Goal: Task Accomplishment & Management: Manage account settings

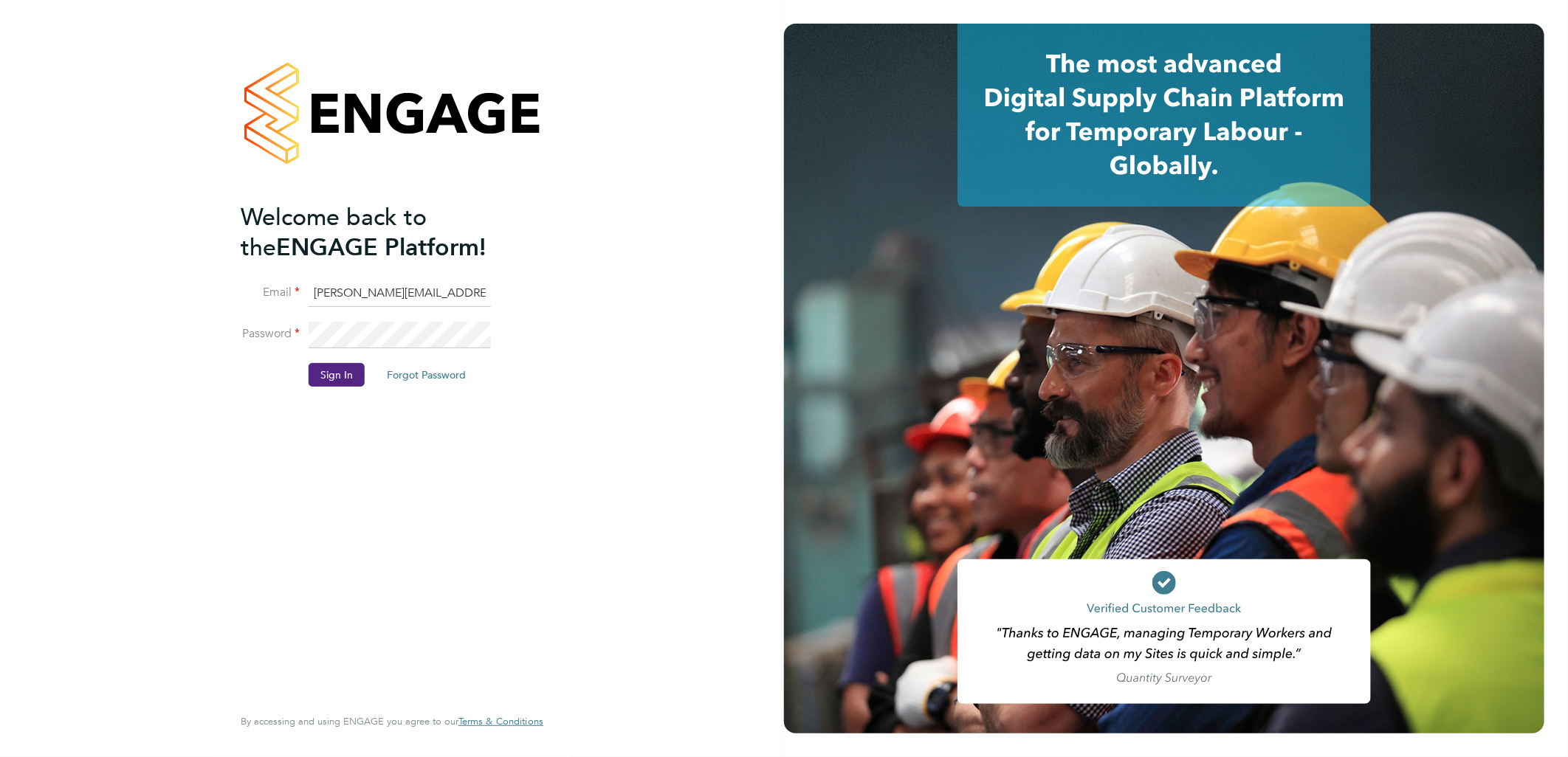
click at [363, 261] on h2 "Welcome back to the ENGAGE Platform!" at bounding box center [384, 233] width 288 height 60
drag, startPoint x: 374, startPoint y: 291, endPoint x: 139, endPoint y: 283, distance: 235.1
click at [139, 284] on div "Welcome back to the ENGAGE Platform! Email sasha.baird@pretiumresourcing.co.uk …" at bounding box center [392, 378] width 784 height 757
type input "[EMAIL_ADDRESS][DOMAIN_NAME]"
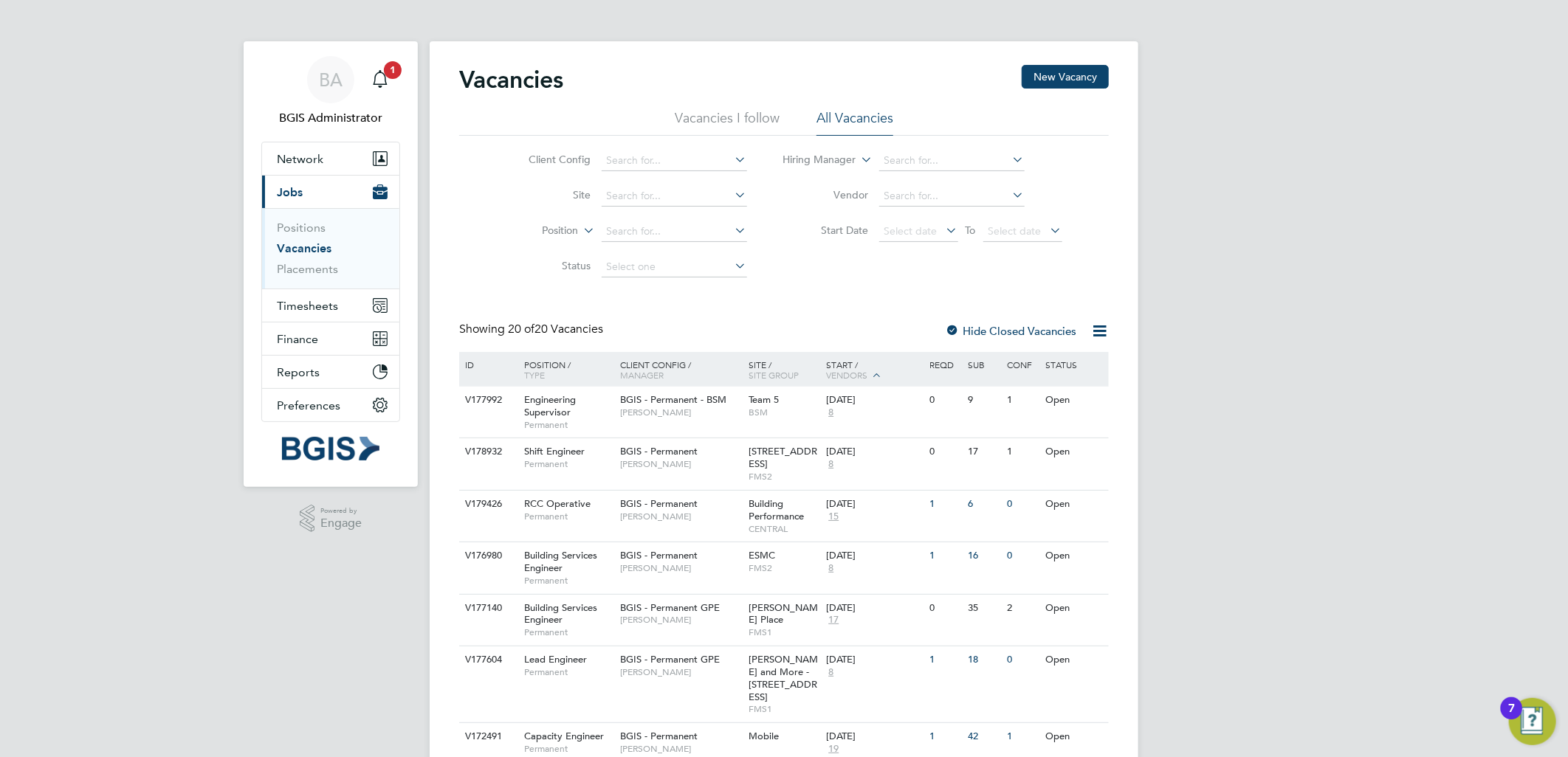
drag, startPoint x: 566, startPoint y: 219, endPoint x: 555, endPoint y: 234, distance: 18.6
click at [564, 223] on li "Position" at bounding box center [627, 232] width 278 height 36
click at [555, 234] on label "Position" at bounding box center [536, 230] width 85 height 15
click at [539, 273] on li "Type" at bounding box center [533, 267] width 92 height 19
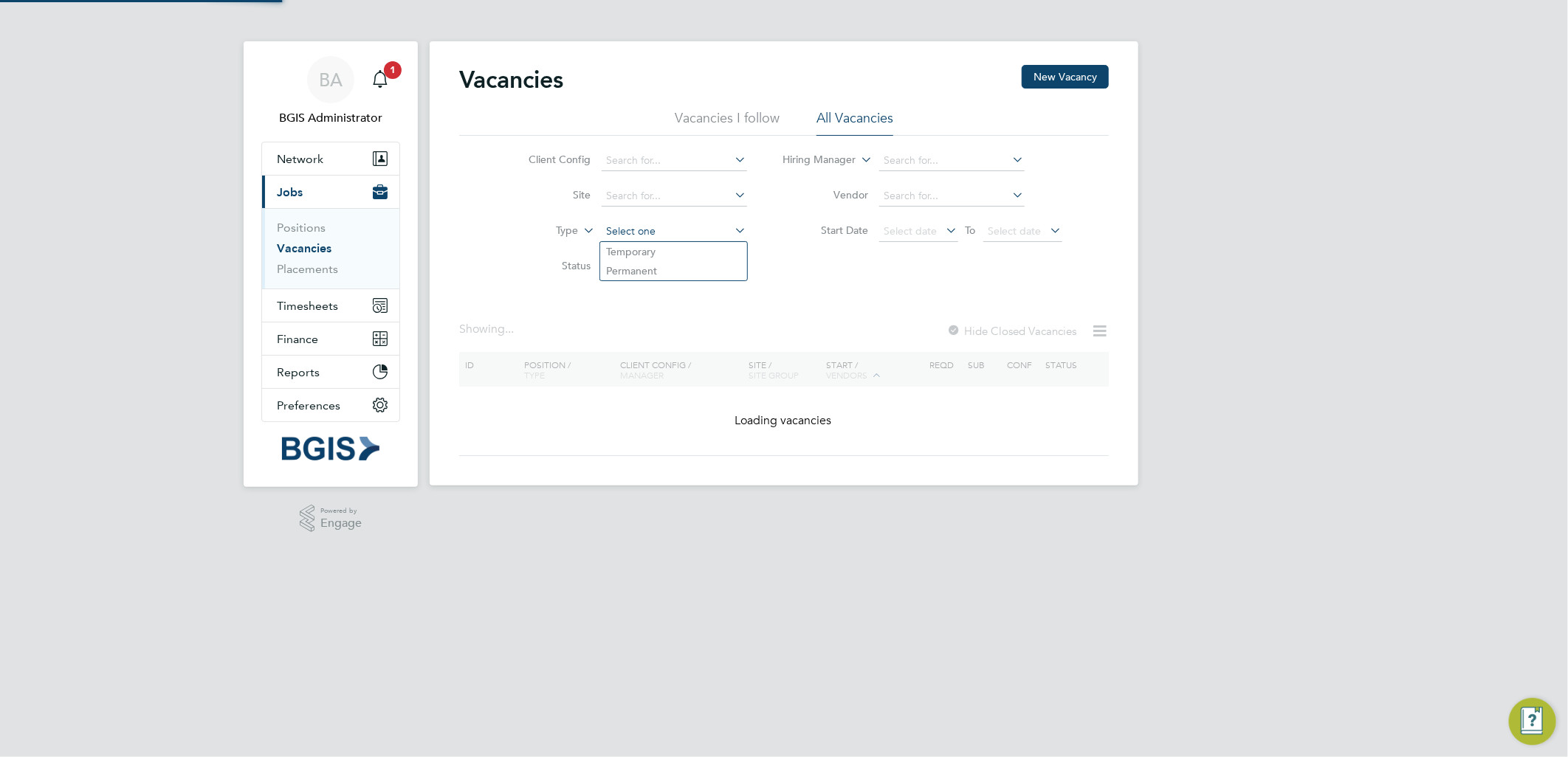
click at [614, 238] on input at bounding box center [674, 232] width 145 height 21
click at [624, 257] on li "Temporary" at bounding box center [673, 251] width 147 height 19
type input "Temporary"
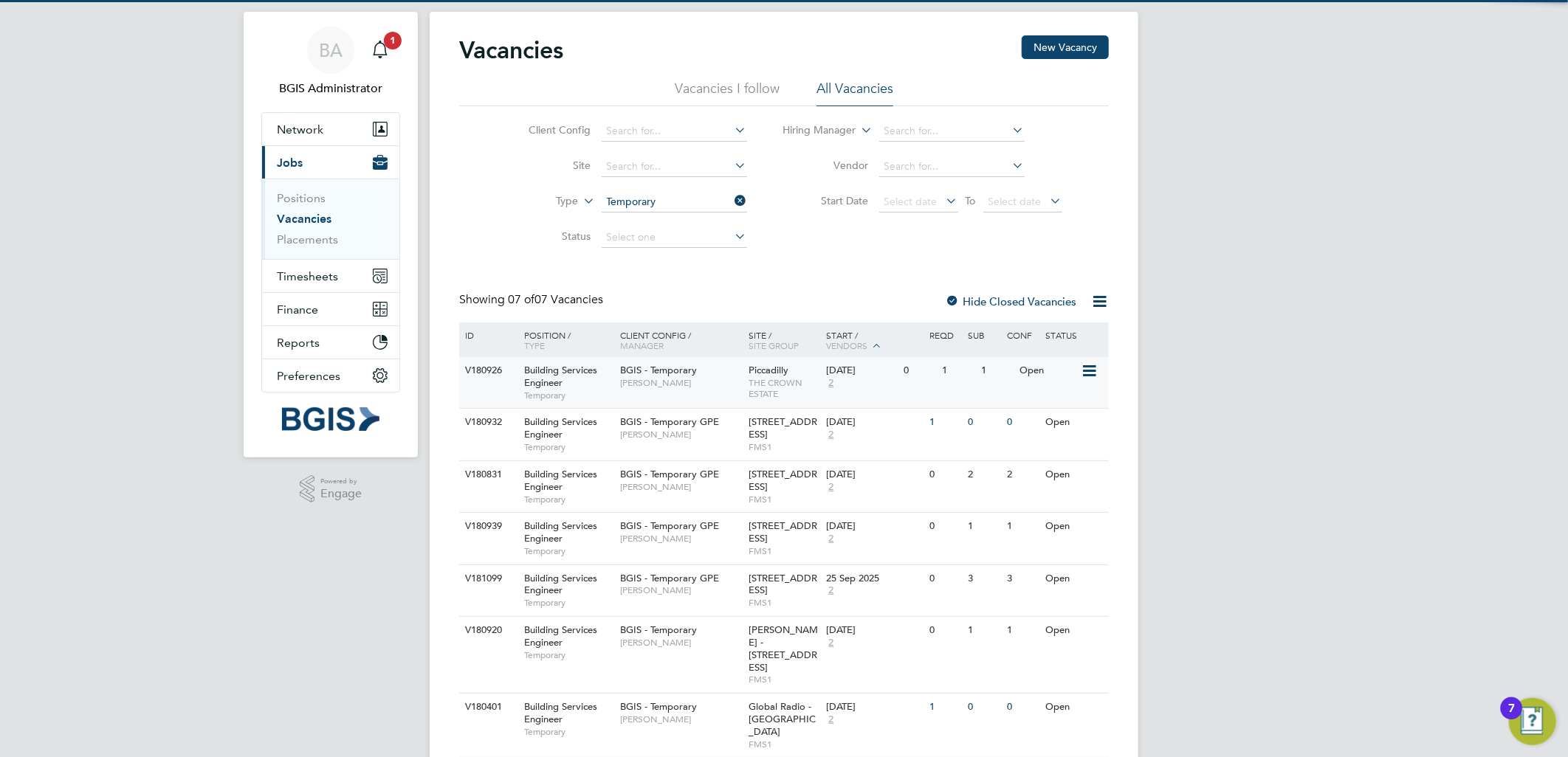
scroll to position [46, 0]
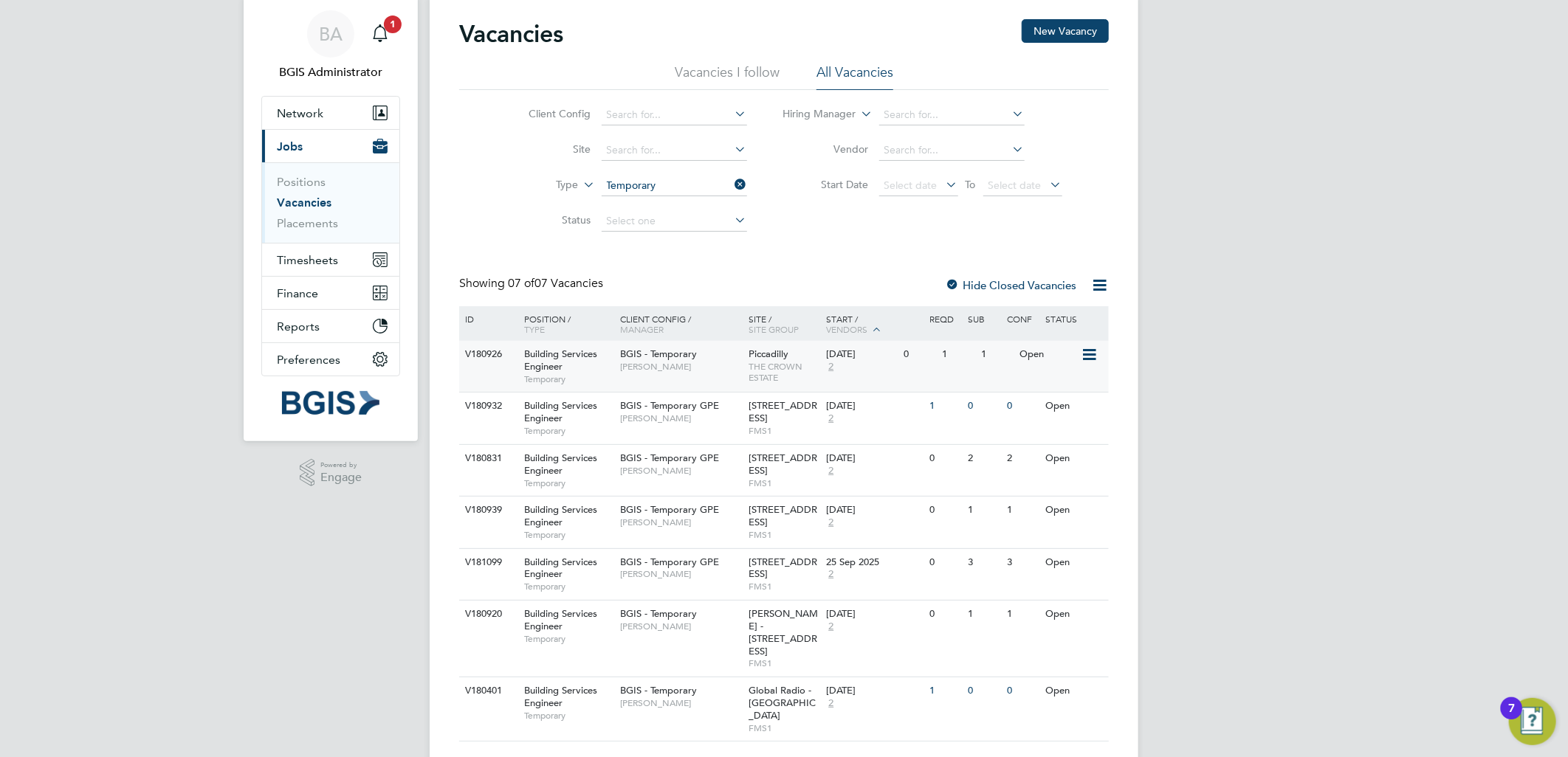
click at [763, 344] on div "Piccadilly THE CROWN ESTATE" at bounding box center [784, 366] width 78 height 50
click at [750, 418] on span "[STREET_ADDRESS]" at bounding box center [784, 412] width 69 height 25
click at [725, 475] on span "[PERSON_NAME]" at bounding box center [680, 471] width 122 height 12
drag, startPoint x: 742, startPoint y: 72, endPoint x: 824, endPoint y: 78, distance: 82.2
click at [757, 76] on li "Vacancies I follow" at bounding box center [727, 77] width 105 height 26
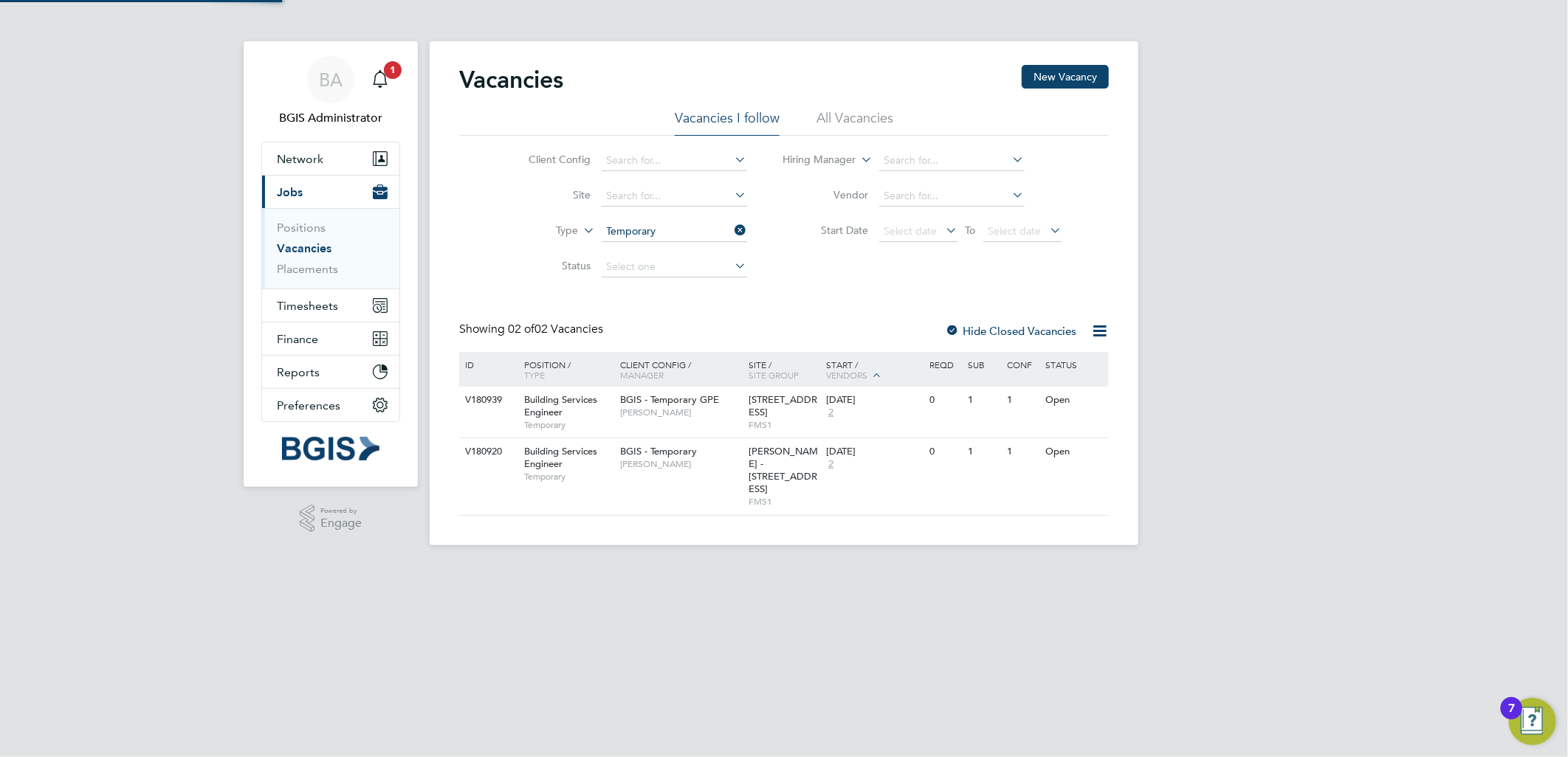
scroll to position [0, 0]
click at [846, 78] on div "Vacancies New Vacancy" at bounding box center [784, 87] width 650 height 44
click at [847, 138] on div "Client Config Site Type Temporary Status Hiring Manager Vendor Start Date Selec…" at bounding box center [784, 210] width 650 height 149
click at [850, 123] on li "All Vacancies" at bounding box center [855, 123] width 77 height 26
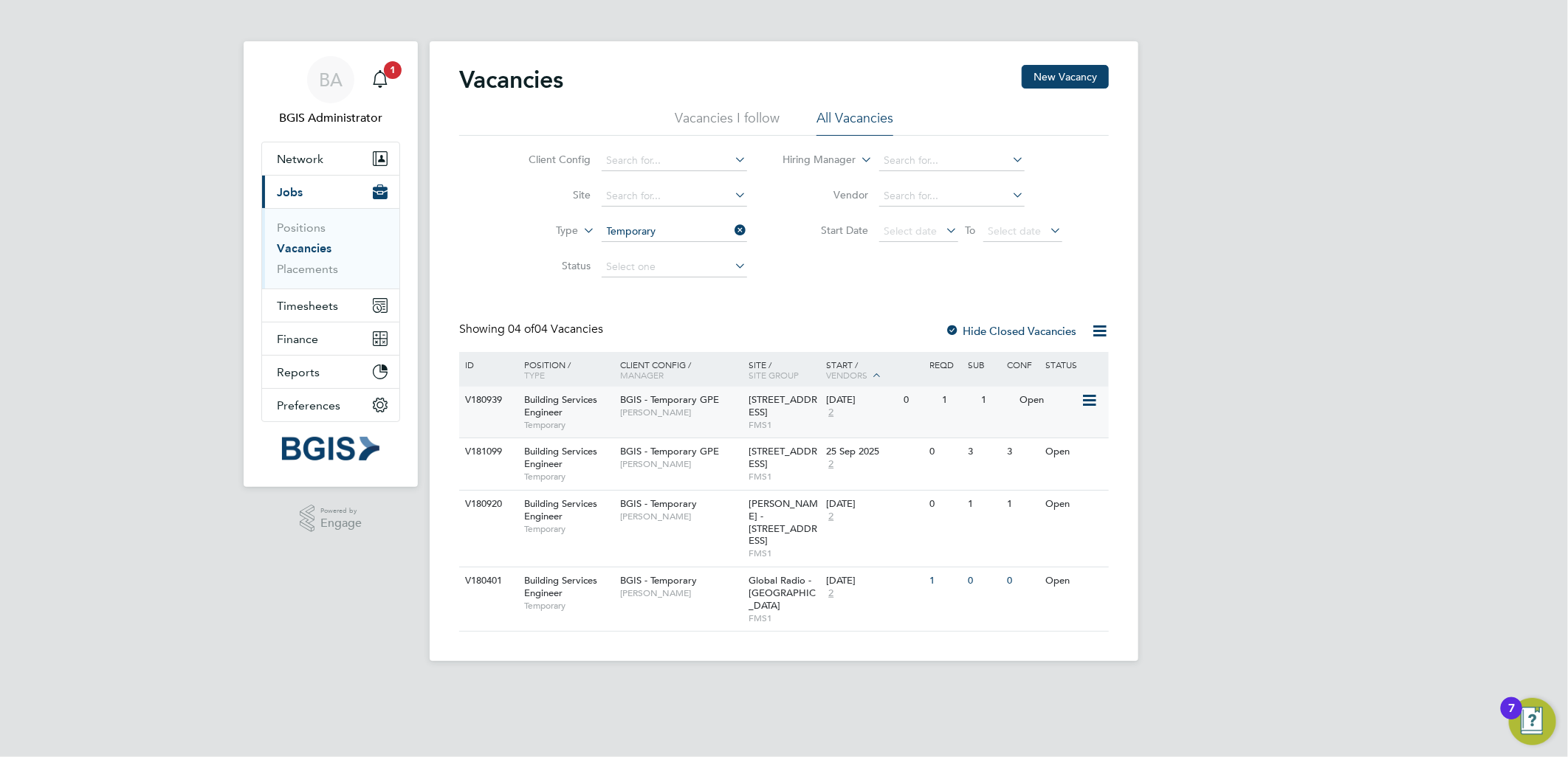
click at [704, 405] on span "BGIS - Temporary GPE" at bounding box center [670, 399] width 99 height 12
click at [783, 465] on span "[STREET_ADDRESS]" at bounding box center [784, 458] width 69 height 25
click at [742, 112] on li "Vacancies I follow" at bounding box center [727, 123] width 105 height 26
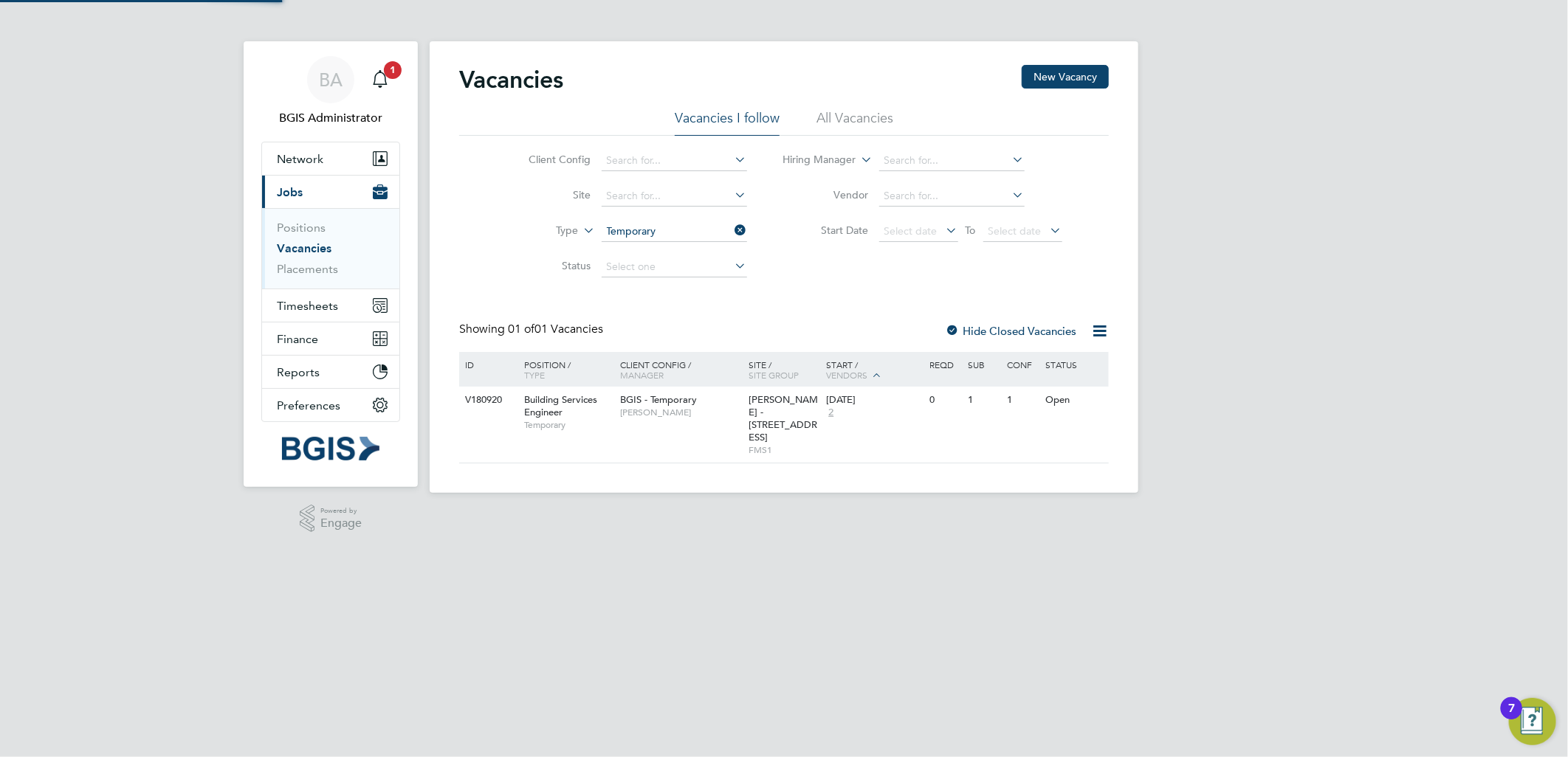
click at [847, 131] on li "All Vacancies" at bounding box center [855, 123] width 77 height 26
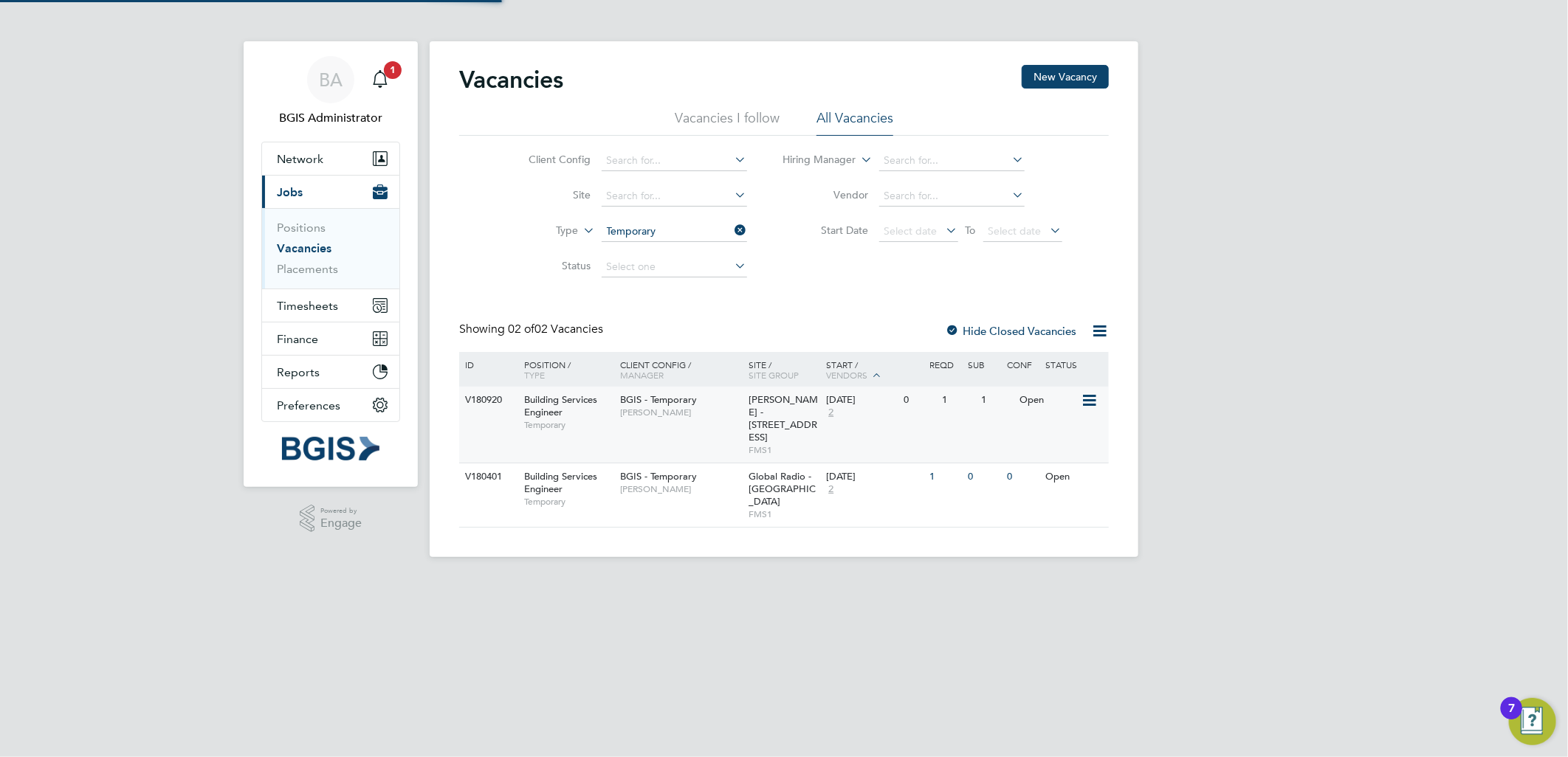
click at [777, 389] on div "Workman - 40 Portman Square FMS1" at bounding box center [784, 425] width 78 height 76
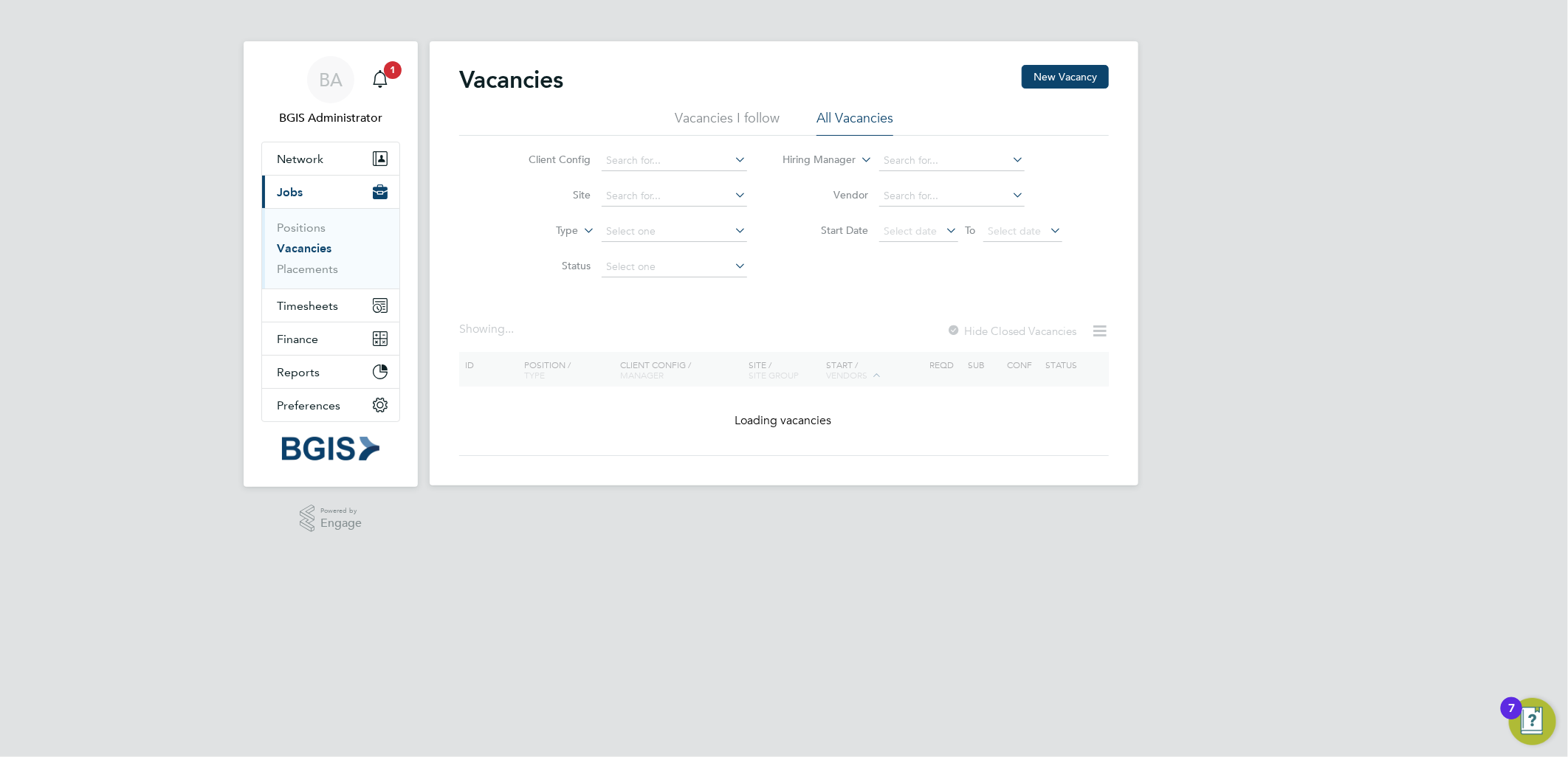
drag, startPoint x: 677, startPoint y: 230, endPoint x: 661, endPoint y: 279, distance: 51.5
click at [675, 237] on input at bounding box center [674, 232] width 145 height 21
click at [652, 282] on li "Status" at bounding box center [627, 268] width 278 height 36
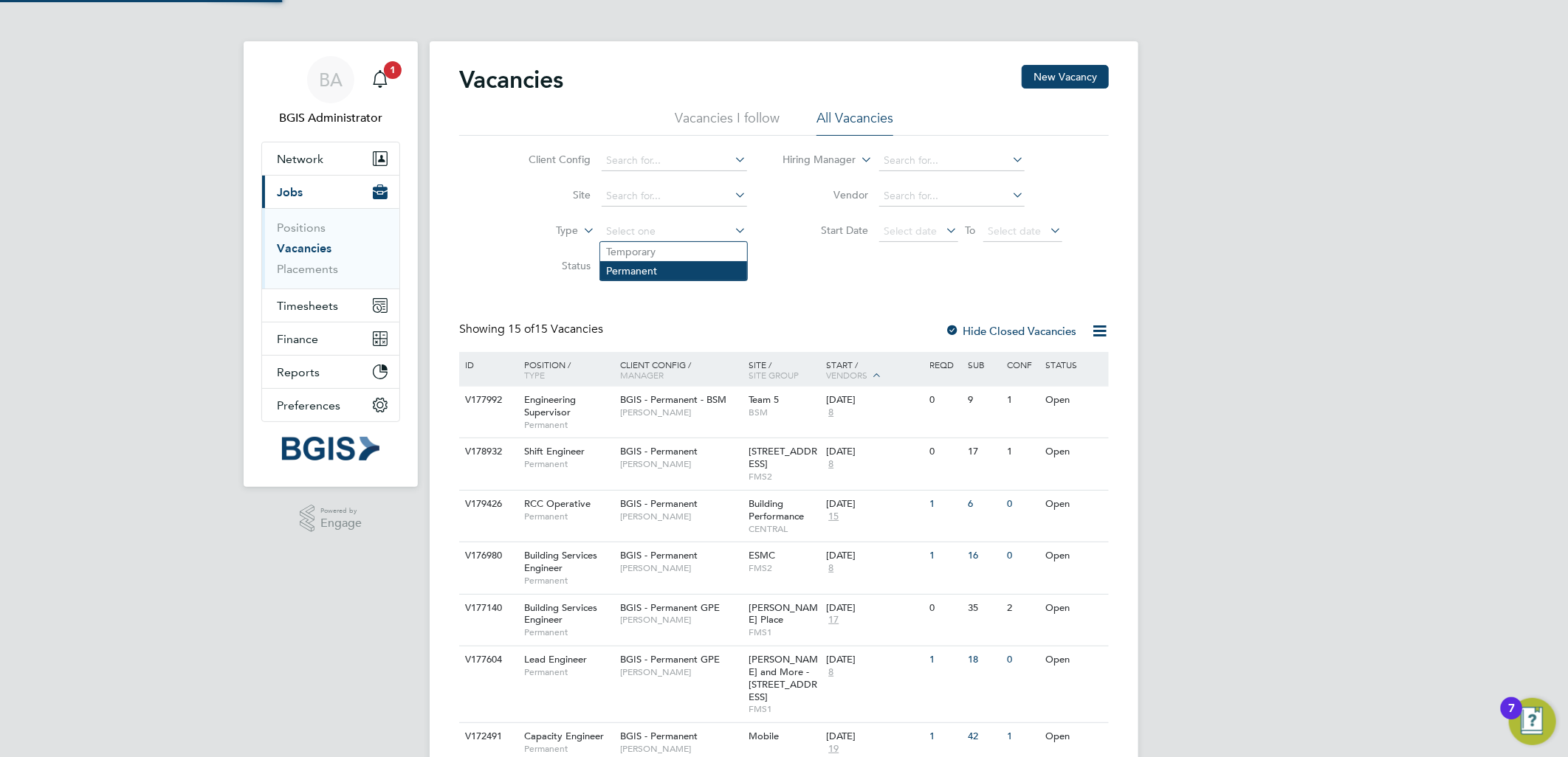
drag, startPoint x: 643, startPoint y: 237, endPoint x: 635, endPoint y: 275, distance: 38.8
click at [643, 238] on input at bounding box center [674, 232] width 145 height 21
click at [635, 275] on li "Permanent" at bounding box center [673, 271] width 147 height 19
type input "Permanent"
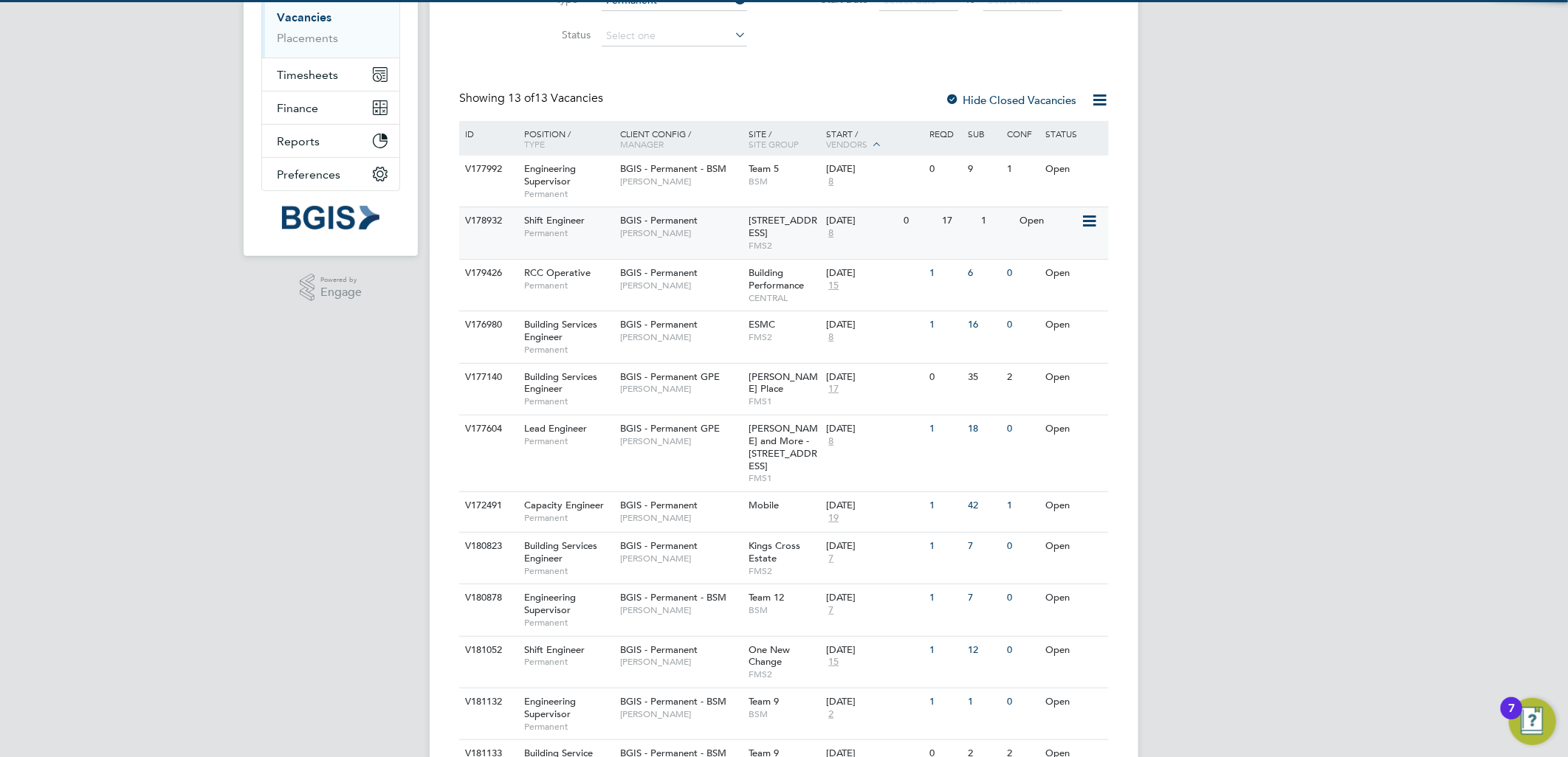
scroll to position [246, 0]
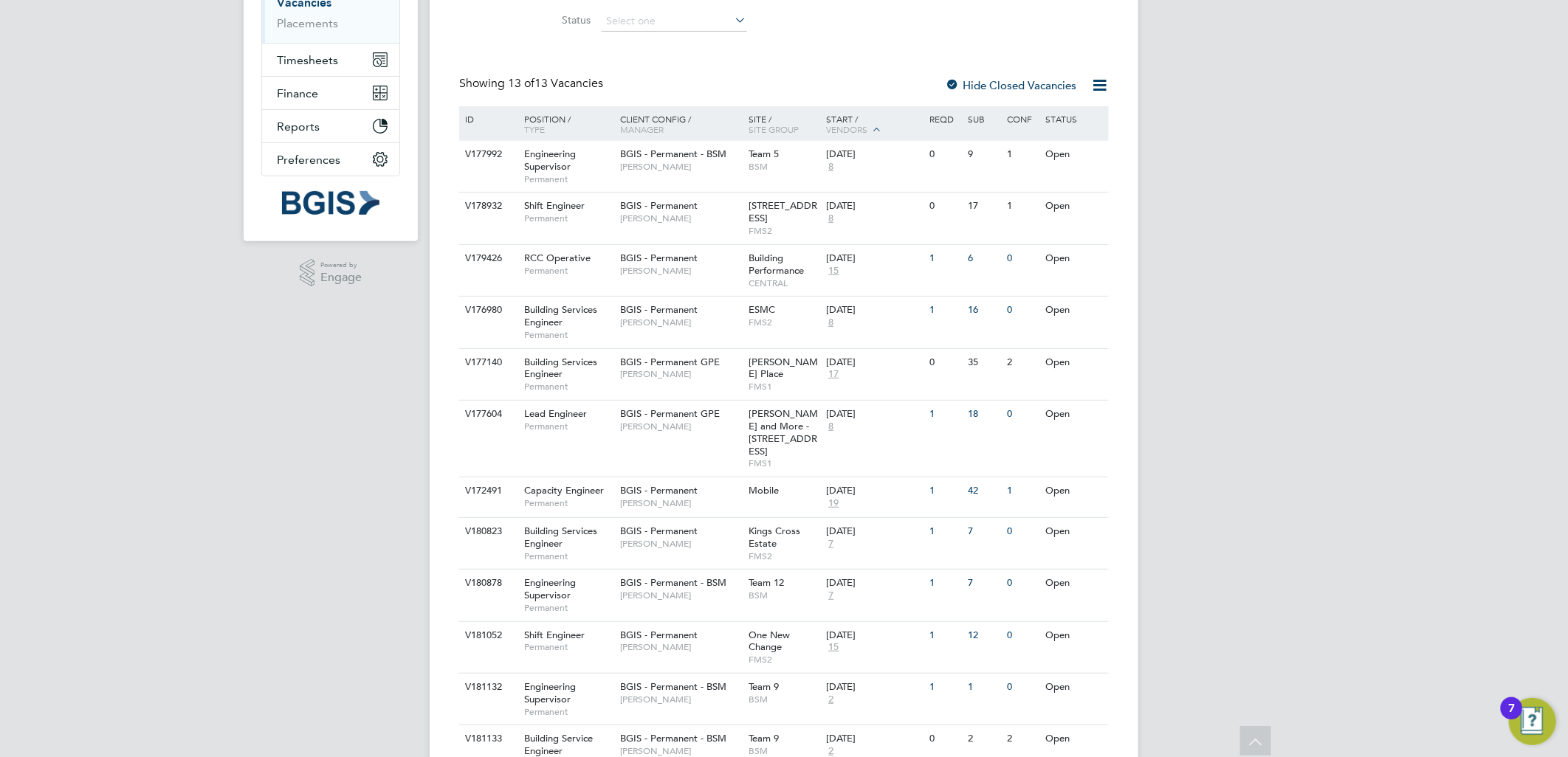
click at [752, 137] on div "Site / Site Group" at bounding box center [784, 124] width 78 height 36
click at [756, 157] on span "Team 5" at bounding box center [764, 154] width 30 height 12
click at [1361, 233] on div "BA BGIS Administrator Notifications 1 Applications: Network Team Members Busine…" at bounding box center [784, 318] width 1568 height 1129
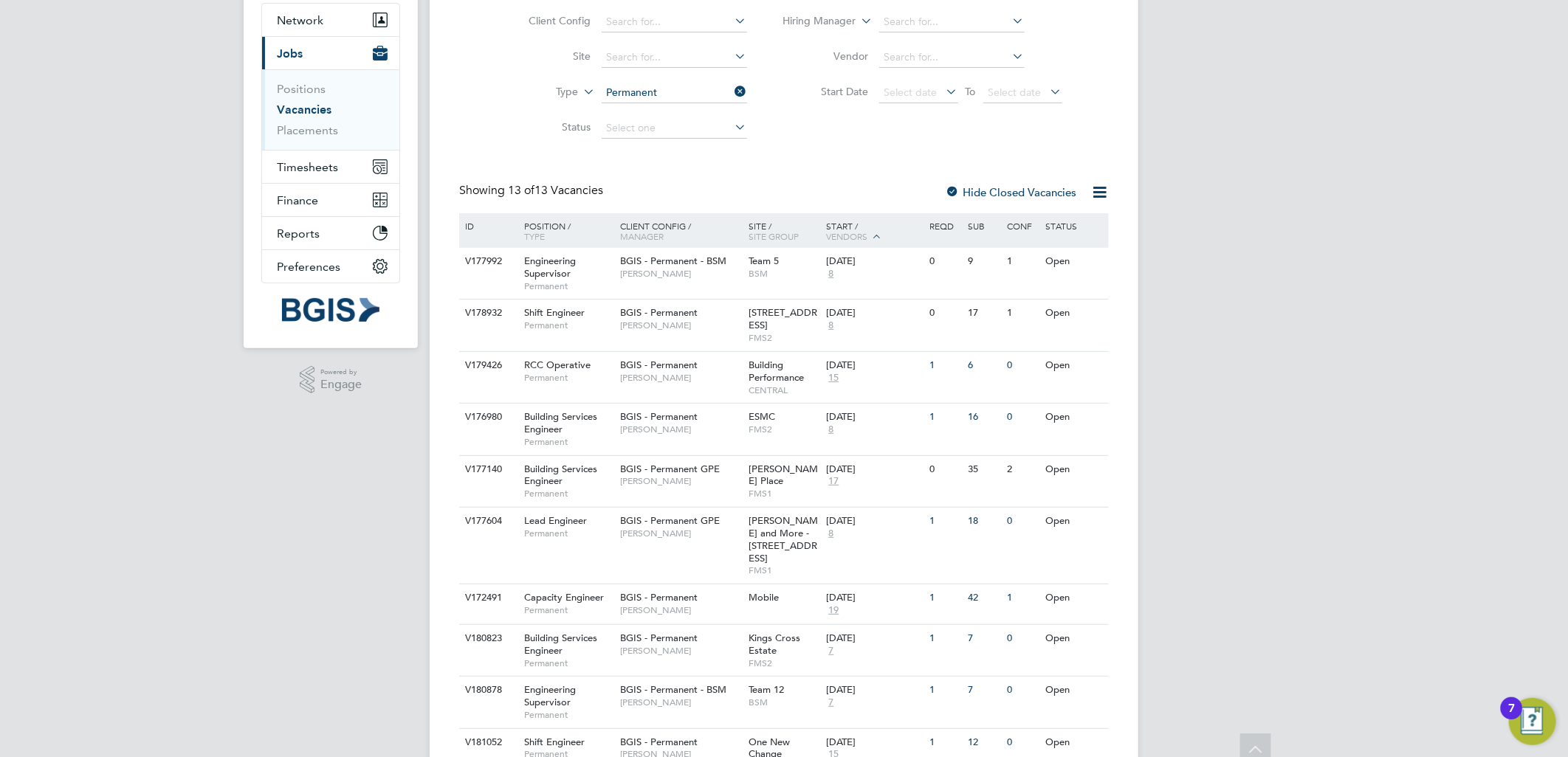
scroll to position [0, 0]
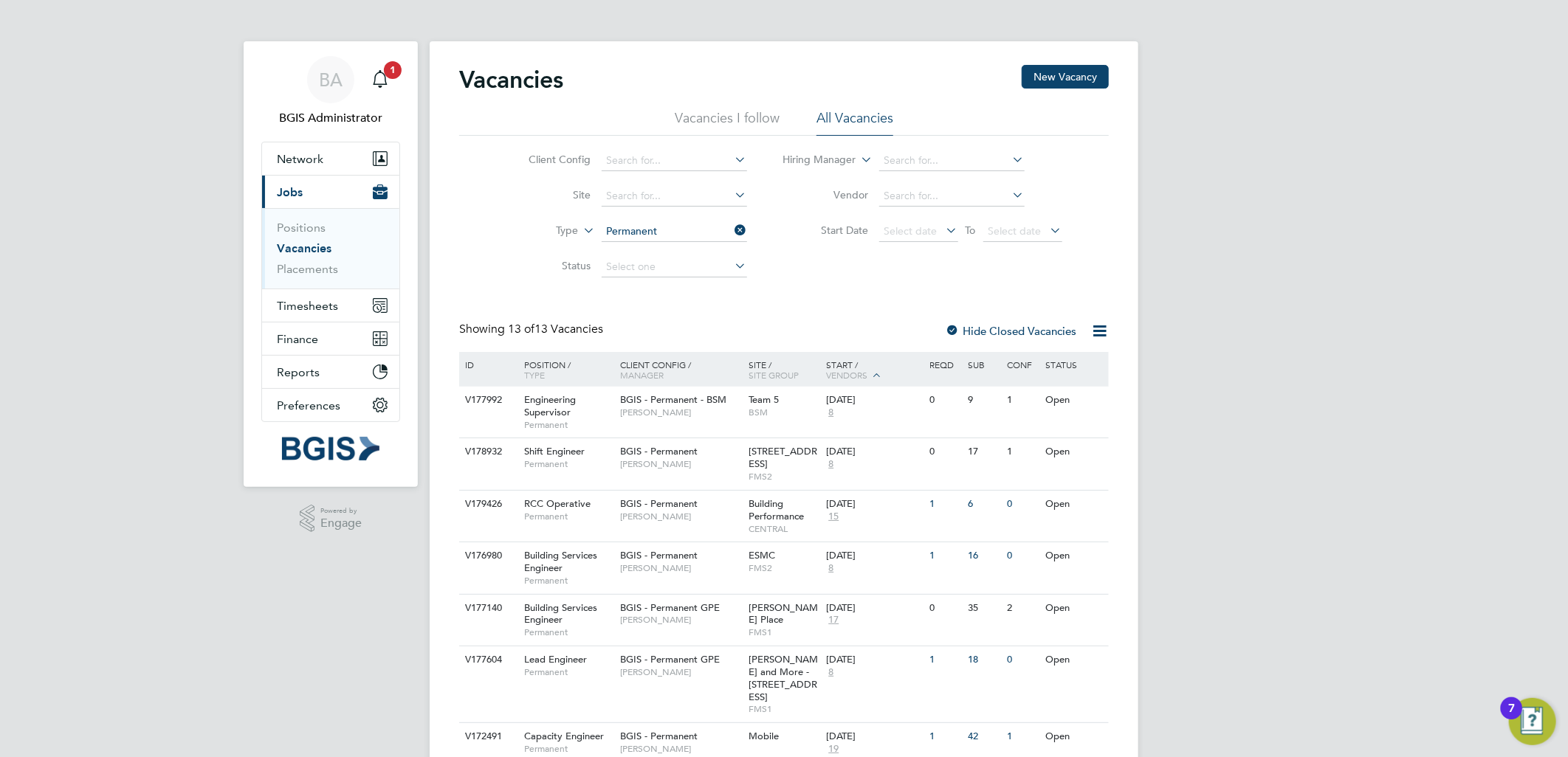
click at [734, 112] on li "Vacancies I follow" at bounding box center [727, 123] width 105 height 26
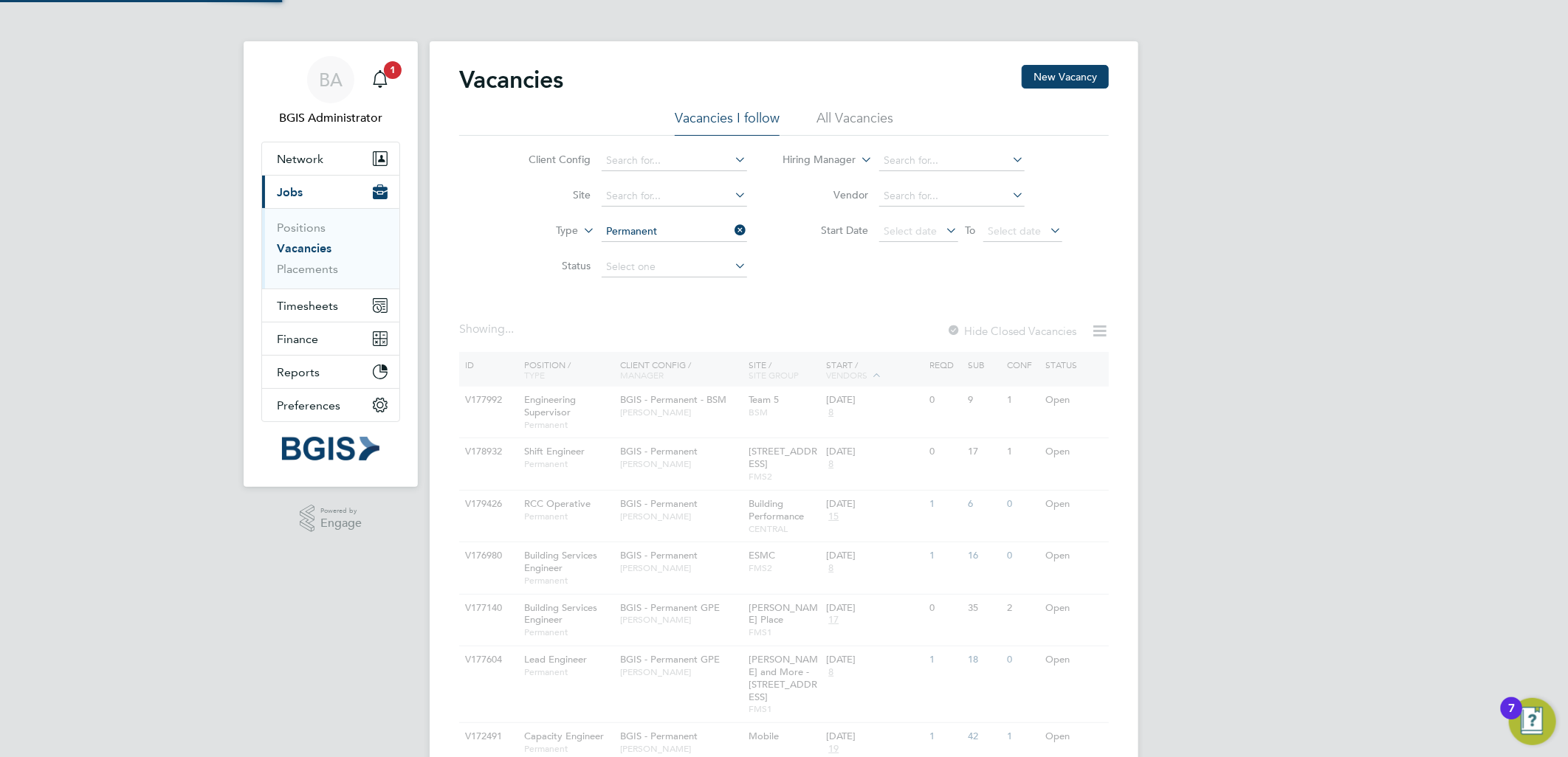
click at [836, 112] on li "All Vacancies" at bounding box center [855, 123] width 77 height 26
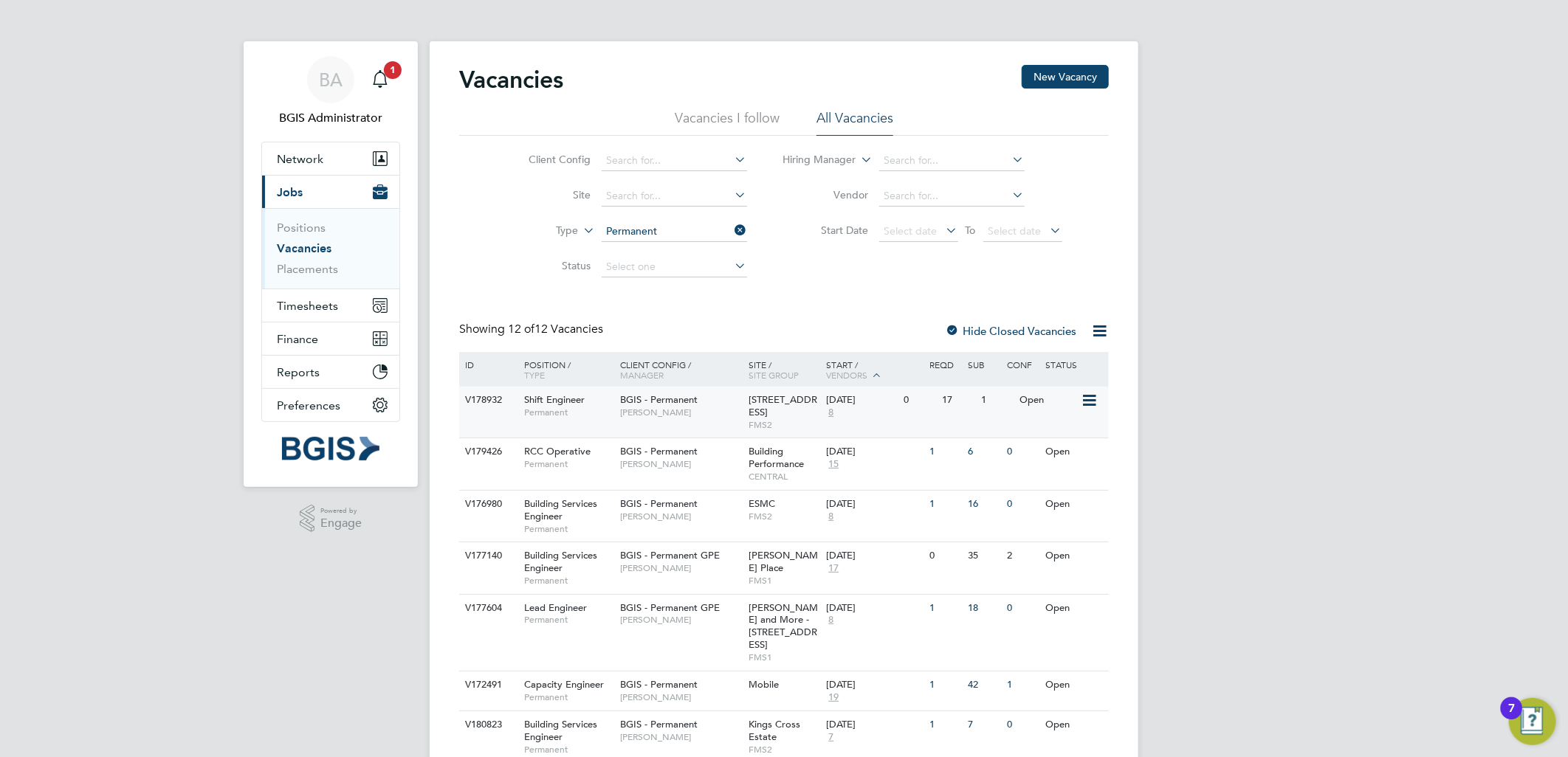
click at [735, 408] on span "Paul Wilson" at bounding box center [680, 412] width 122 height 12
click at [729, 487] on div "V179426 RCC Operative Permanent BGIS - Permanent Chris Howlett Building Perform…" at bounding box center [784, 463] width 650 height 52
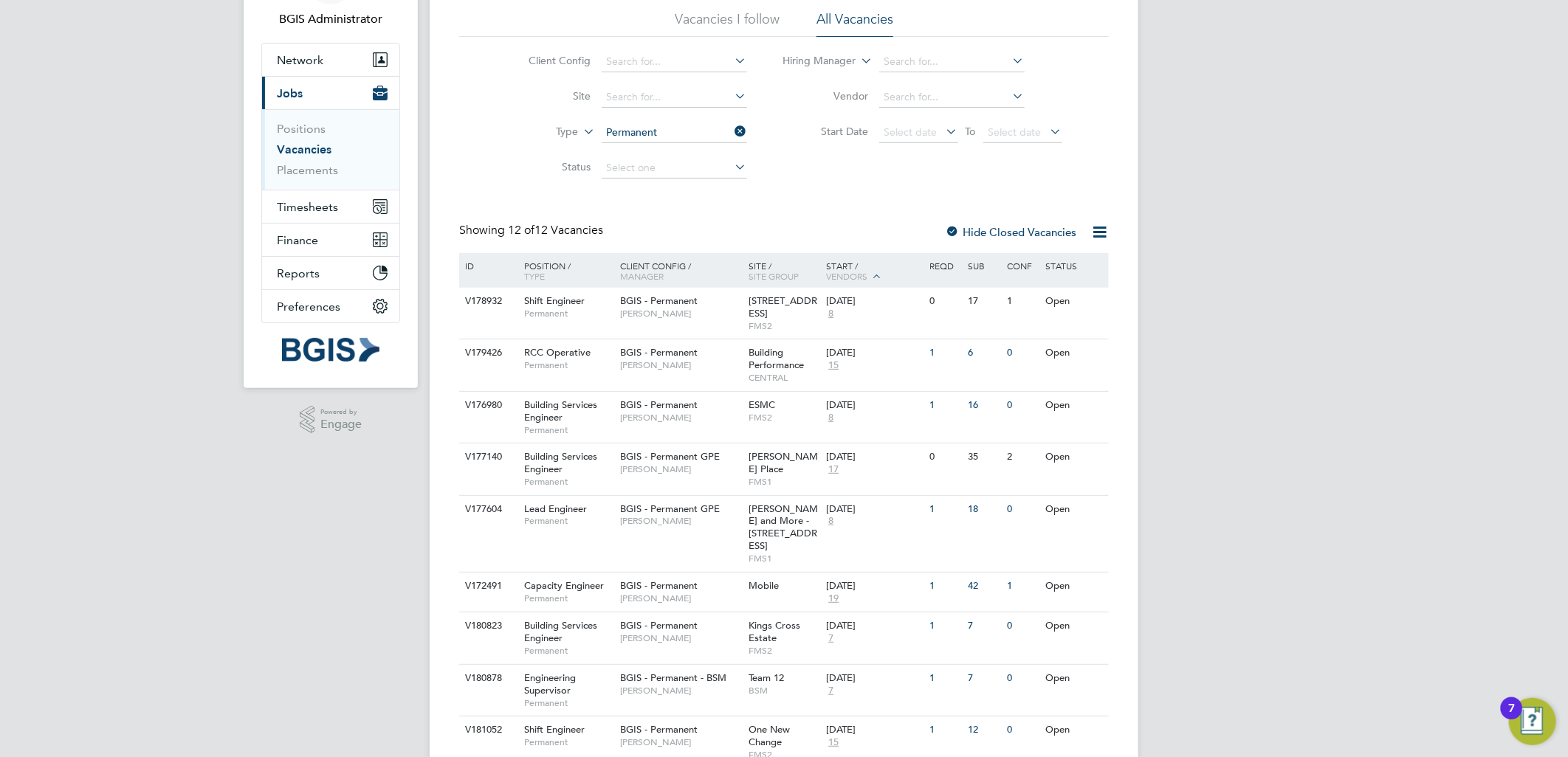
scroll to position [246, 0]
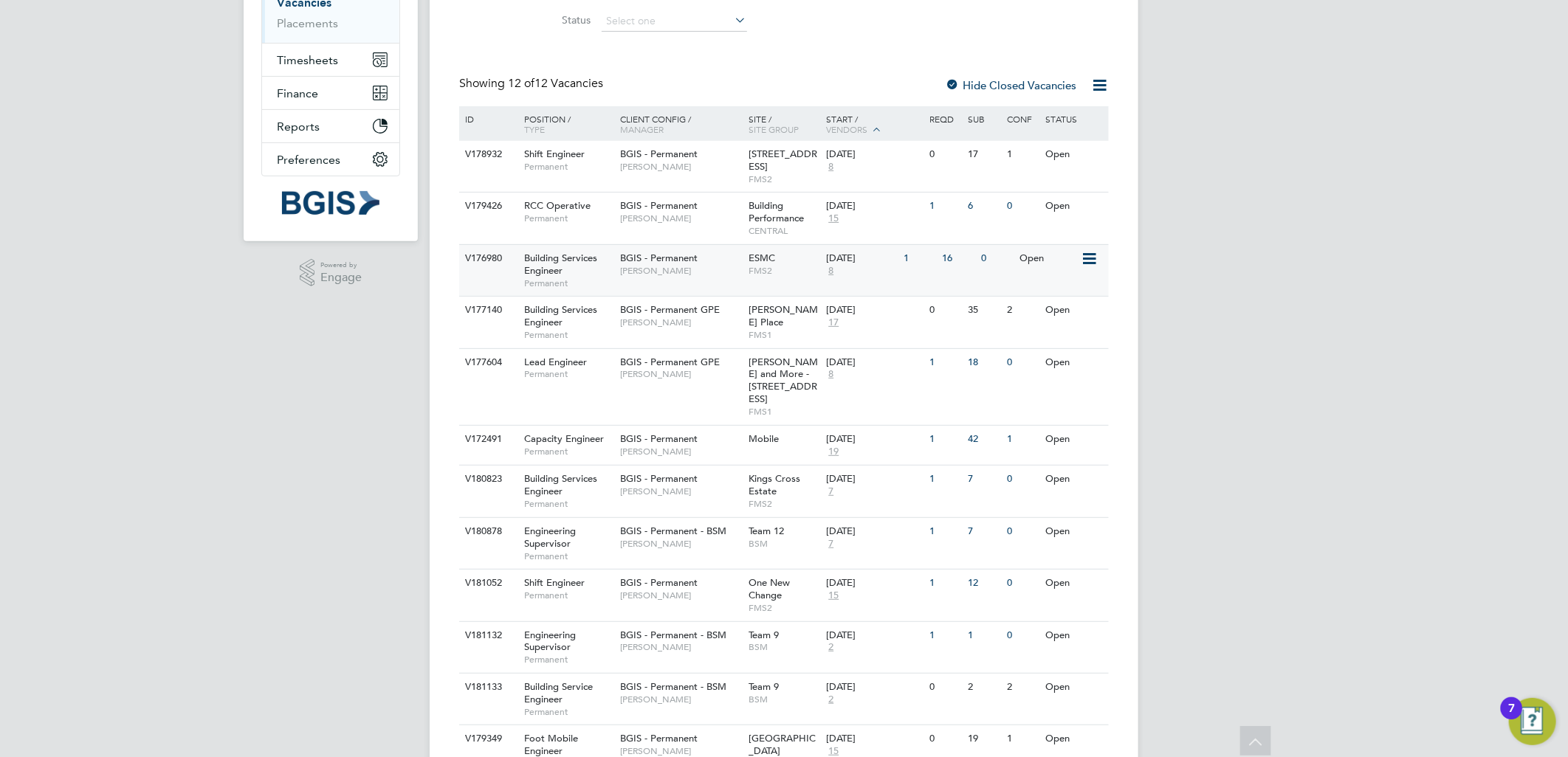
click at [743, 264] on div "BGIS - Permanent Paul Woods" at bounding box center [681, 264] width 130 height 38
click at [757, 329] on span "FMS1" at bounding box center [784, 334] width 70 height 12
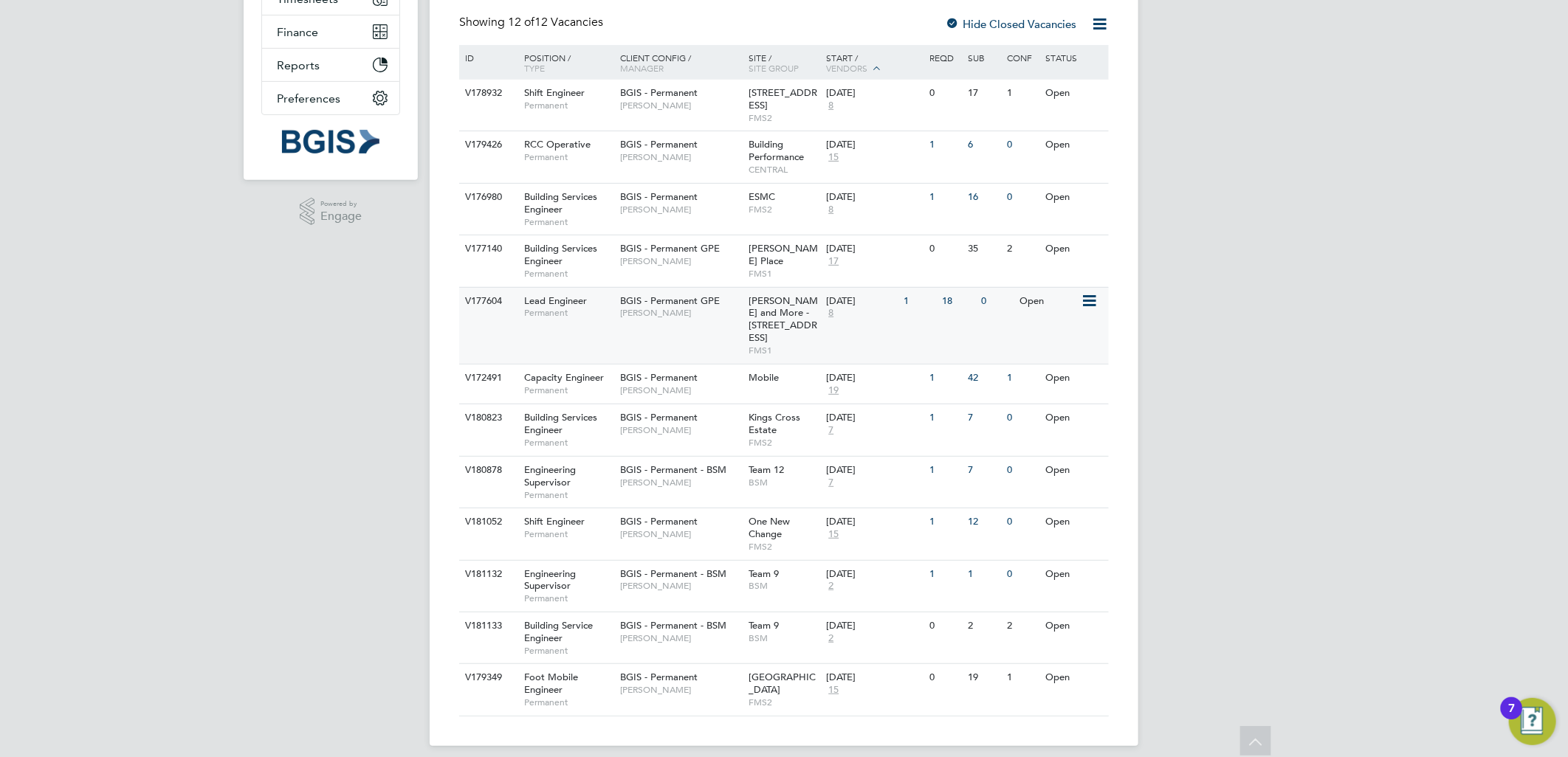
click at [757, 309] on span "Wells and More - 45 Mortimer Street - GPE" at bounding box center [784, 320] width 69 height 50
click at [731, 580] on span "Cindy Thomas" at bounding box center [680, 586] width 122 height 12
click at [1265, 298] on div "BA BGIS Administrator Notifications 1 Applications: Network Team Members Busine…" at bounding box center [784, 231] width 1568 height 1077
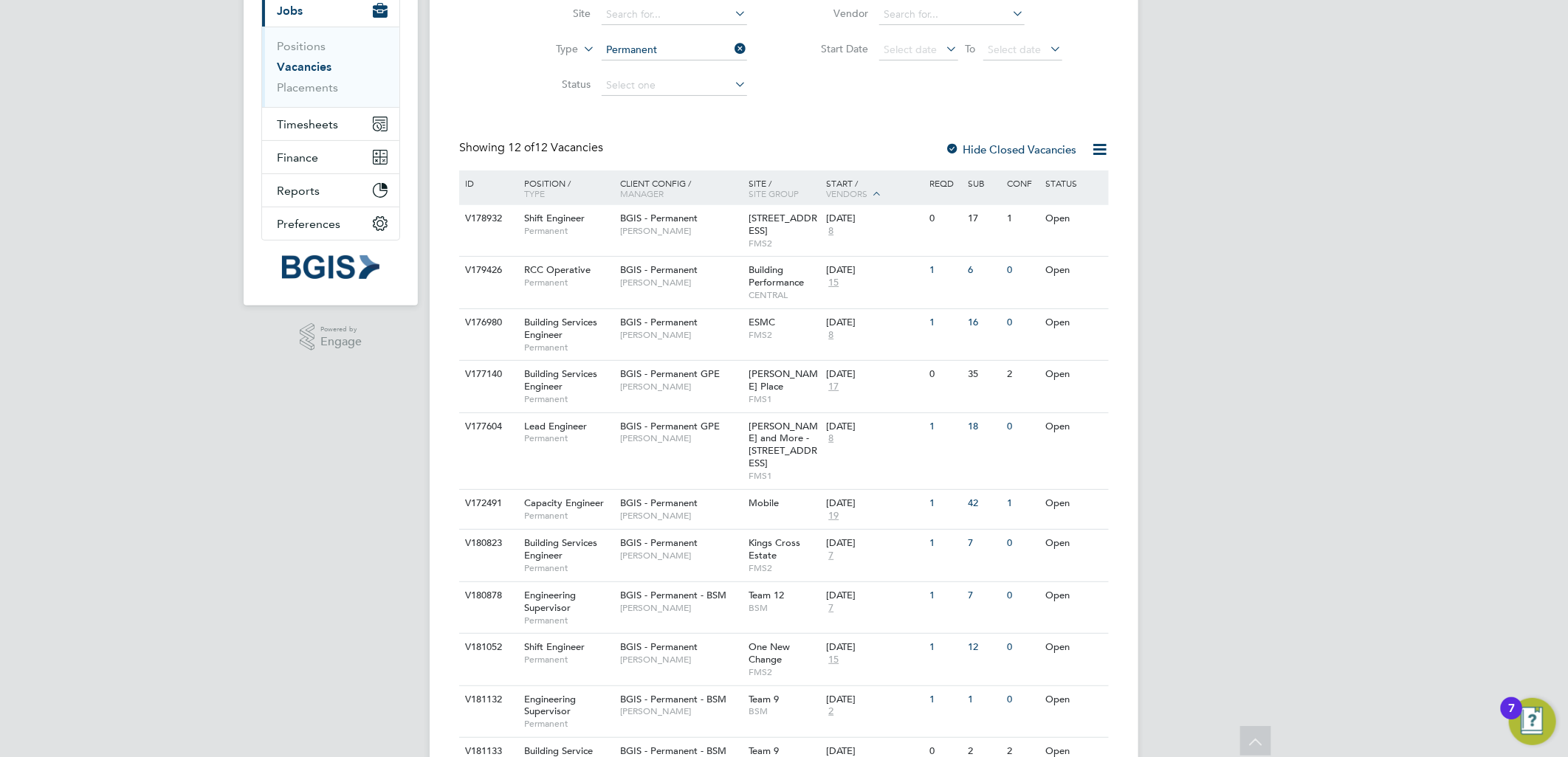
scroll to position [0, 0]
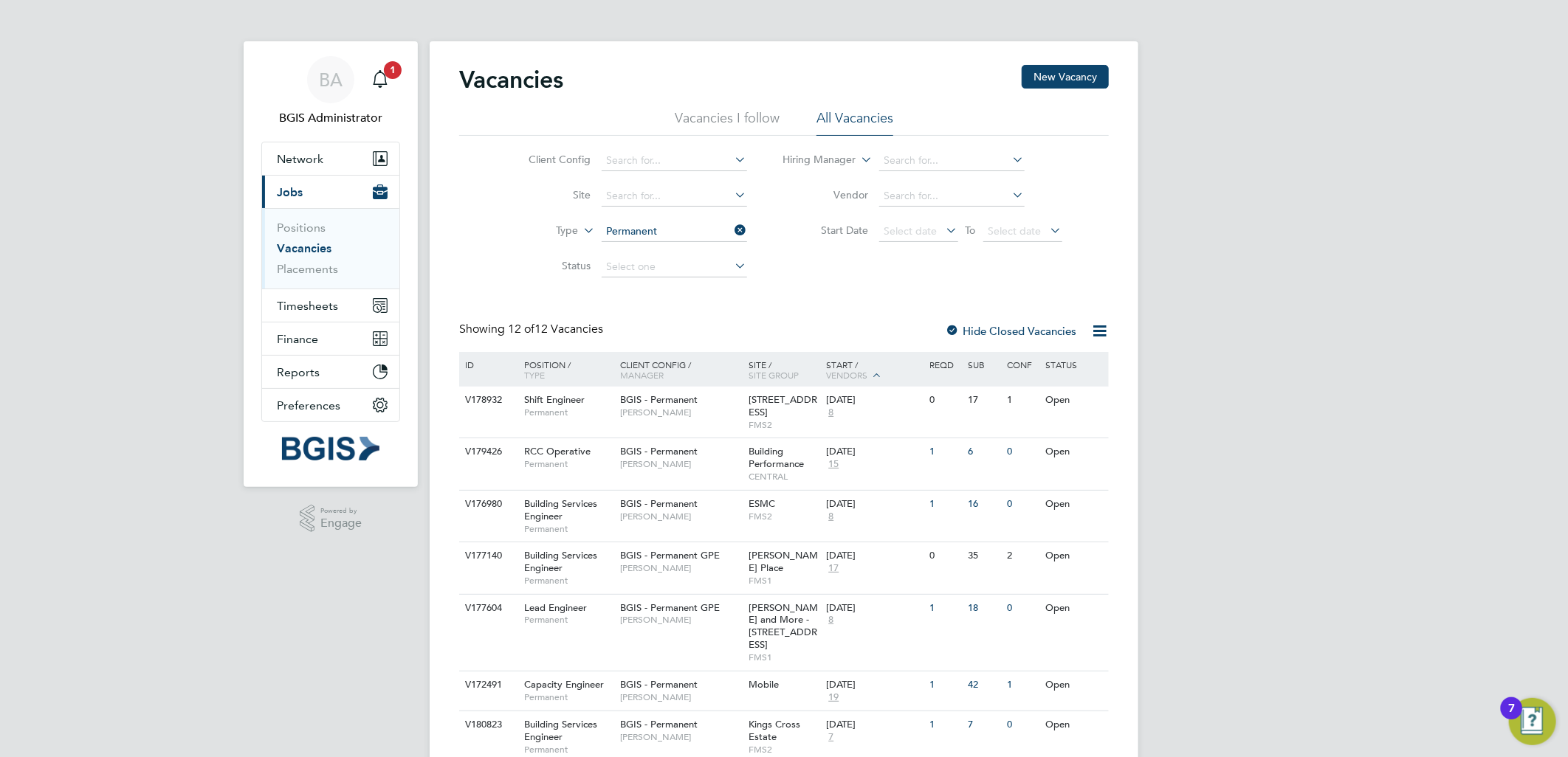
drag, startPoint x: 704, startPoint y: 119, endPoint x: 756, endPoint y: 120, distance: 52.0
click at [704, 119] on li "Vacancies I follow" at bounding box center [727, 123] width 105 height 26
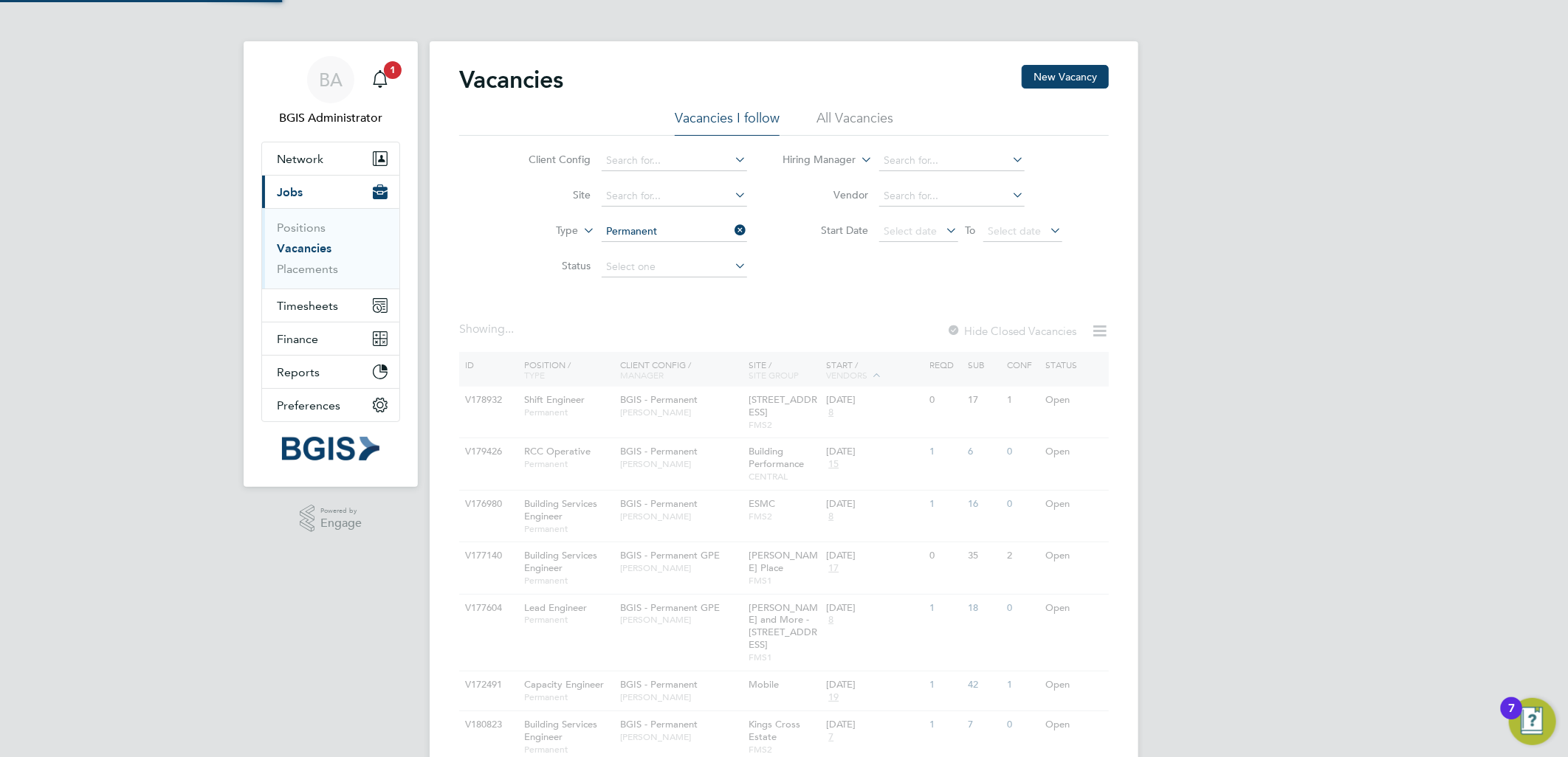
click at [871, 113] on li "All Vacancies" at bounding box center [855, 123] width 77 height 26
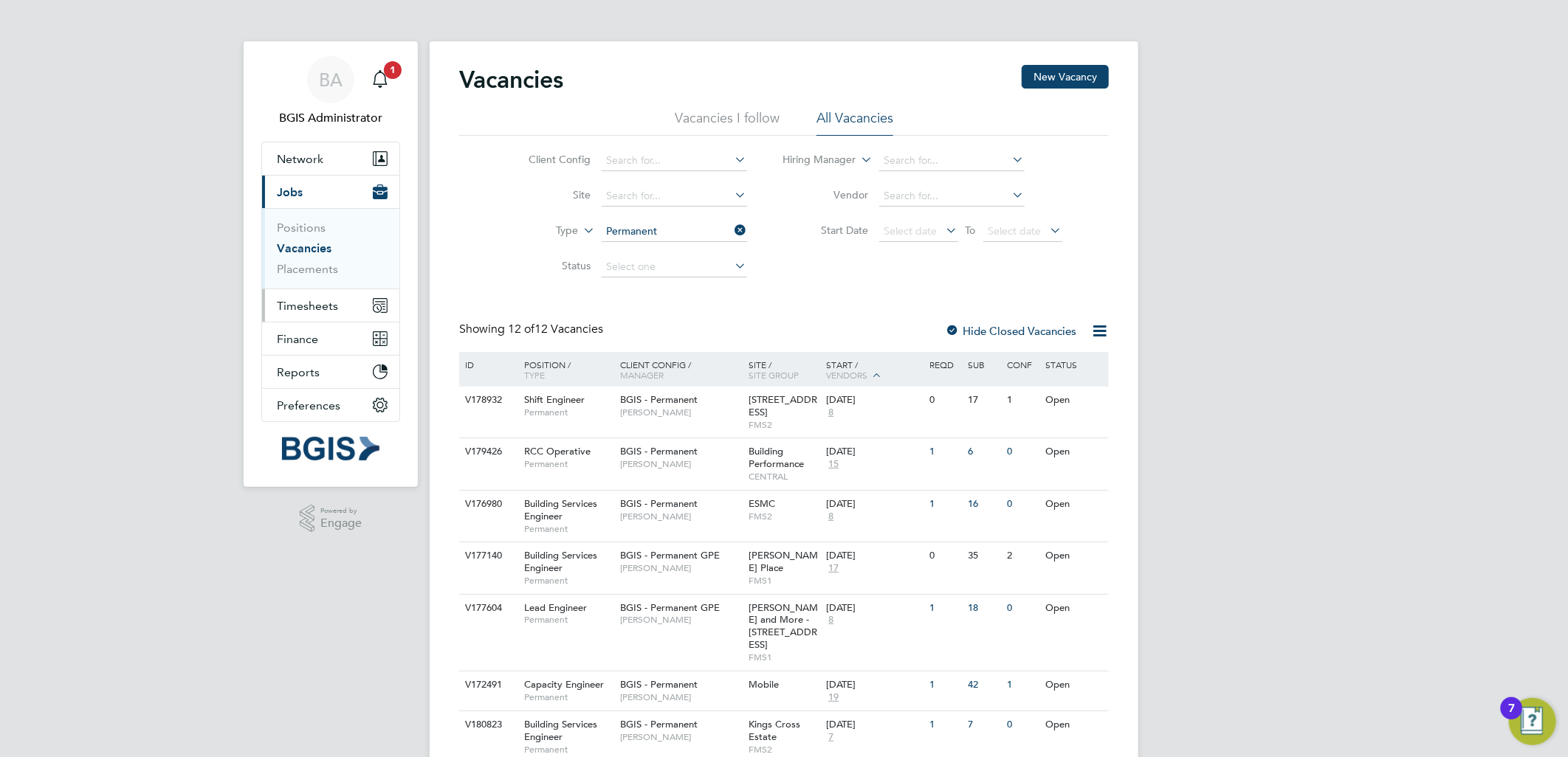
click at [334, 312] on span "Timesheets" at bounding box center [307, 306] width 61 height 14
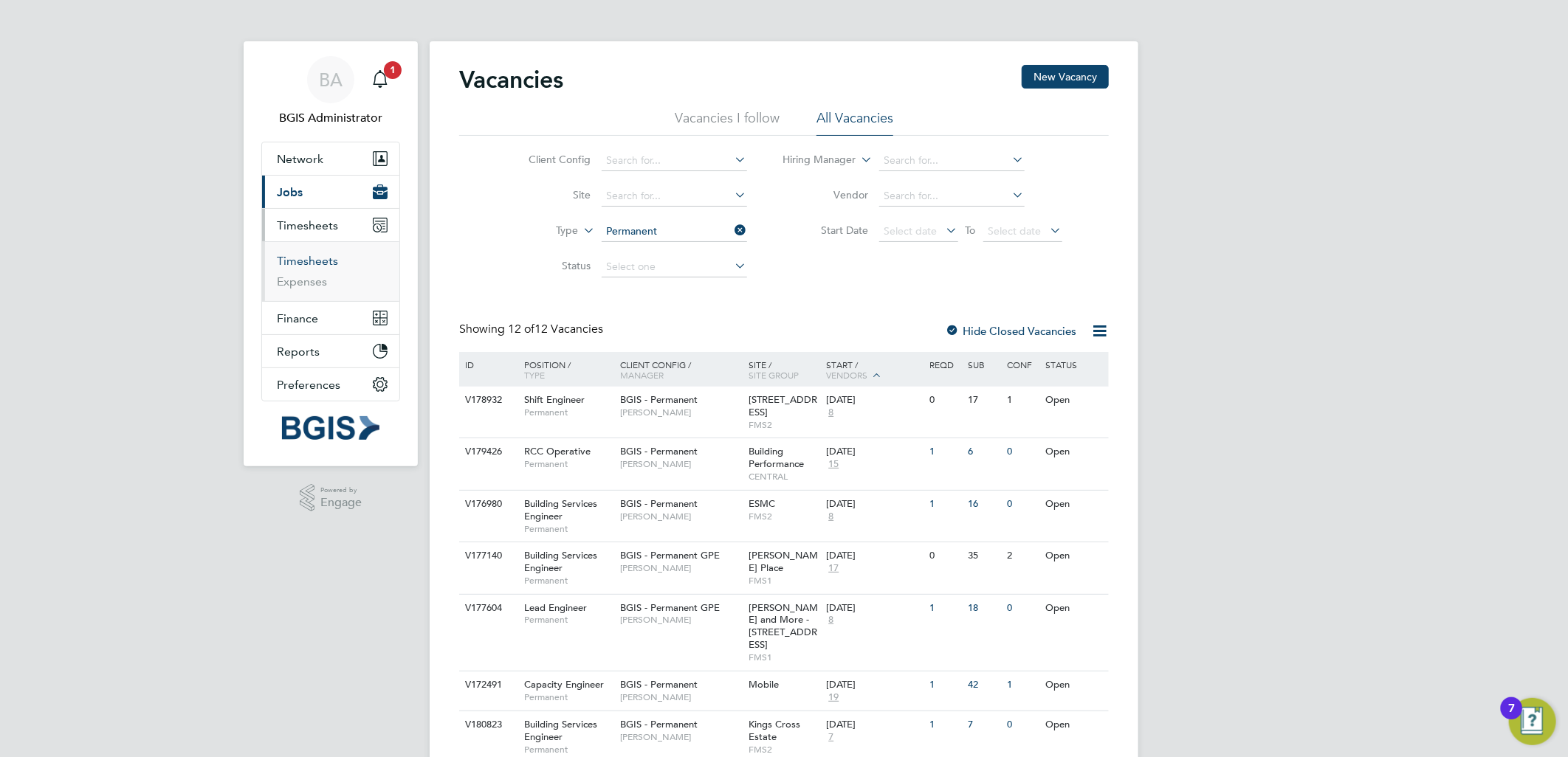
click at [303, 261] on link "Timesheets" at bounding box center [307, 261] width 61 height 14
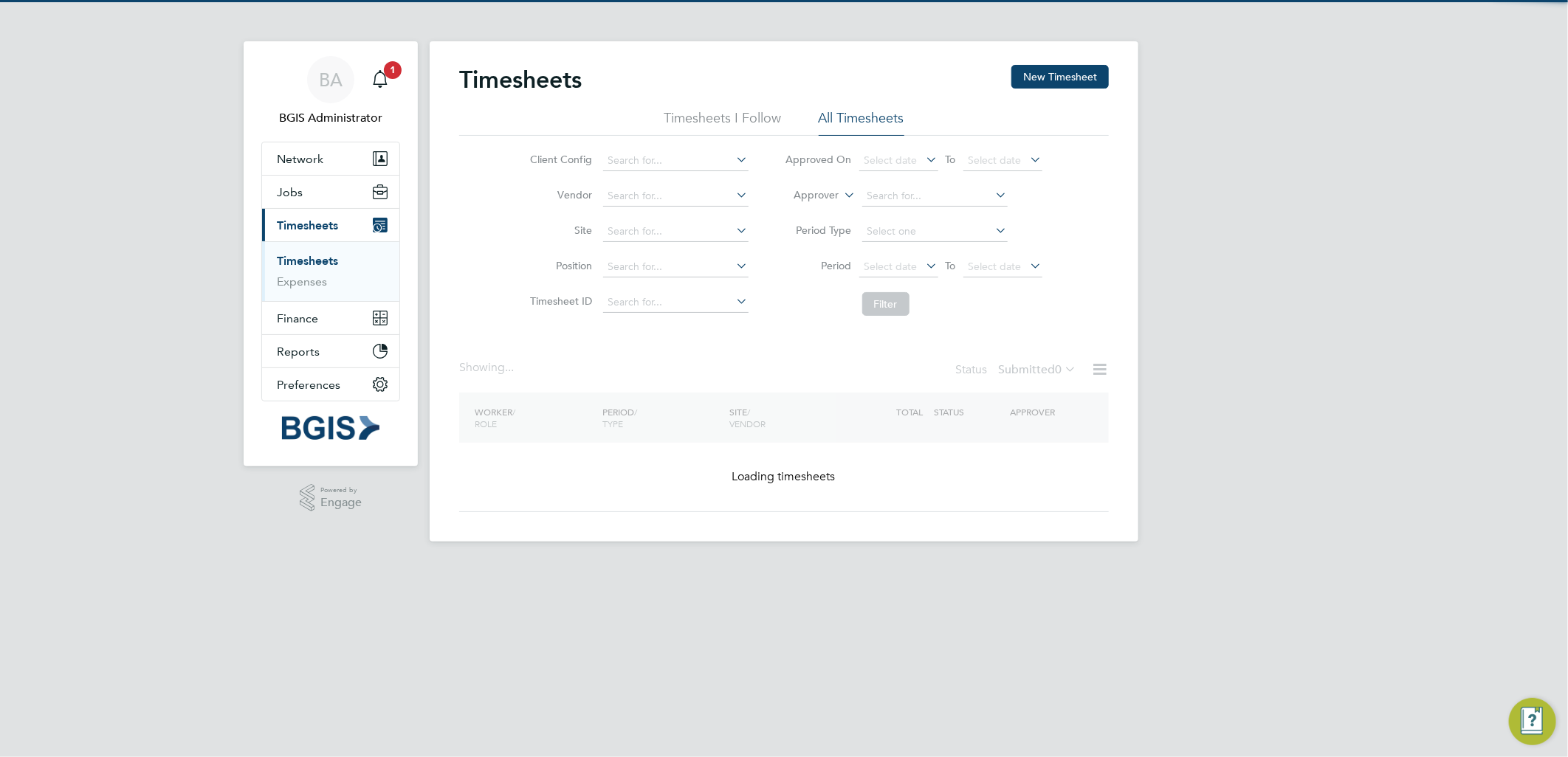
click at [1033, 367] on label "Submitted 0" at bounding box center [1037, 369] width 78 height 15
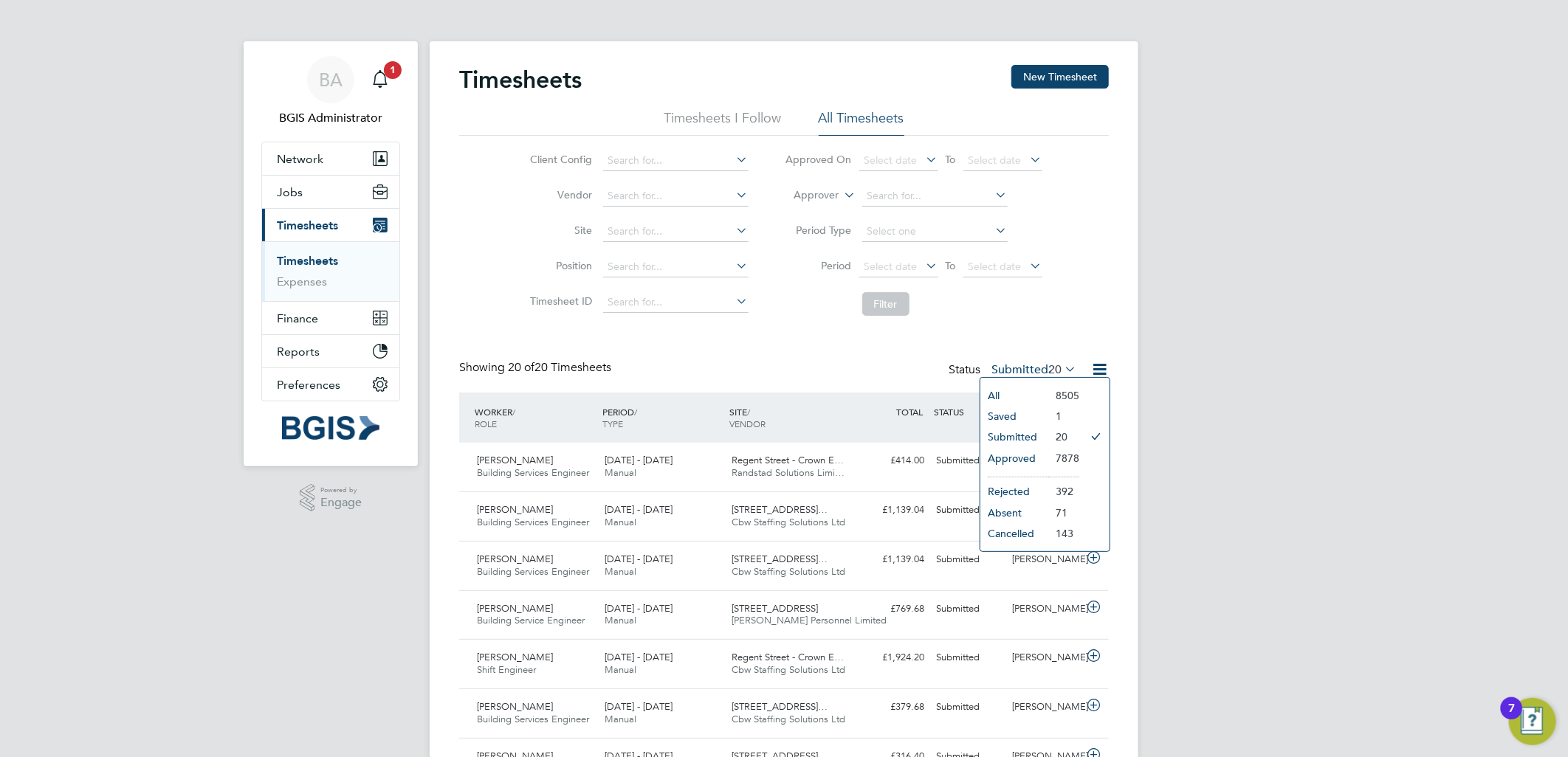
click at [1030, 434] on li "Submitted" at bounding box center [1015, 437] width 68 height 21
click at [1251, 415] on div "BA BGIS Administrator Notifications 1 Applications: Network Team Members Busine…" at bounding box center [784, 747] width 1568 height 1495
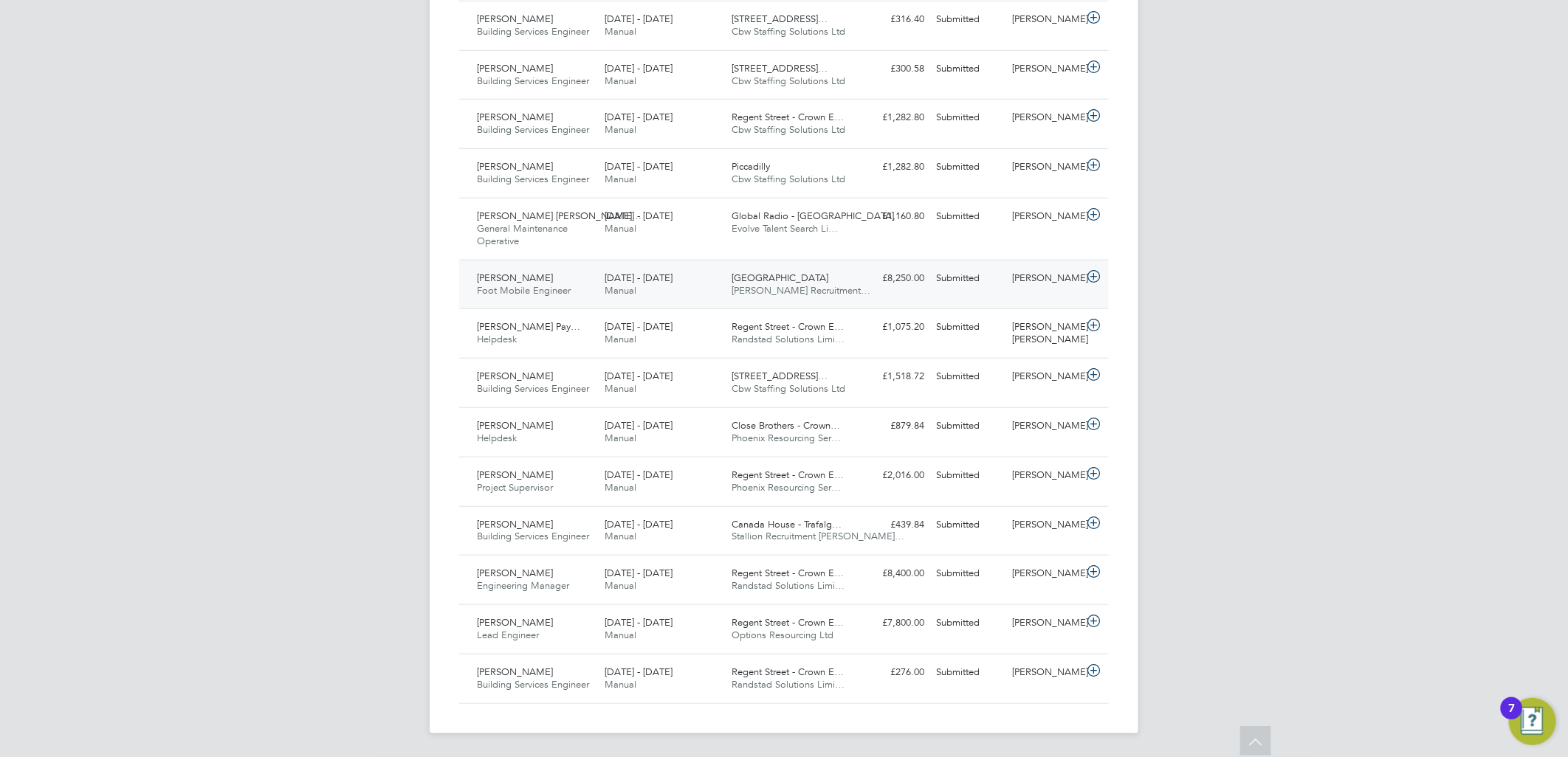
click at [764, 291] on span "Alice Rose Recruitment…" at bounding box center [801, 290] width 139 height 12
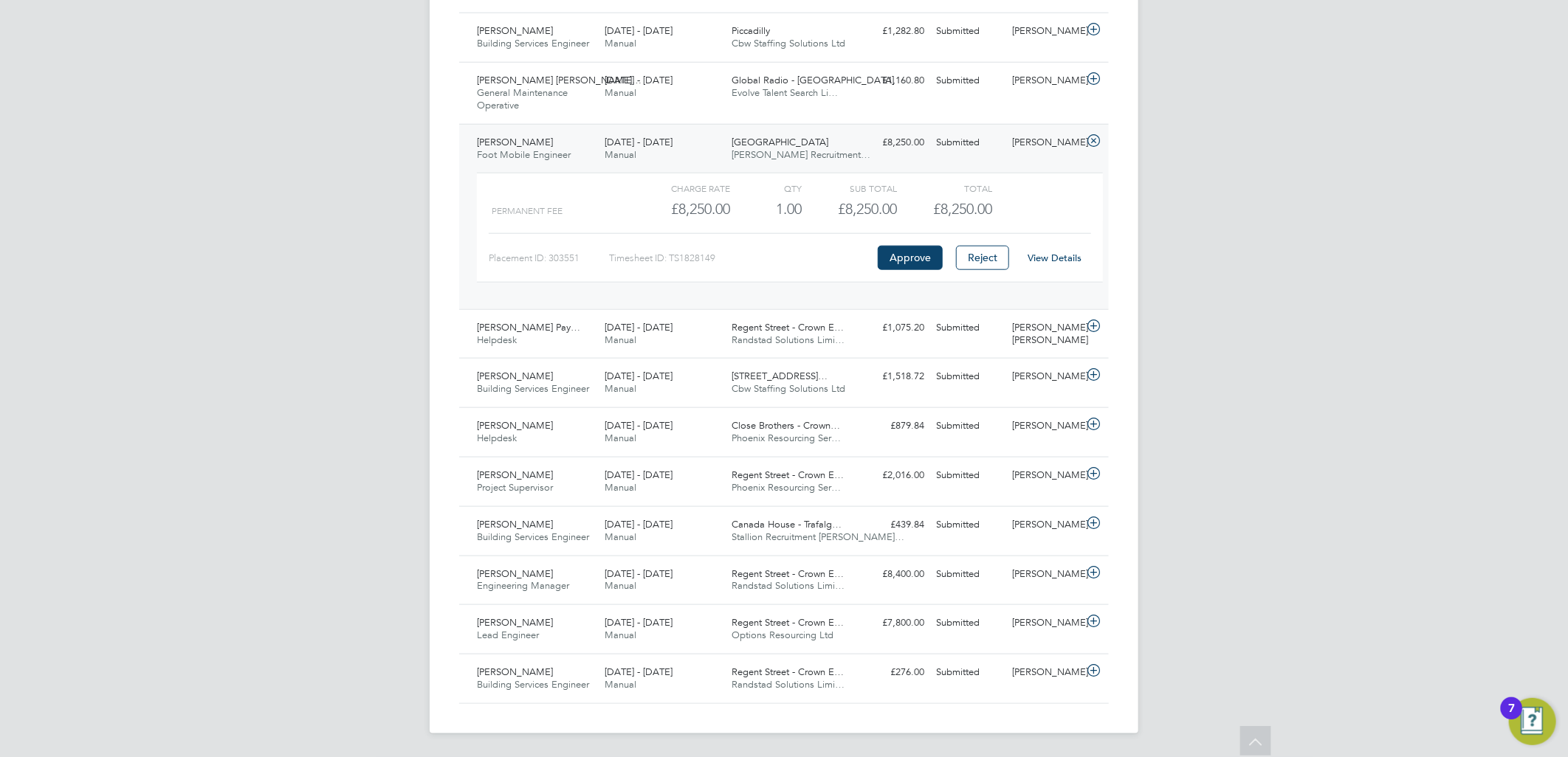
click at [729, 138] on div "New Street Square Alice Rose Recruitment…" at bounding box center [791, 149] width 128 height 37
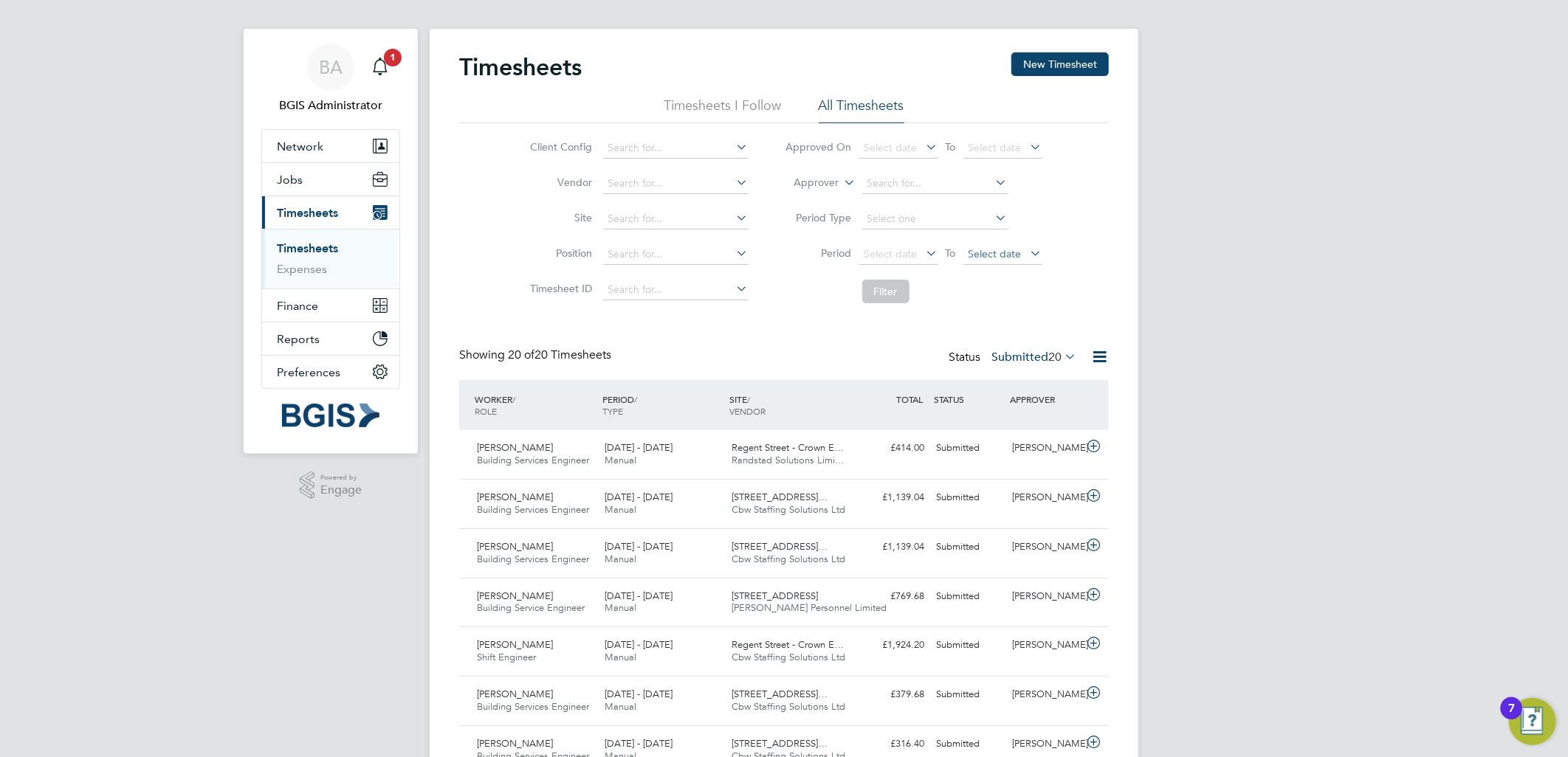
click at [995, 253] on li "Period Select date To Select date" at bounding box center [914, 255] width 294 height 36
click at [997, 255] on span "Select date" at bounding box center [995, 254] width 54 height 13
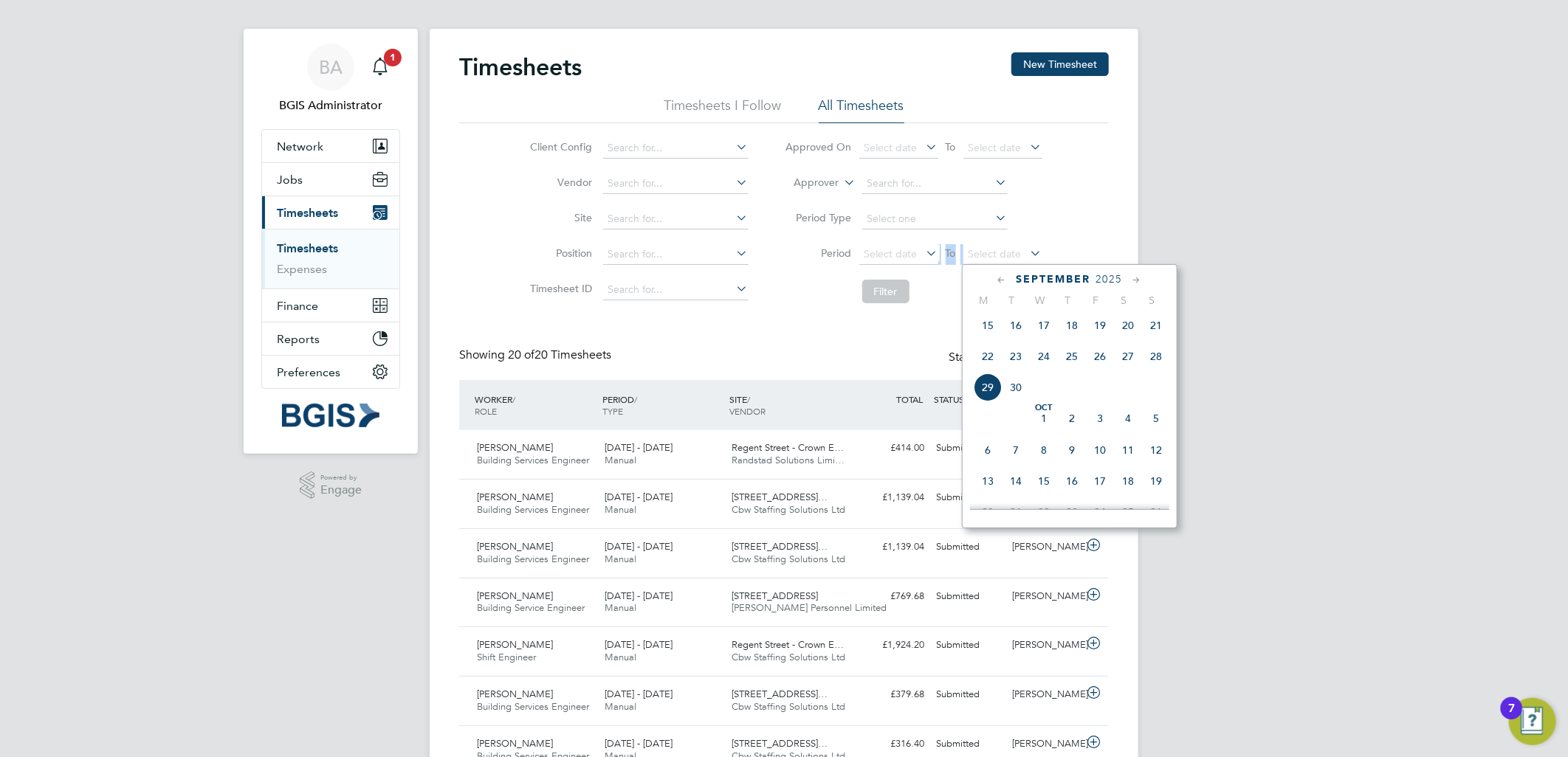
click at [1155, 356] on span "28" at bounding box center [1156, 357] width 28 height 28
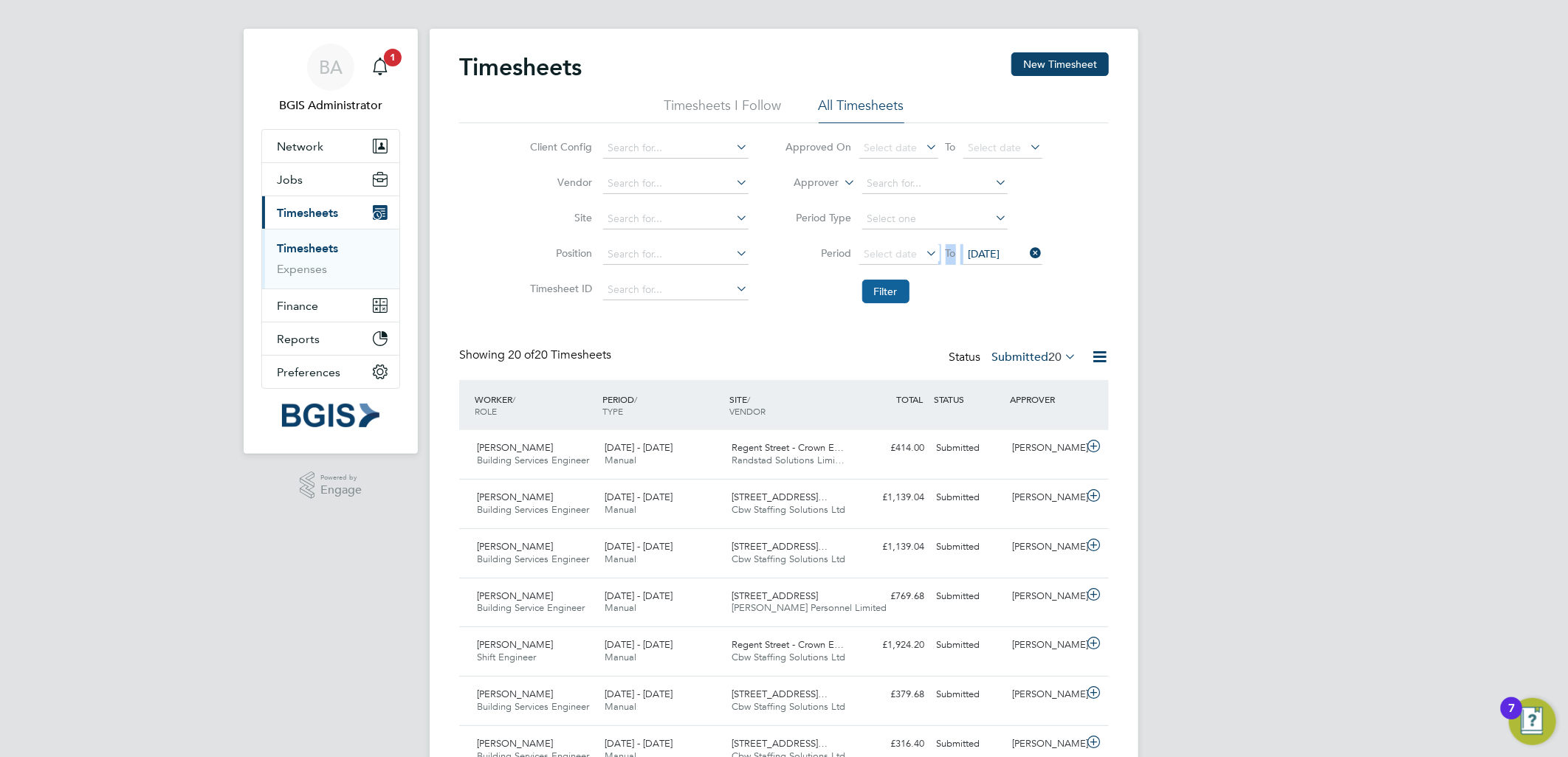
click at [884, 299] on button "Filter" at bounding box center [886, 292] width 47 height 23
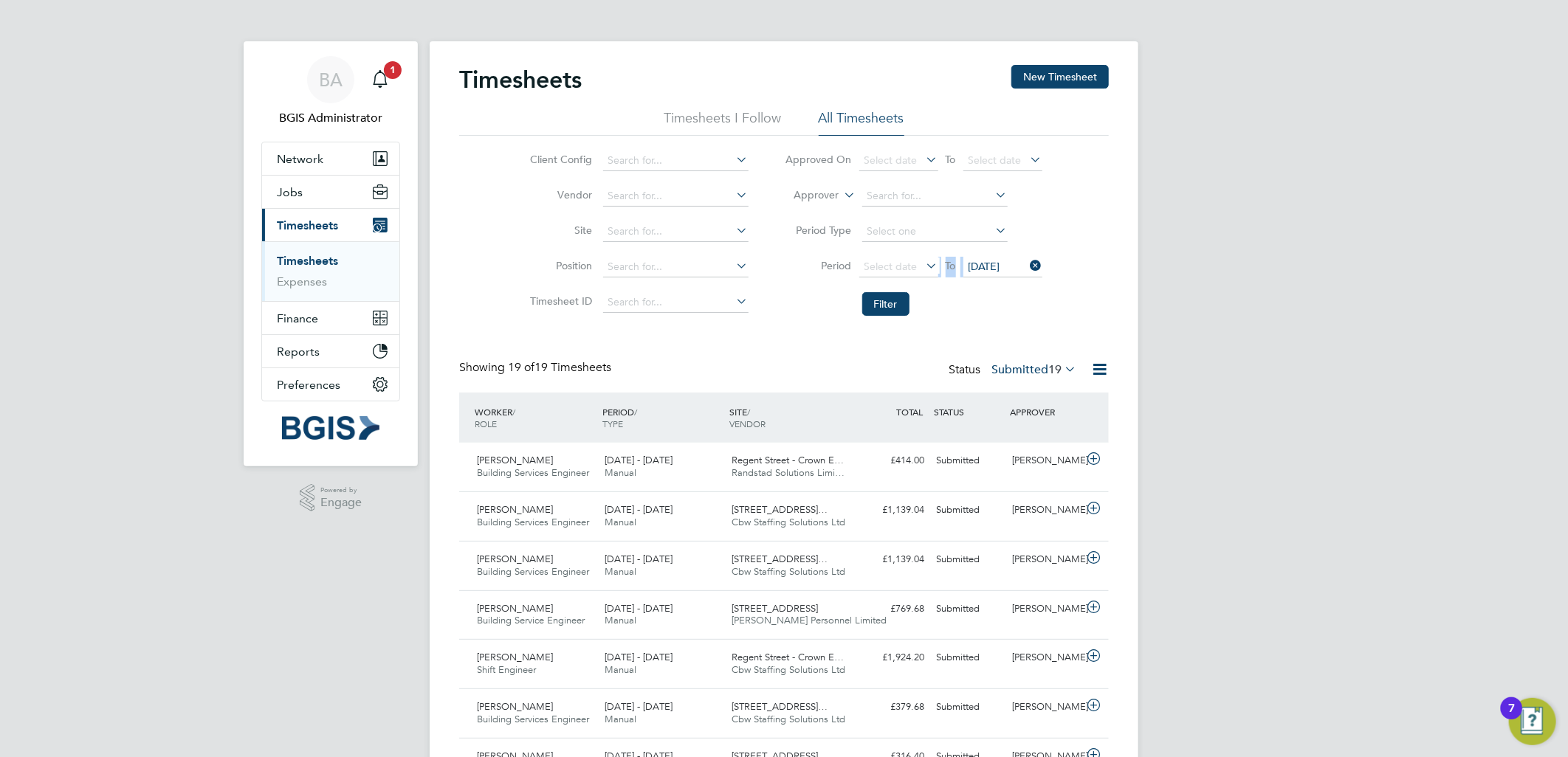
drag, startPoint x: 1015, startPoint y: 270, endPoint x: 1073, endPoint y: 326, distance: 80.6
click at [1001, 270] on span "28 Sep 2025" at bounding box center [985, 266] width 32 height 13
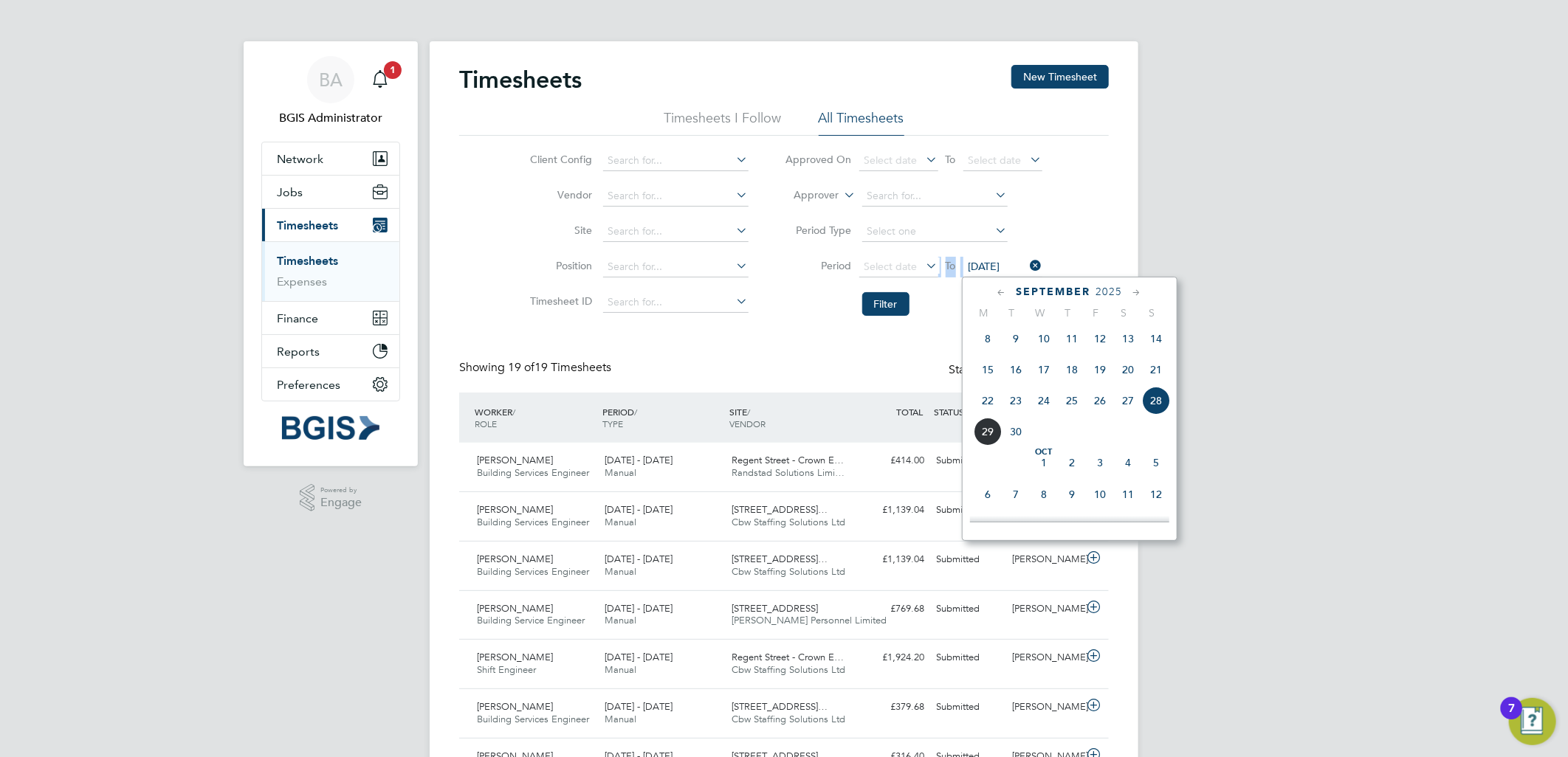
drag, startPoint x: 1148, startPoint y: 382, endPoint x: 895, endPoint y: 340, distance: 256.5
click at [1146, 378] on span "21" at bounding box center [1156, 370] width 28 height 28
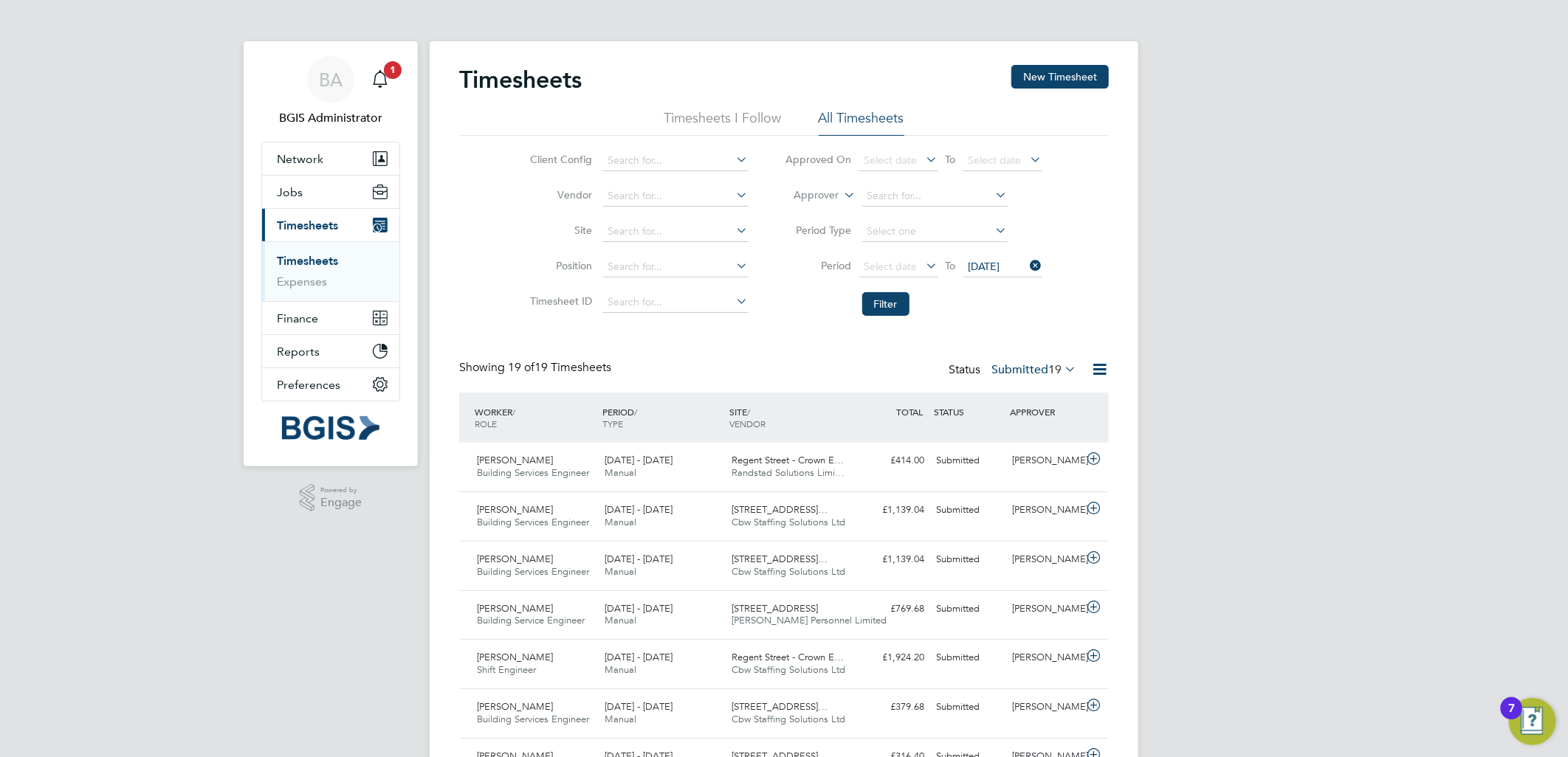
click at [877, 290] on li "Filter" at bounding box center [914, 303] width 294 height 38
click at [886, 299] on button "Filter" at bounding box center [886, 304] width 47 height 23
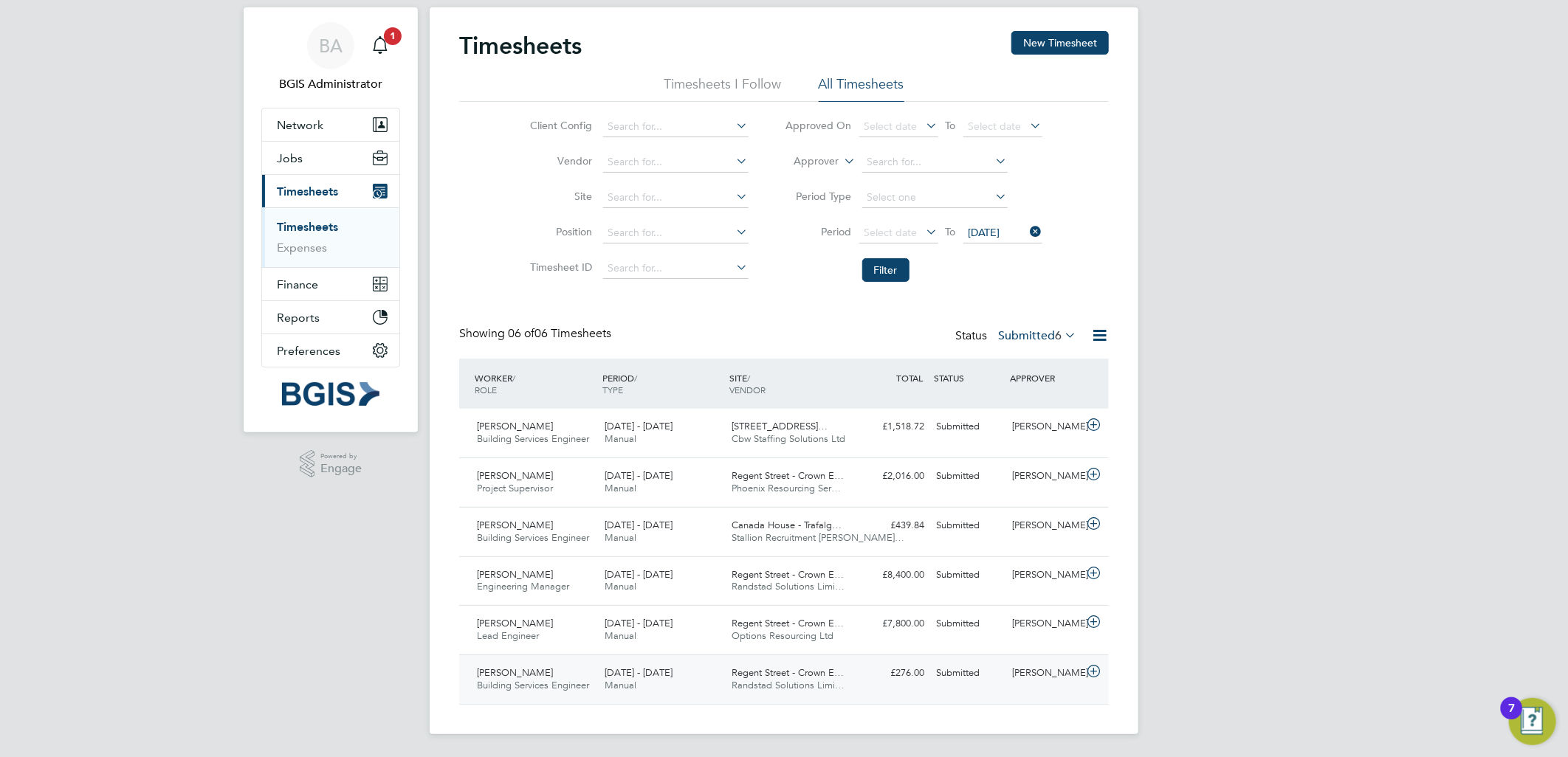
click at [835, 677] on span "Regent Street - Crown E…" at bounding box center [788, 672] width 112 height 12
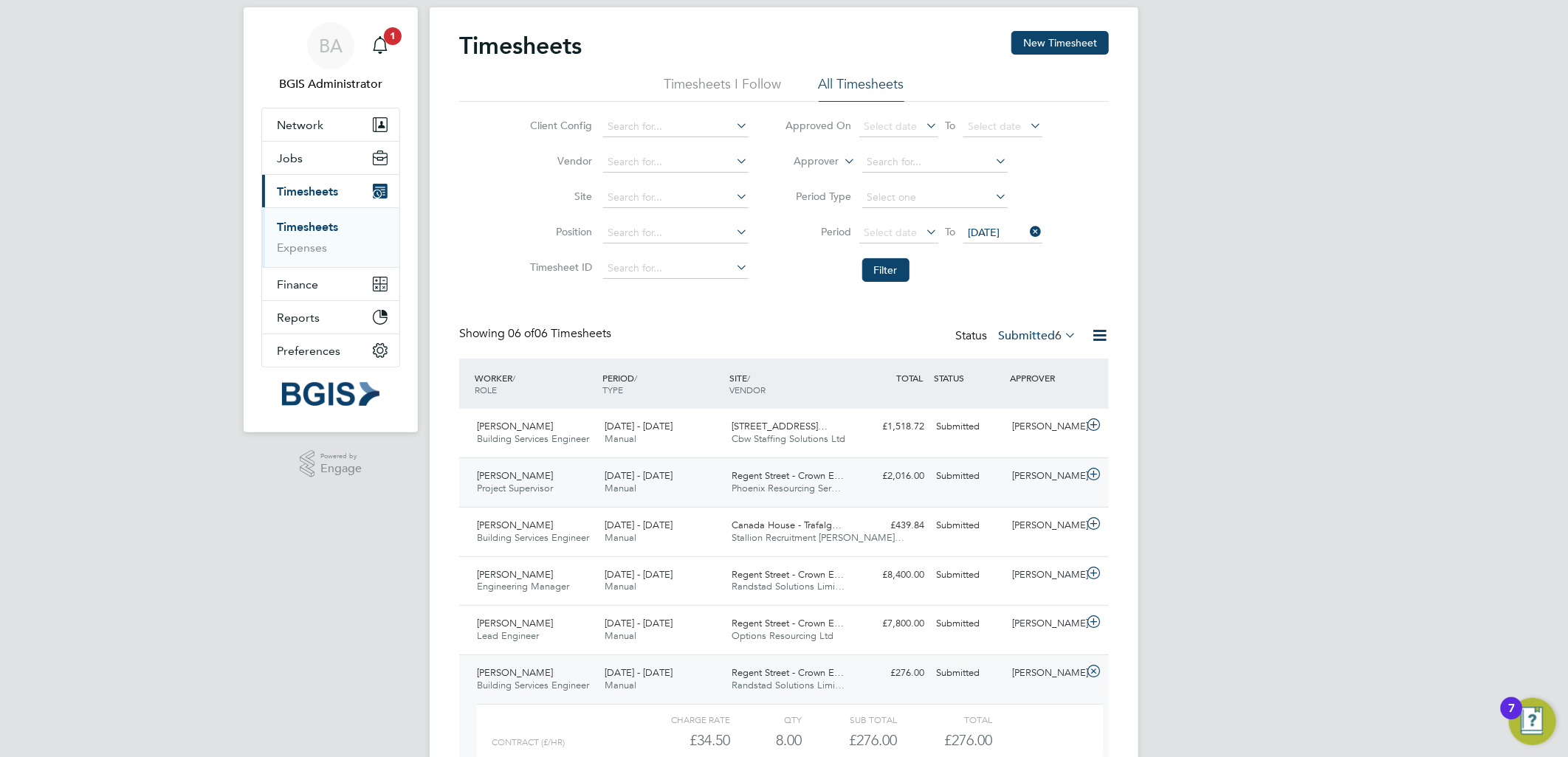
click at [855, 484] on div "£2,016.00 Submitted" at bounding box center [891, 476] width 77 height 24
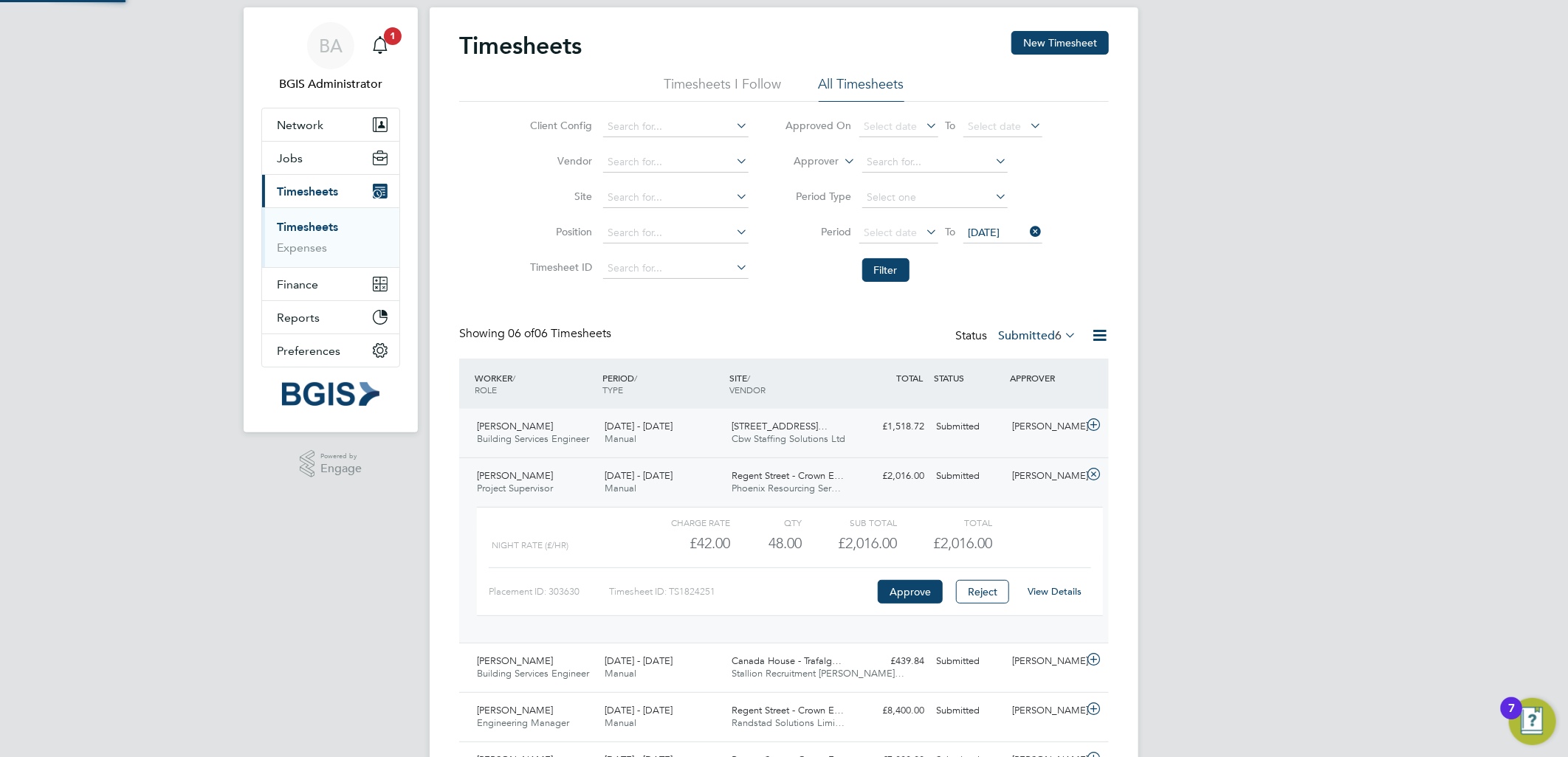
click at [829, 428] on span "200/214 Grays Inn Road…" at bounding box center [781, 427] width 96 height 12
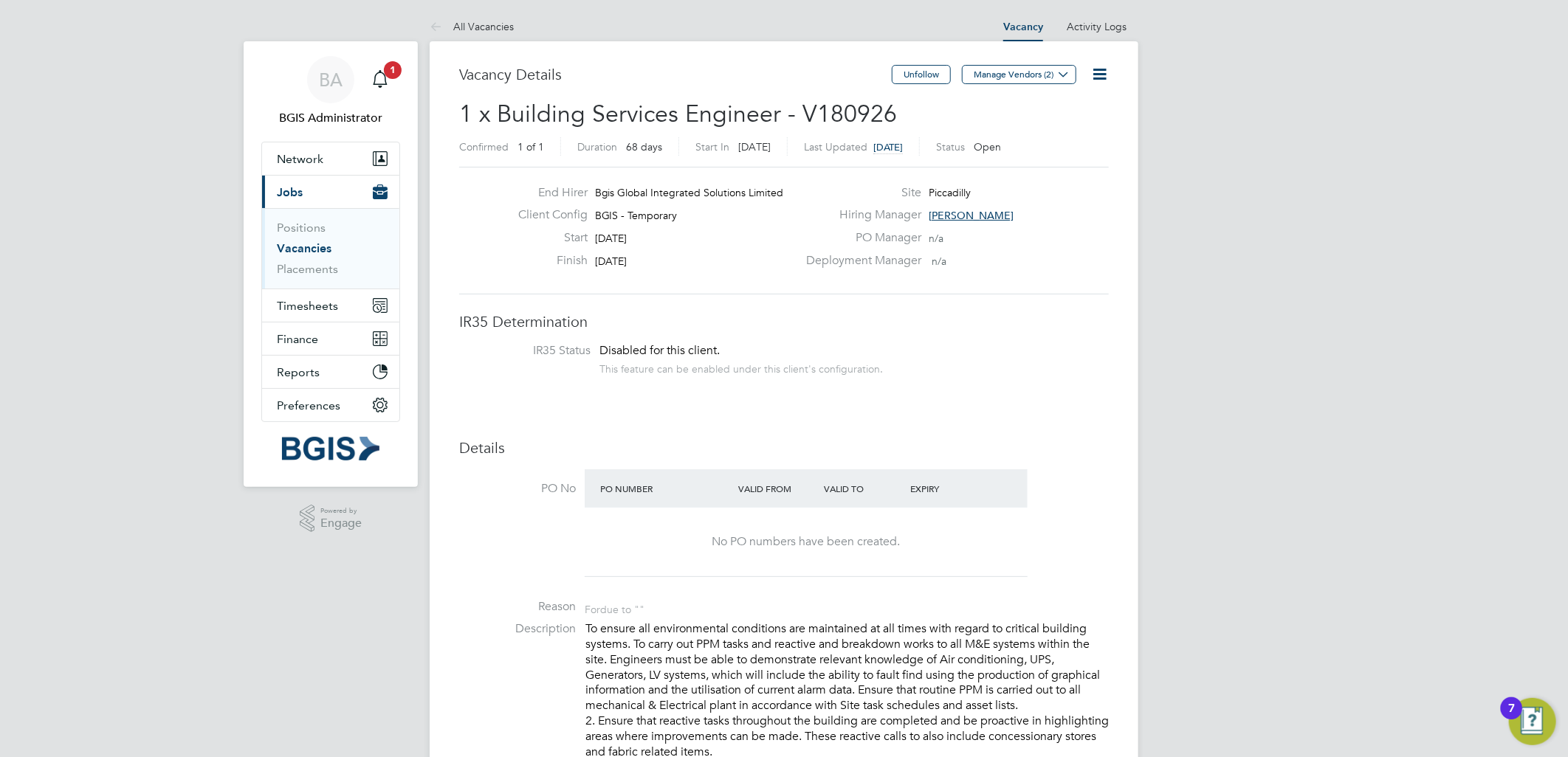
click at [1100, 74] on icon at bounding box center [1100, 74] width 19 height 19
click at [1068, 130] on li "Update Status" at bounding box center [1063, 130] width 85 height 21
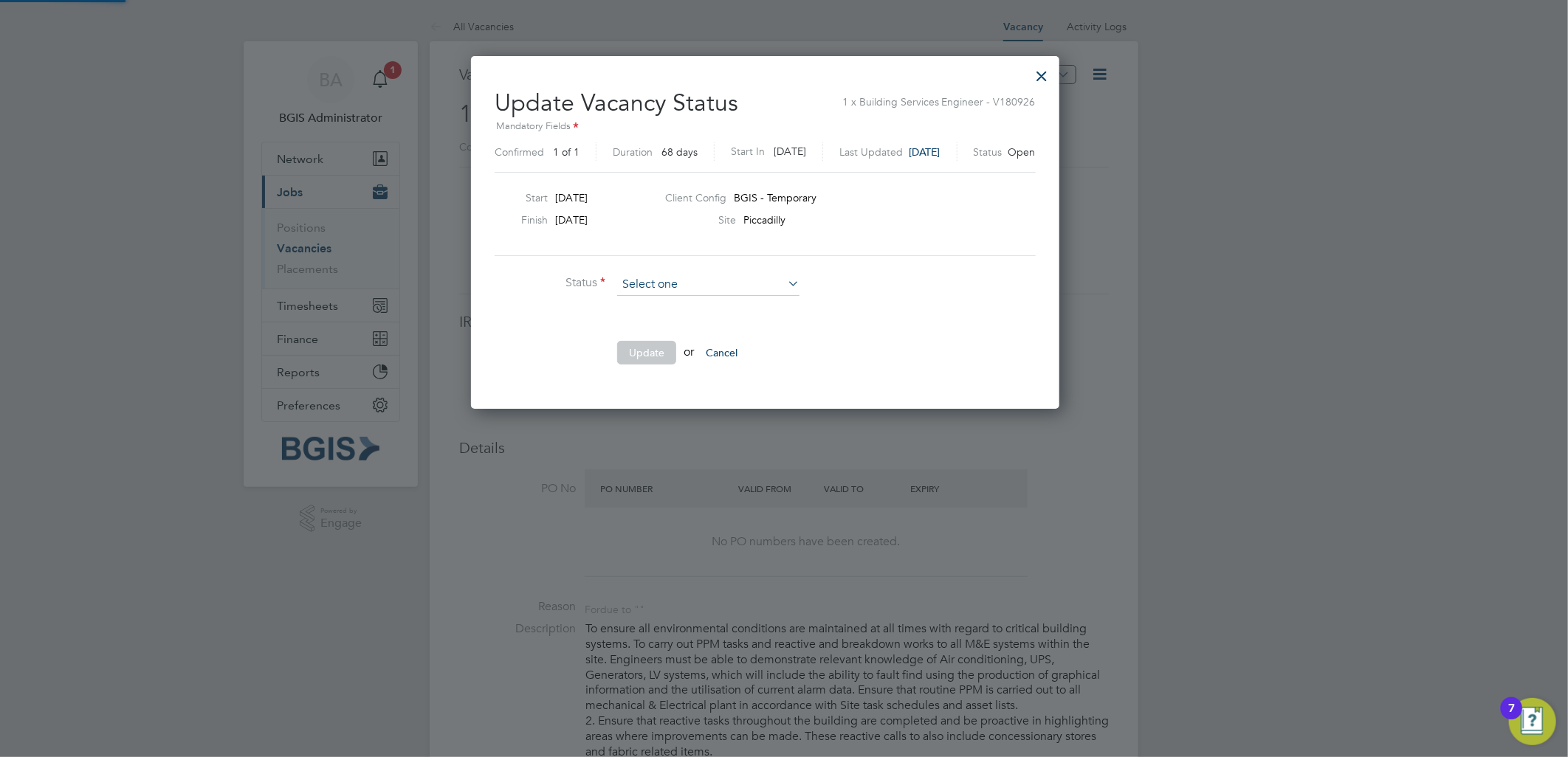
scroll to position [22, 402]
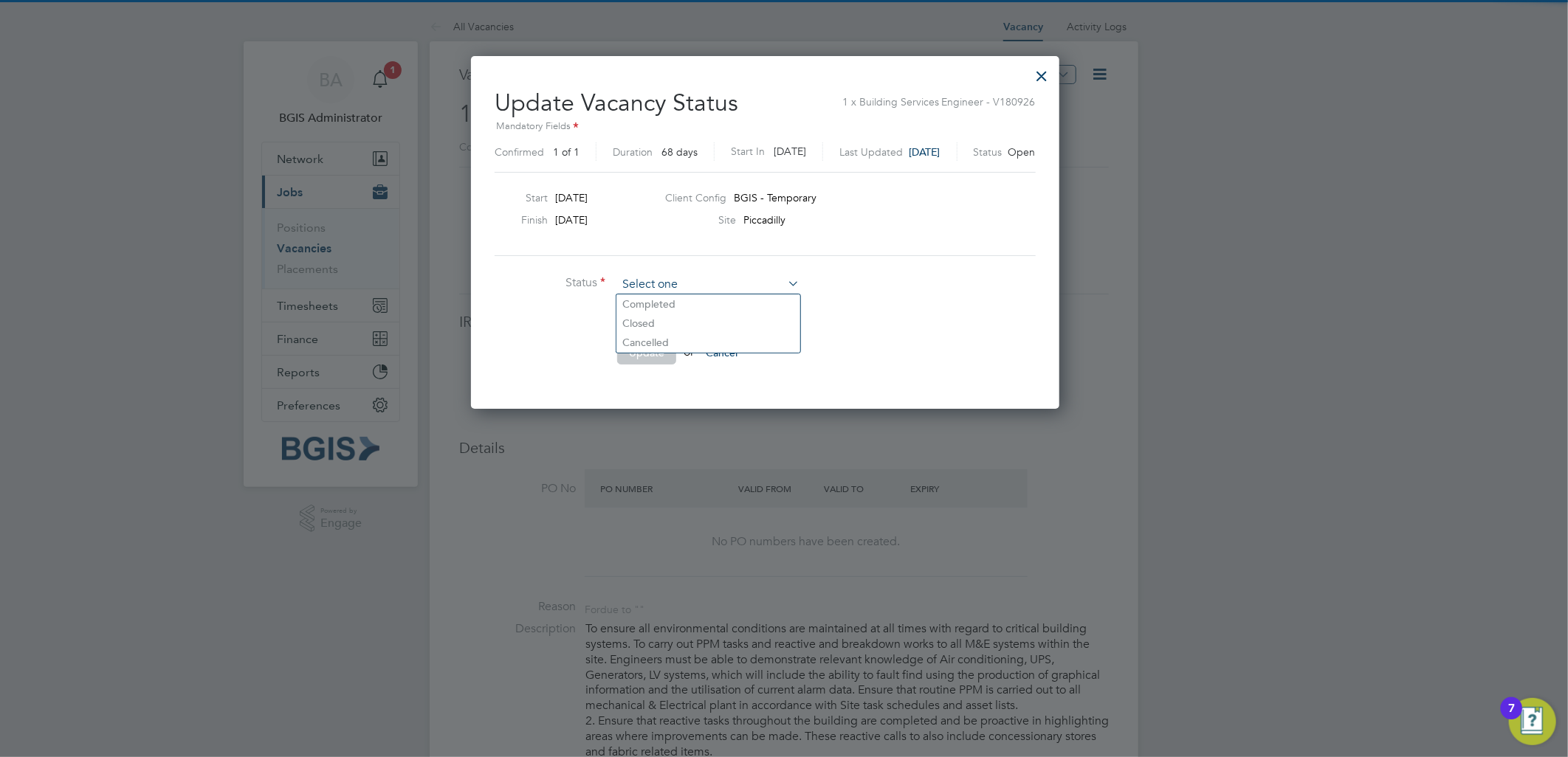
click at [711, 282] on input at bounding box center [708, 285] width 182 height 22
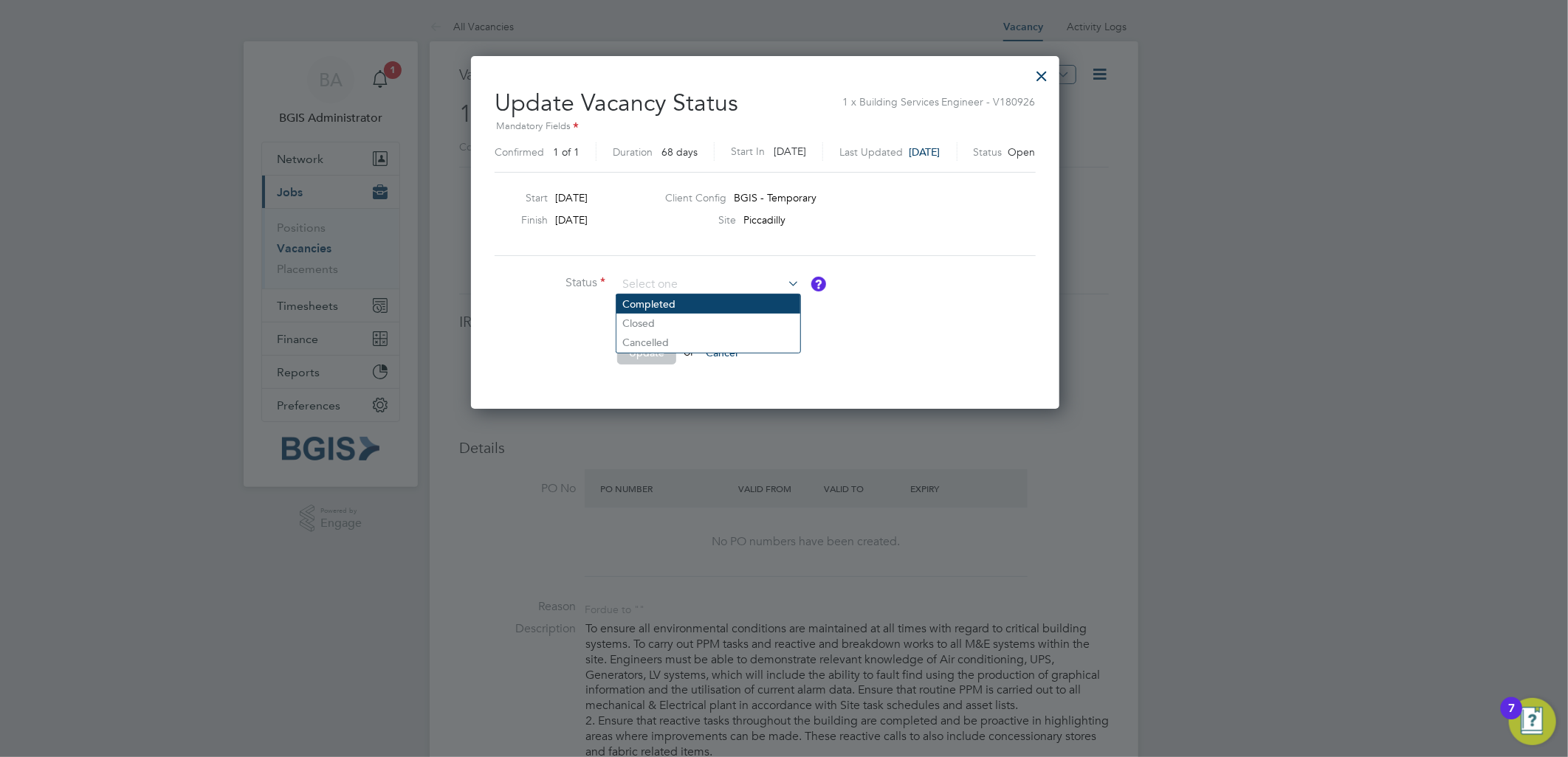
click at [676, 309] on li "Completed" at bounding box center [708, 304] width 184 height 19
type input "Completed"
drag, startPoint x: 658, startPoint y: 347, endPoint x: 732, endPoint y: 356, distance: 74.5
click at [659, 347] on button "Update" at bounding box center [647, 353] width 59 height 23
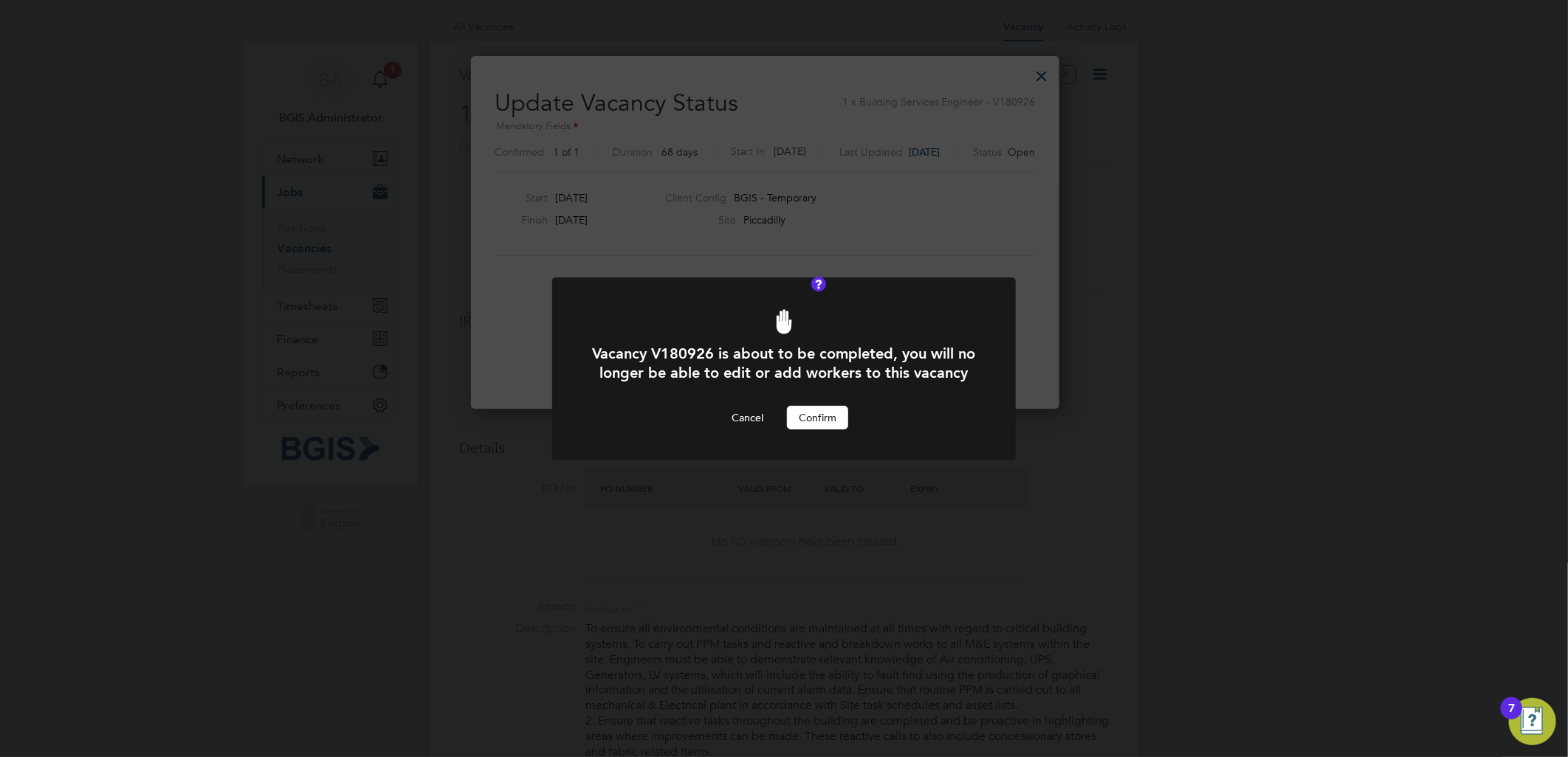
click at [813, 430] on button "Confirm" at bounding box center [818, 417] width 61 height 23
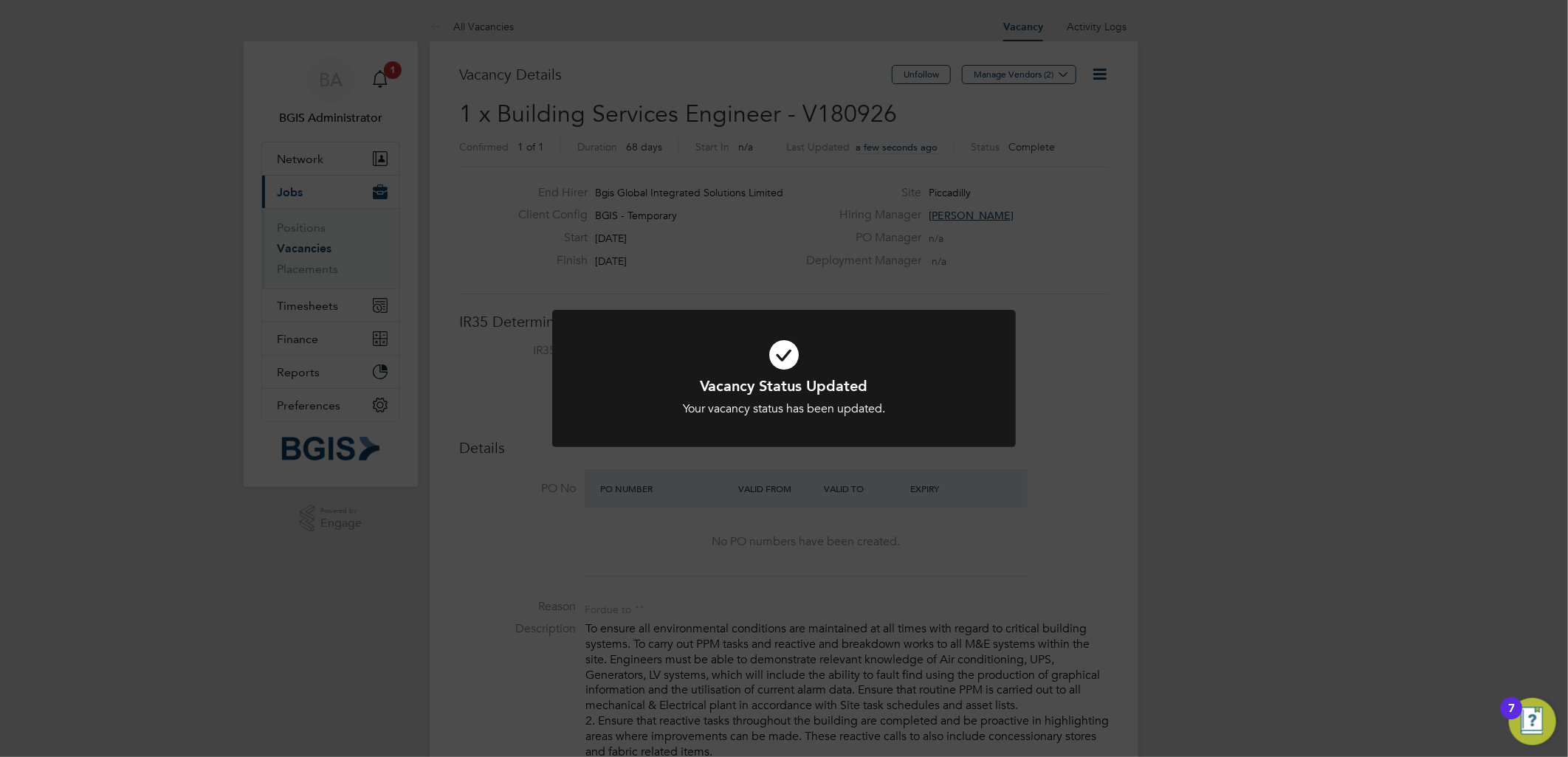
scroll to position [43, 103]
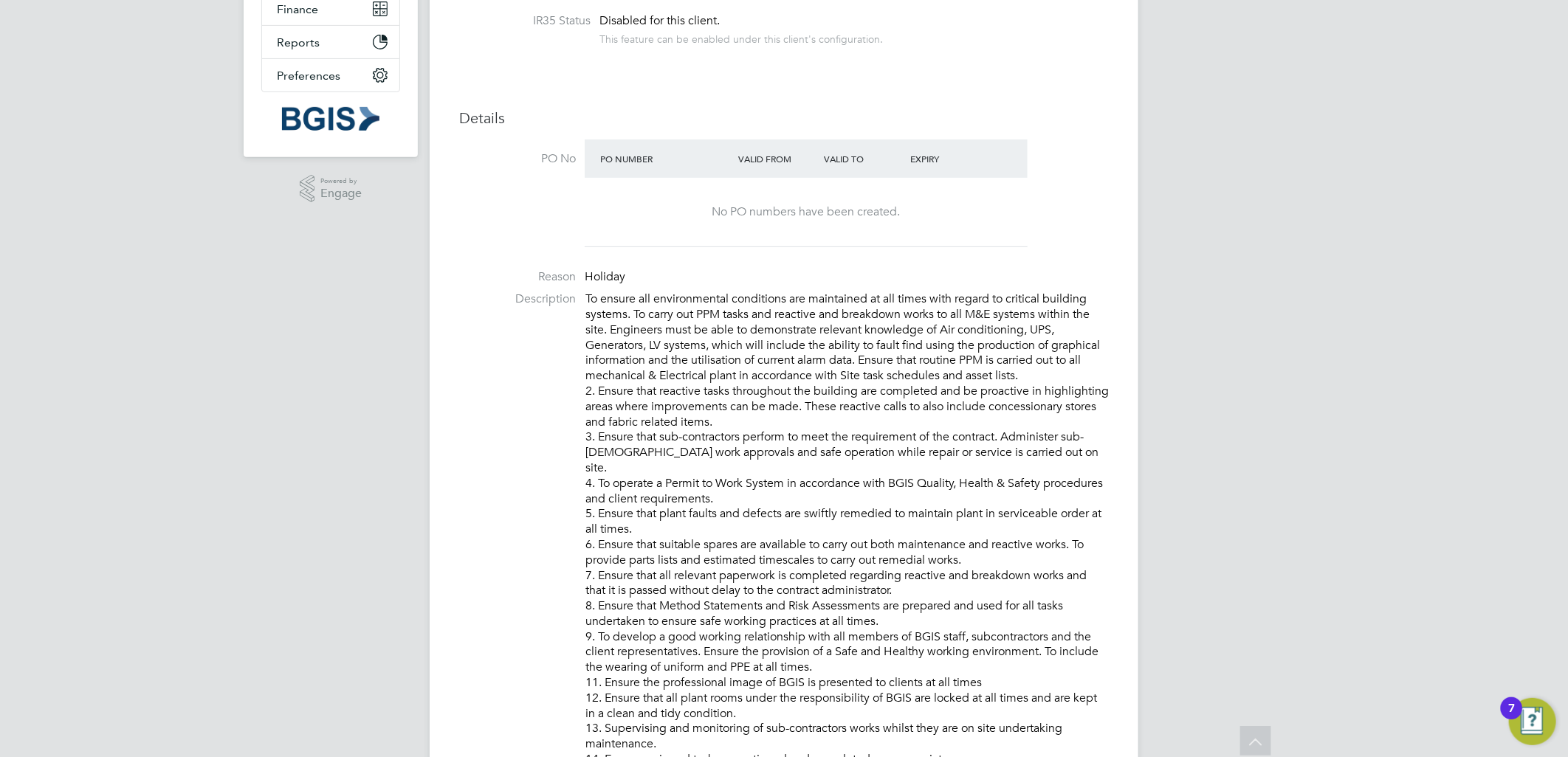
scroll to position [2, 0]
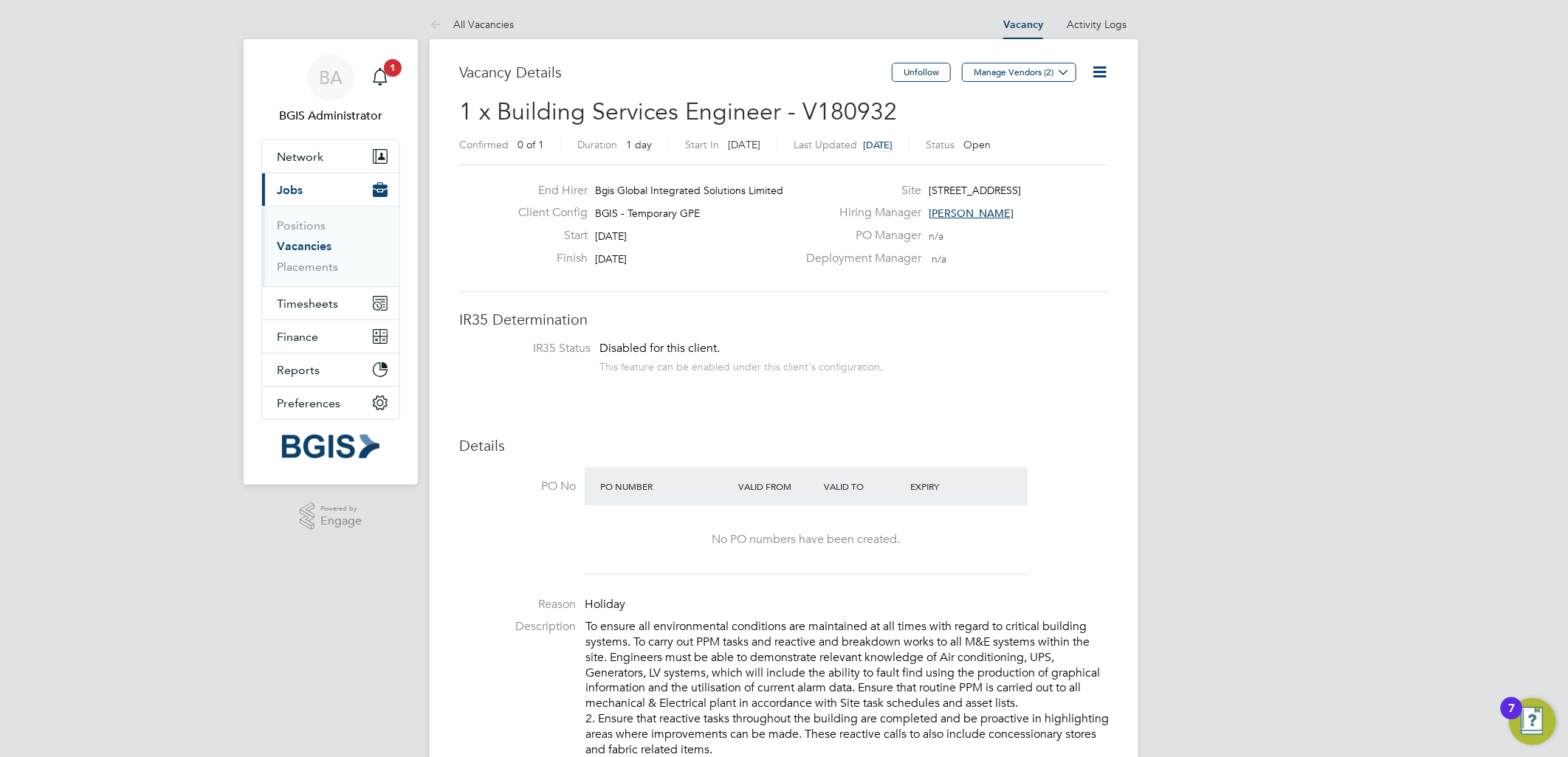
click at [1109, 75] on icon at bounding box center [1100, 72] width 19 height 19
click at [1062, 130] on li "Update Status" at bounding box center [1063, 127] width 85 height 21
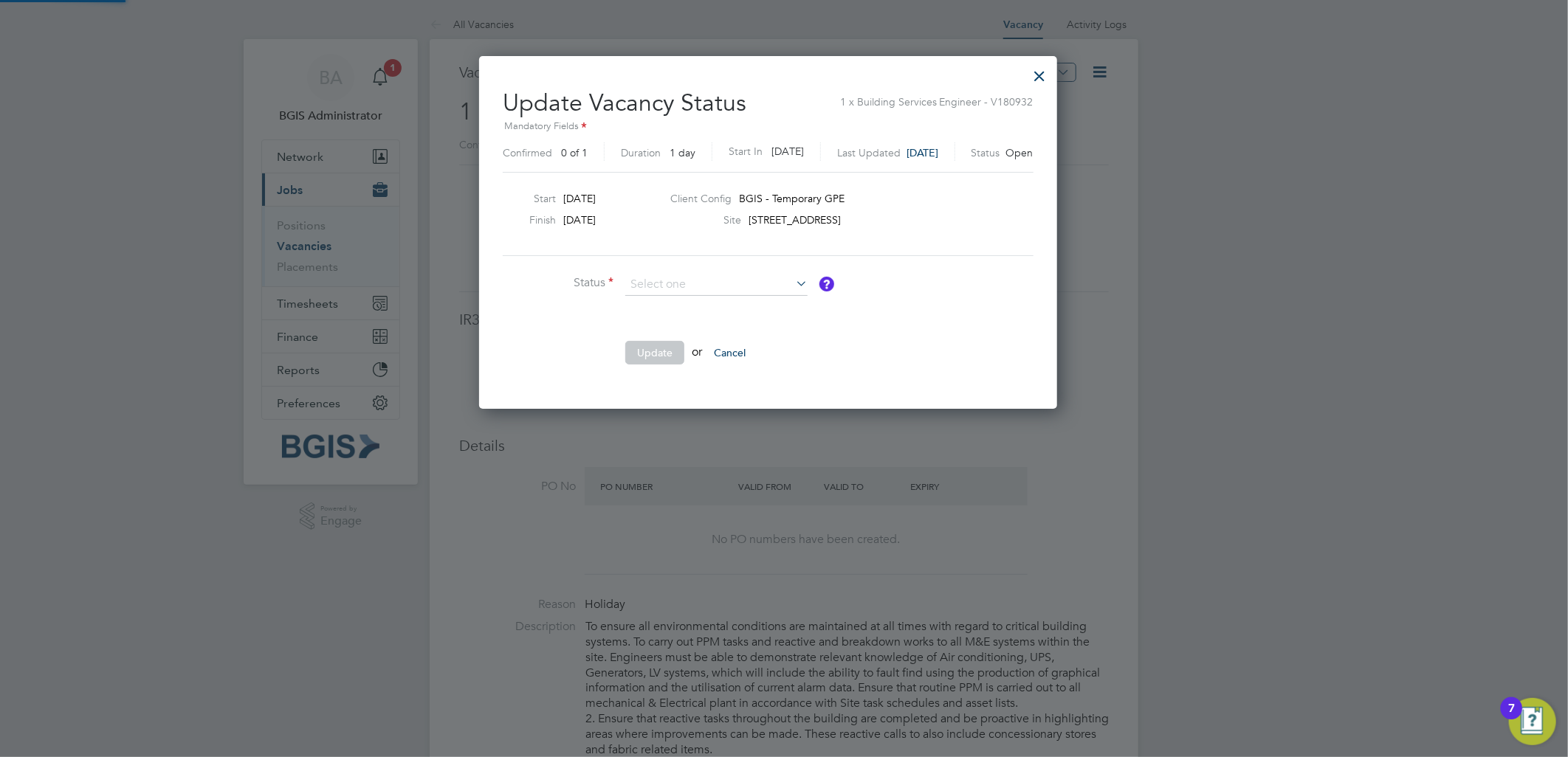
scroll to position [351, 610]
click at [672, 325] on li "Closed" at bounding box center [716, 323] width 184 height 19
type input "Closed"
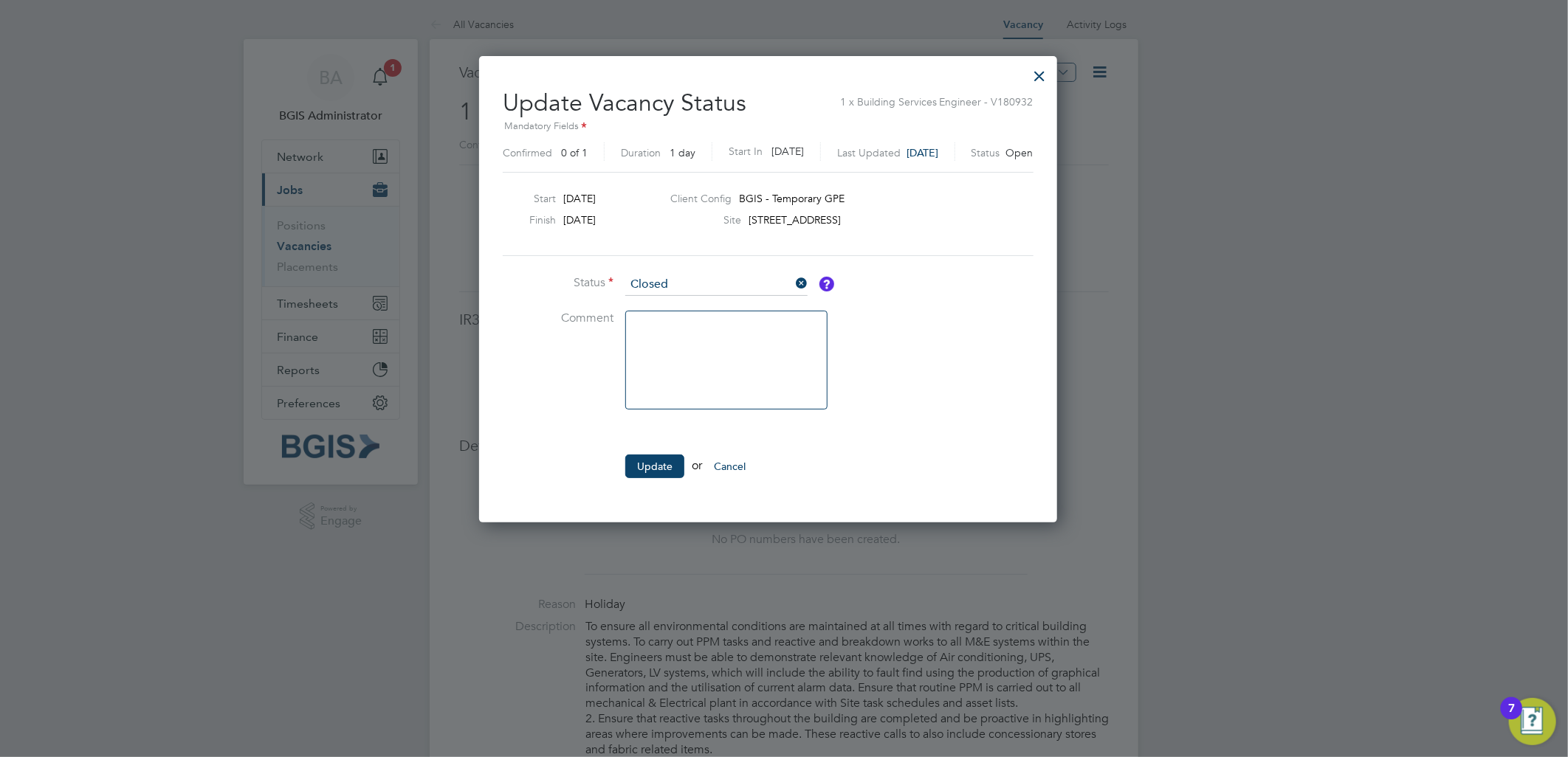
scroll to position [466, 610]
click at [640, 456] on button "Update" at bounding box center [655, 466] width 59 height 23
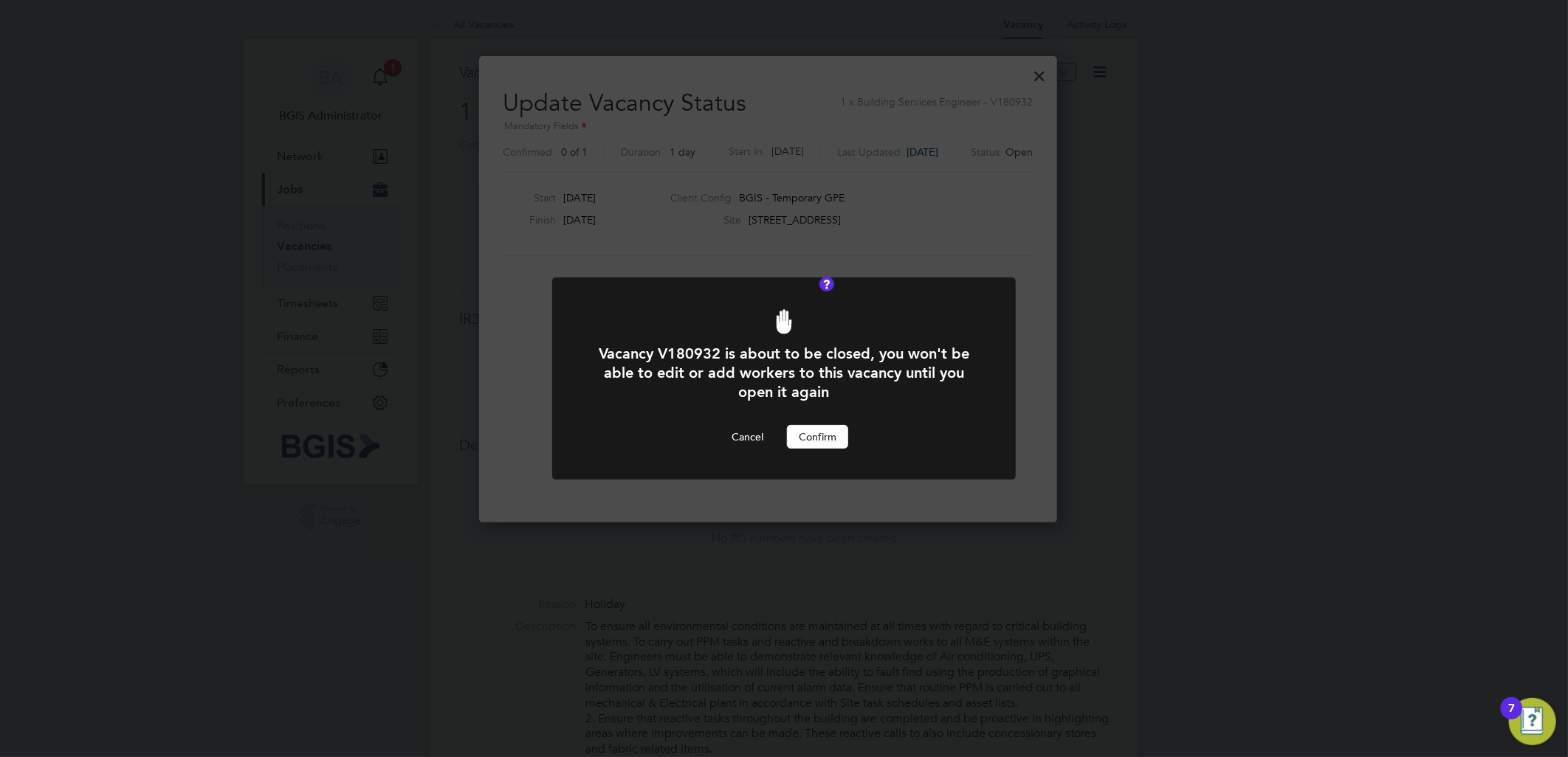
click at [800, 439] on button "Confirm" at bounding box center [818, 437] width 61 height 23
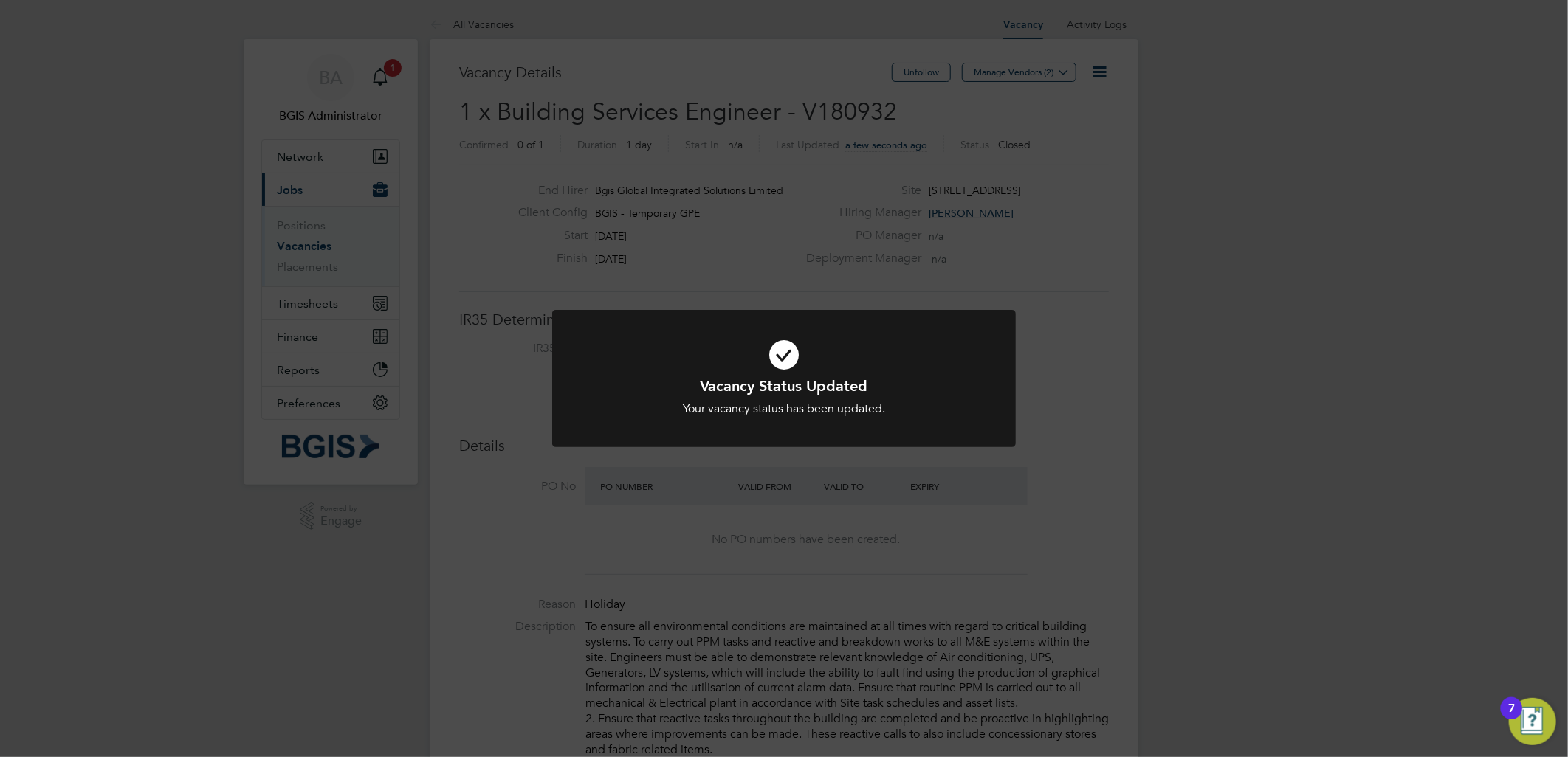
scroll to position [43, 103]
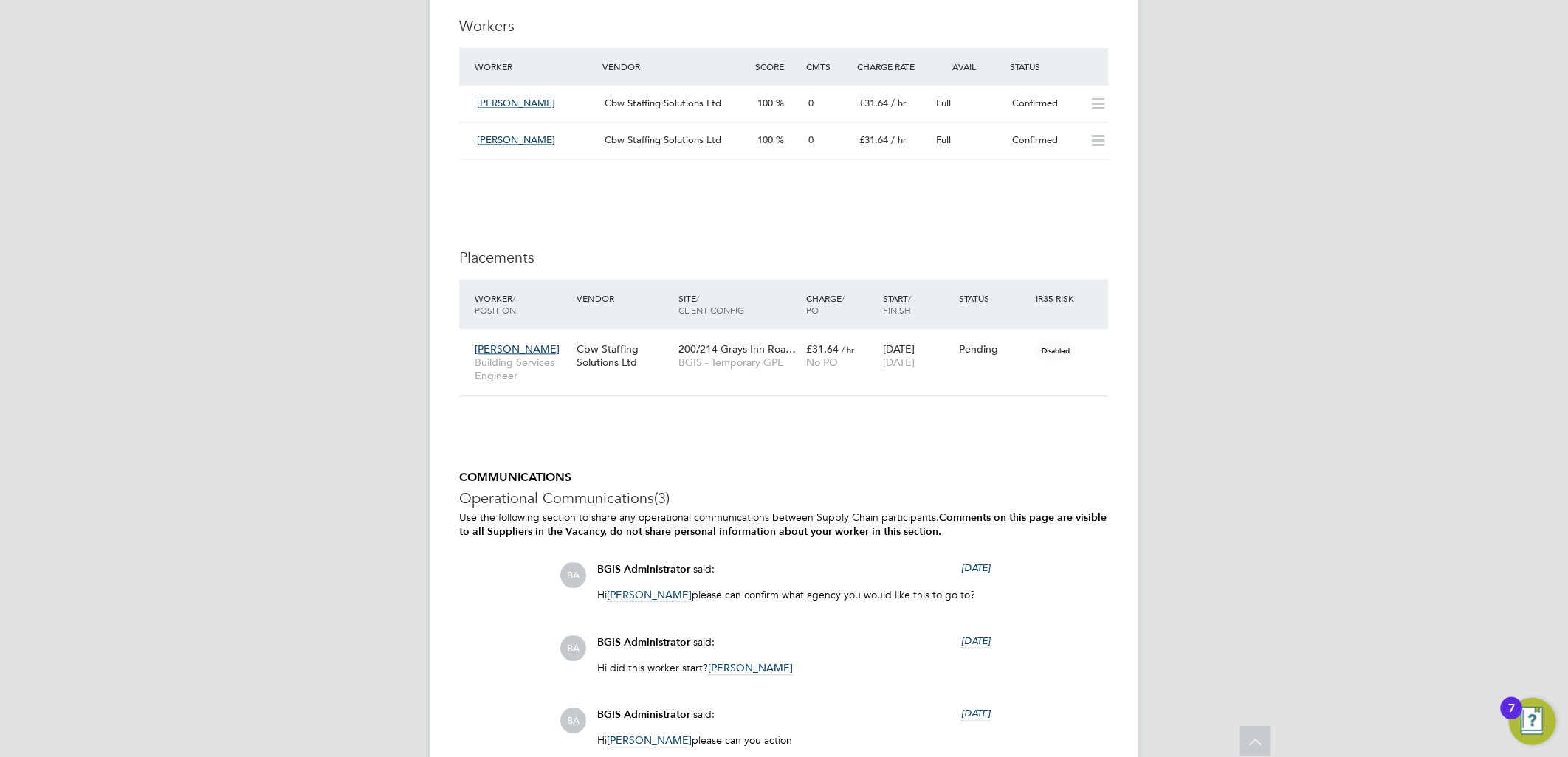
drag, startPoint x: 1094, startPoint y: 352, endPoint x: 1033, endPoint y: 413, distance: 86.3
click at [1109, 352] on icon at bounding box center [1116, 349] width 15 height 18
drag, startPoint x: 961, startPoint y: 439, endPoint x: 768, endPoint y: 410, distance: 195.2
click at [961, 439] on li "Start" at bounding box center [1023, 441] width 151 height 21
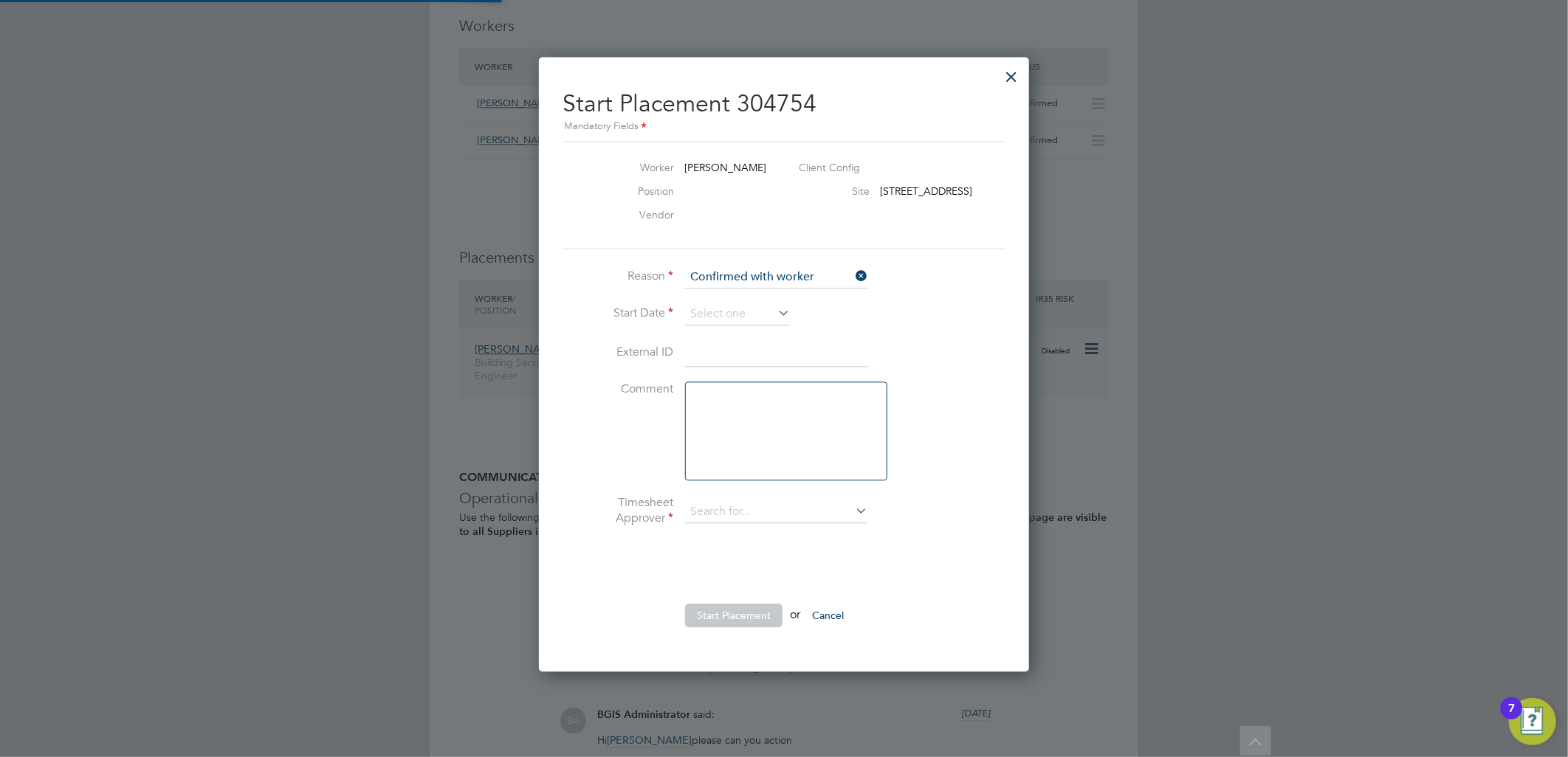
type input "[PERSON_NAME]"
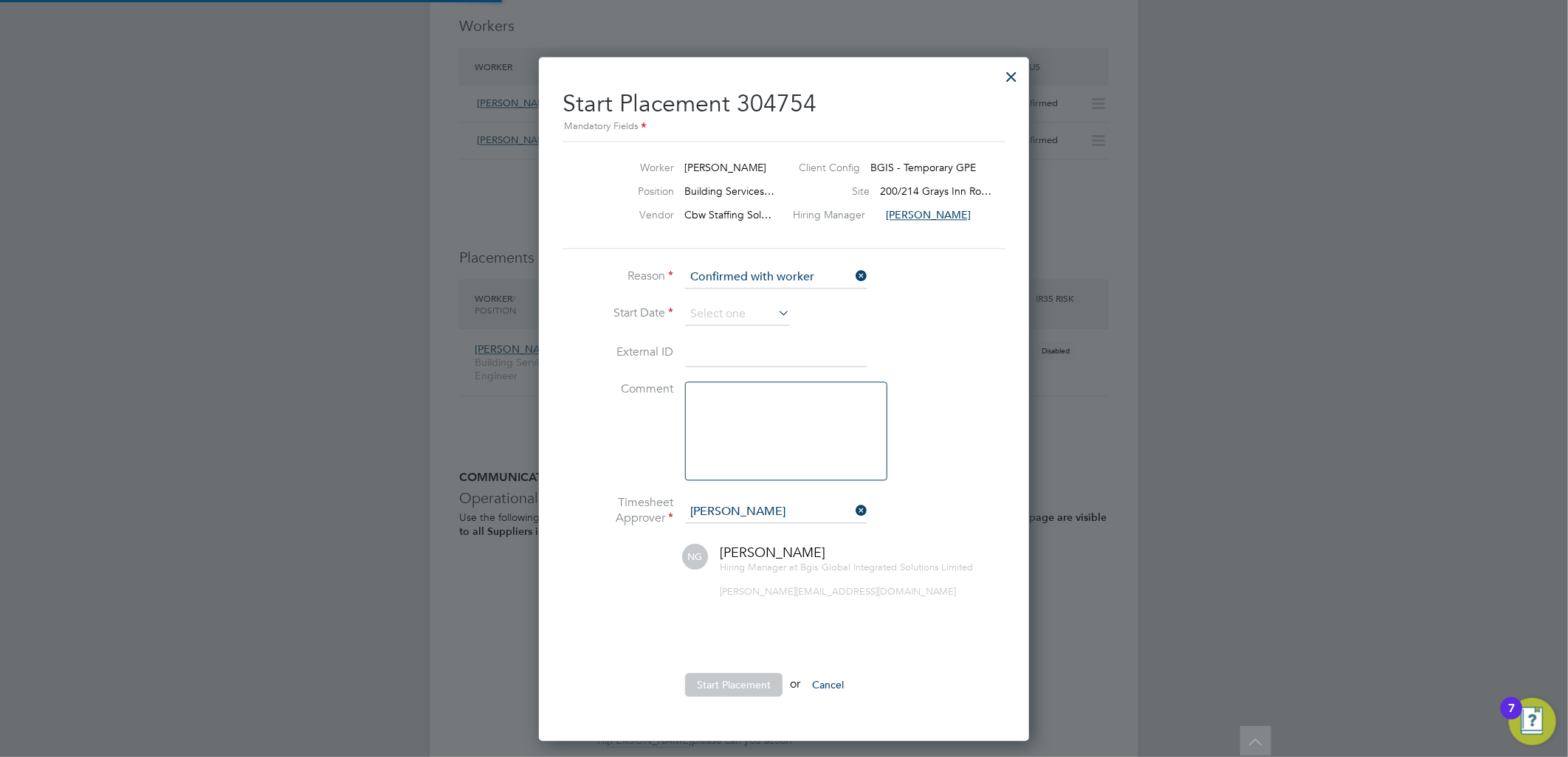
drag, startPoint x: 725, startPoint y: 313, endPoint x: 725, endPoint y: 358, distance: 45.0
click at [725, 313] on input at bounding box center [737, 314] width 105 height 22
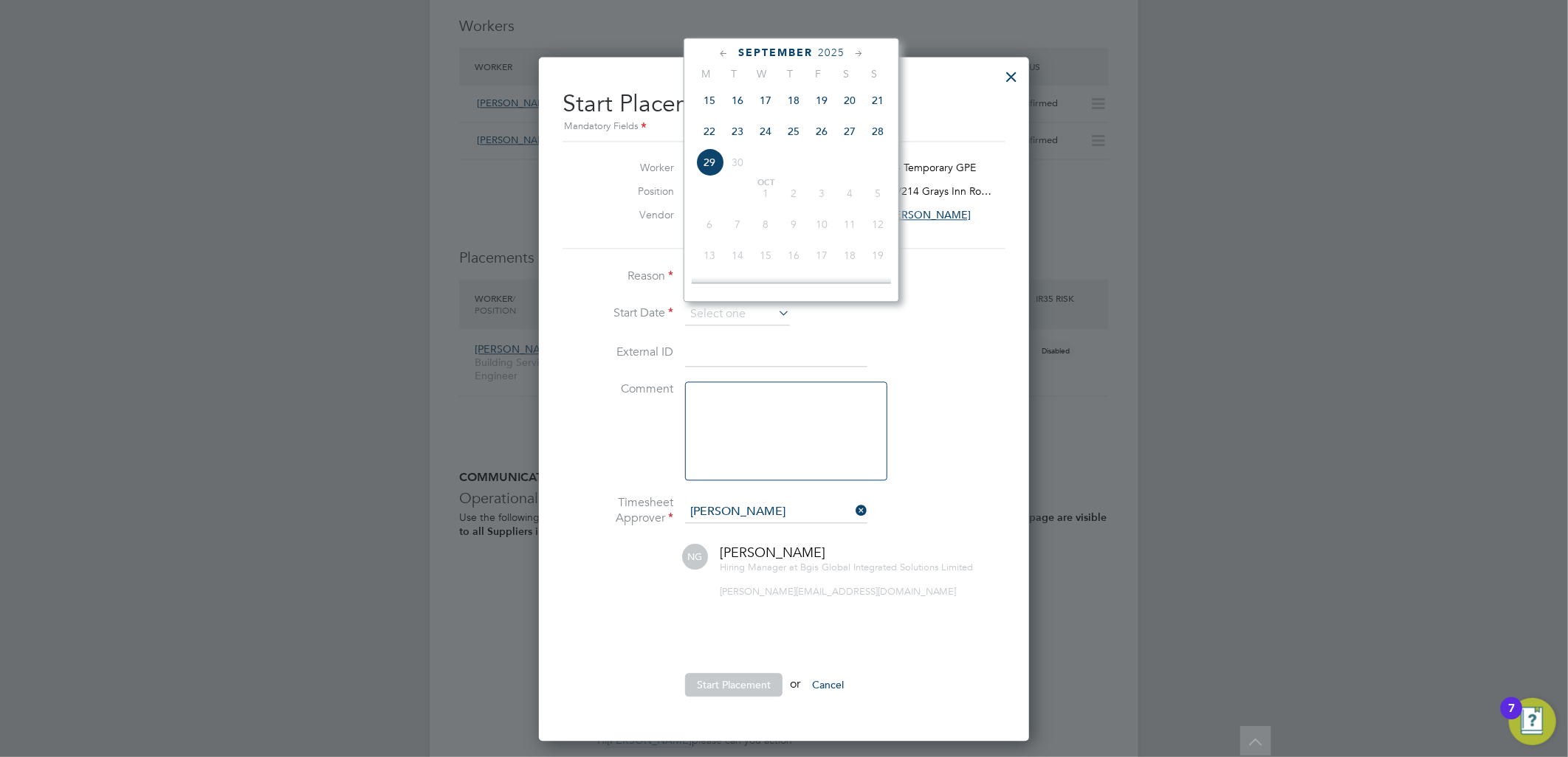
drag, startPoint x: 746, startPoint y: 131, endPoint x: 767, endPoint y: 386, distance: 255.9
click at [746, 133] on span "23" at bounding box center [738, 130] width 28 height 28
type input "23 Sep 2025"
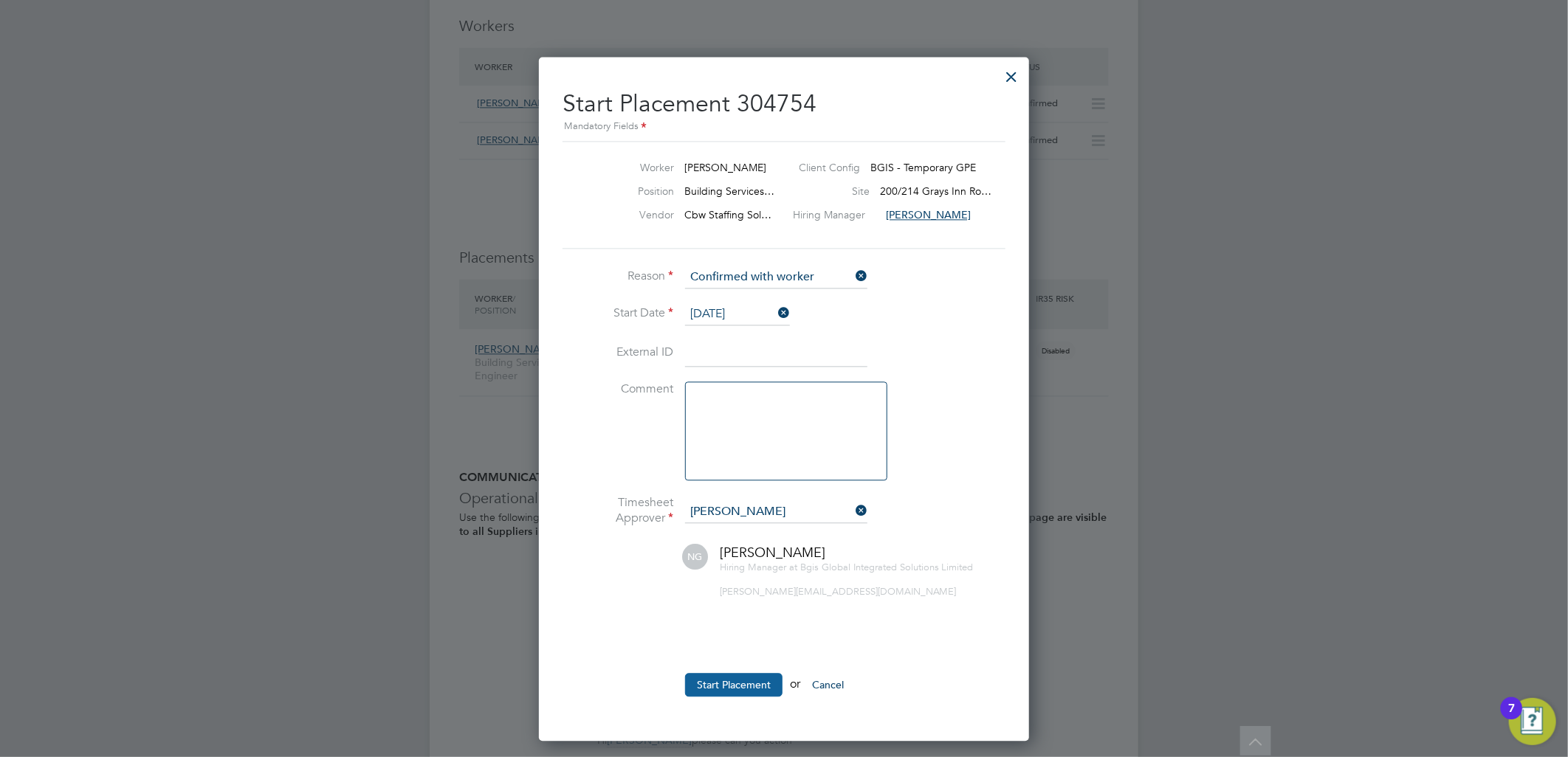
click at [729, 676] on button "Start Placement" at bounding box center [734, 685] width 98 height 23
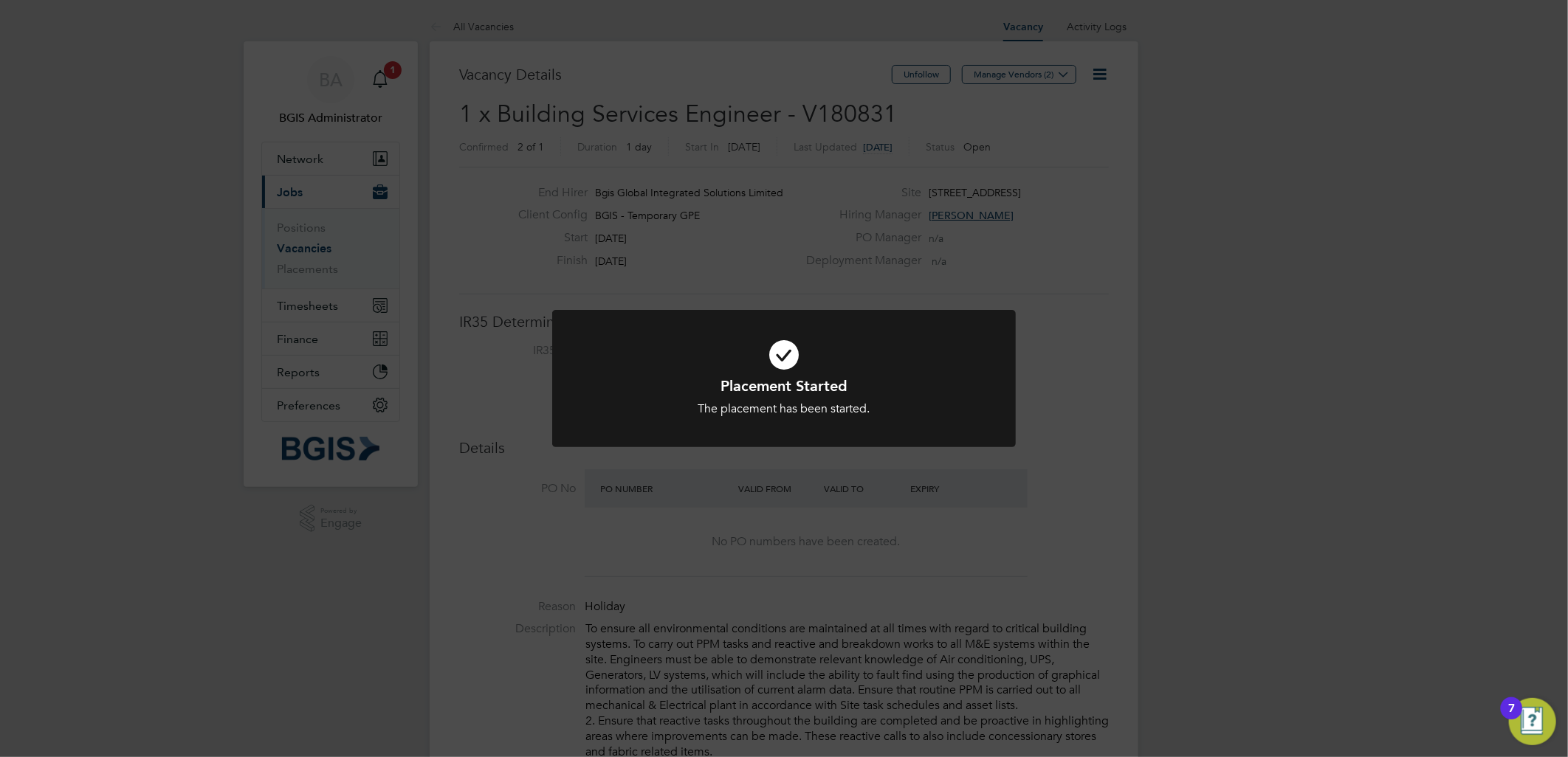
click at [1058, 318] on div "Placement Started The placement has been started. Cancel Okay" at bounding box center [784, 378] width 1568 height 757
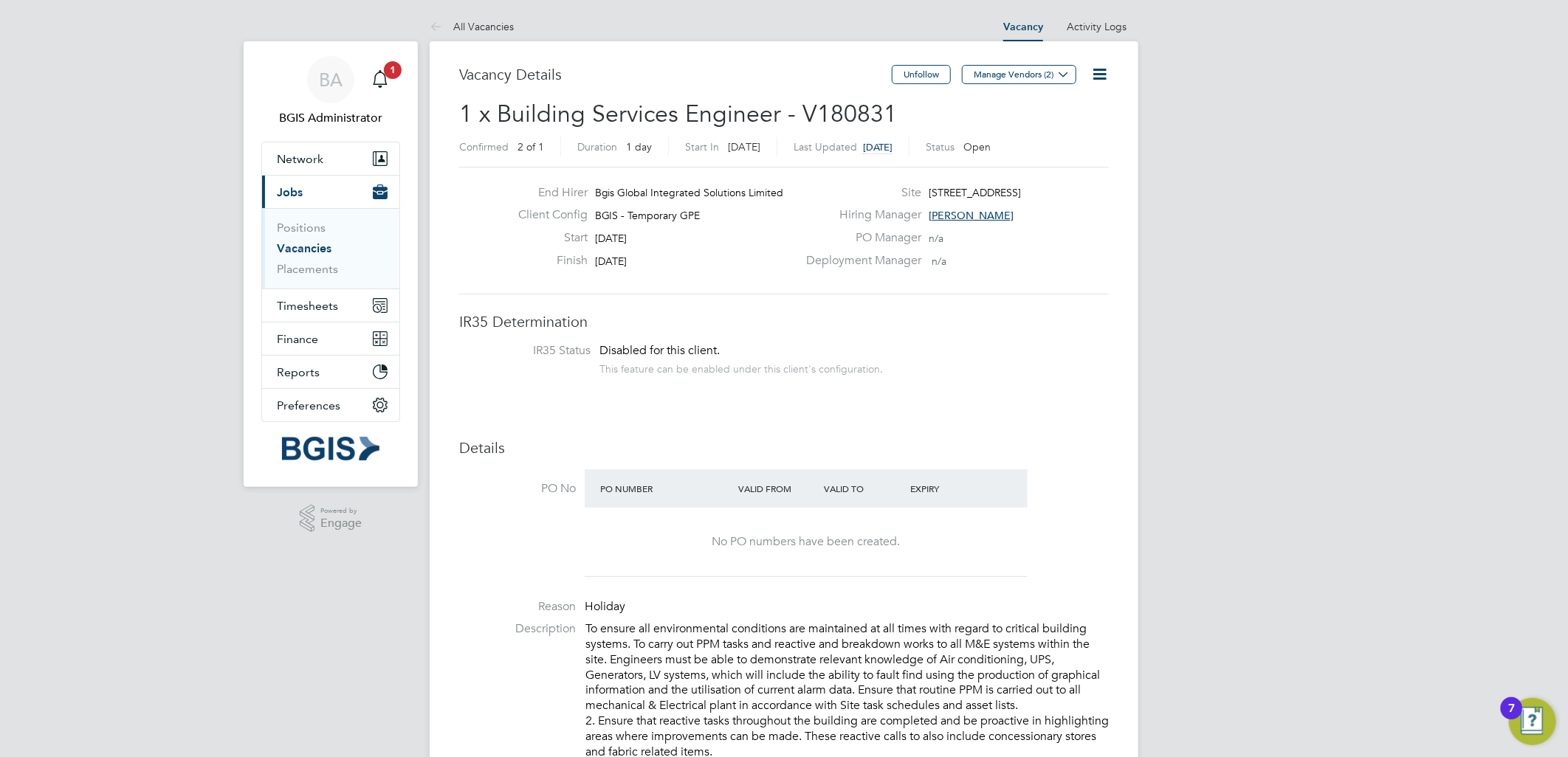
click at [1109, 68] on icon at bounding box center [1100, 74] width 19 height 19
drag, startPoint x: 1057, startPoint y: 136, endPoint x: 949, endPoint y: 164, distance: 111.6
click at [1054, 137] on li "Update Status" at bounding box center [1063, 130] width 85 height 21
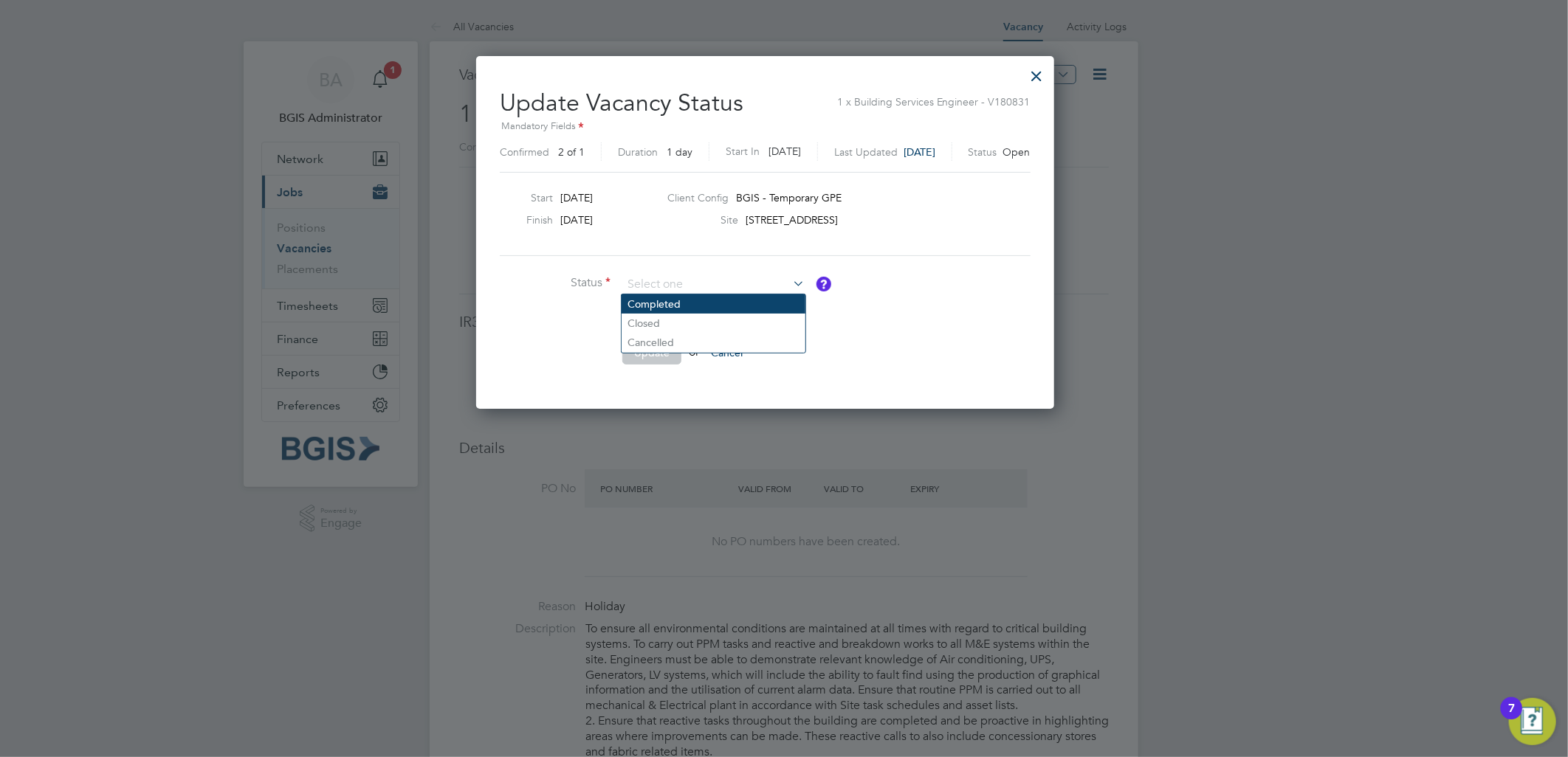
click at [659, 298] on li "Completed" at bounding box center [713, 304] width 184 height 19
type input "Completed"
click at [663, 361] on button "Update" at bounding box center [652, 353] width 59 height 23
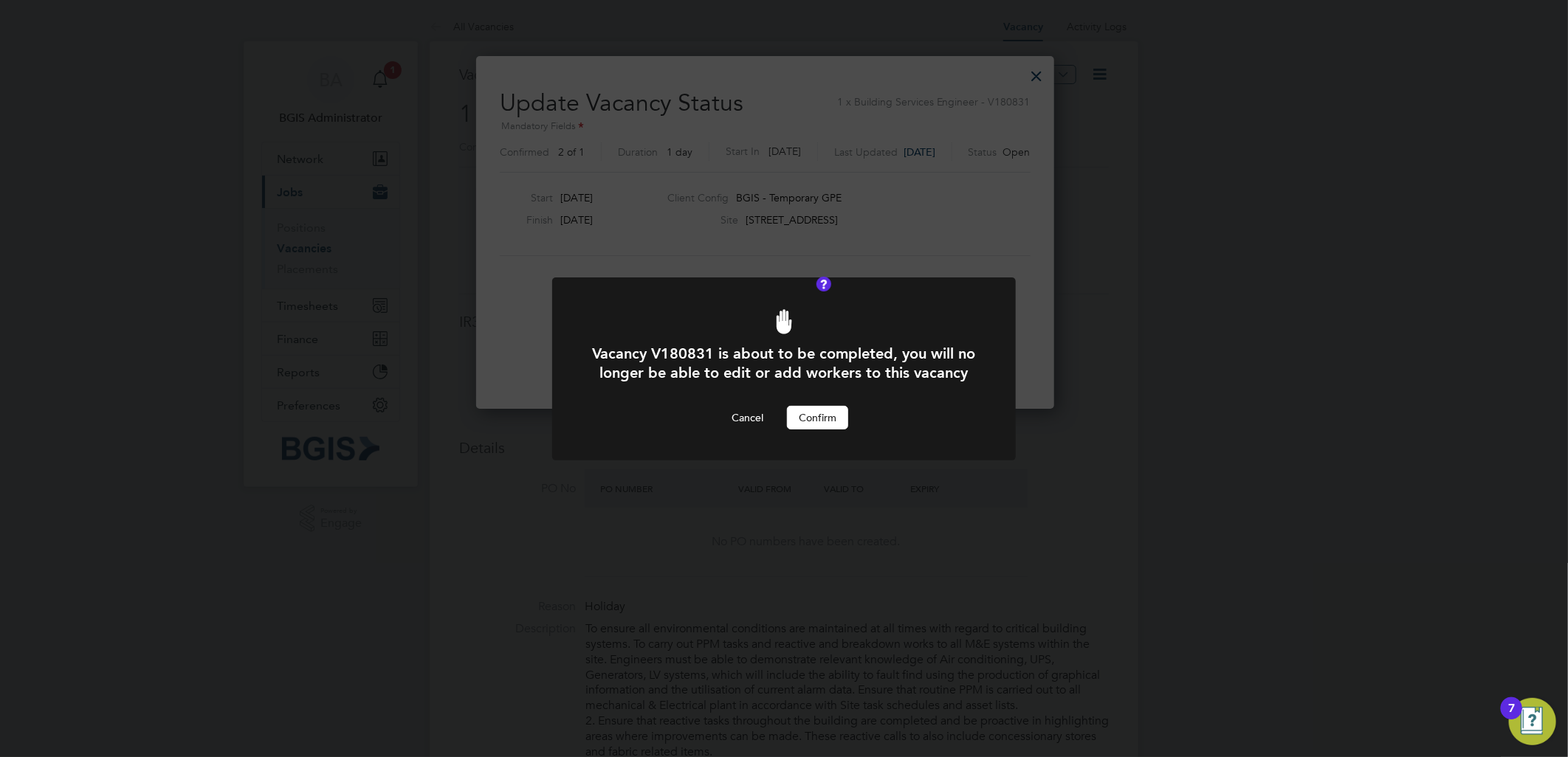
drag, startPoint x: 830, startPoint y: 436, endPoint x: 534, endPoint y: 230, distance: 360.6
click at [829, 430] on button "Confirm" at bounding box center [818, 417] width 61 height 23
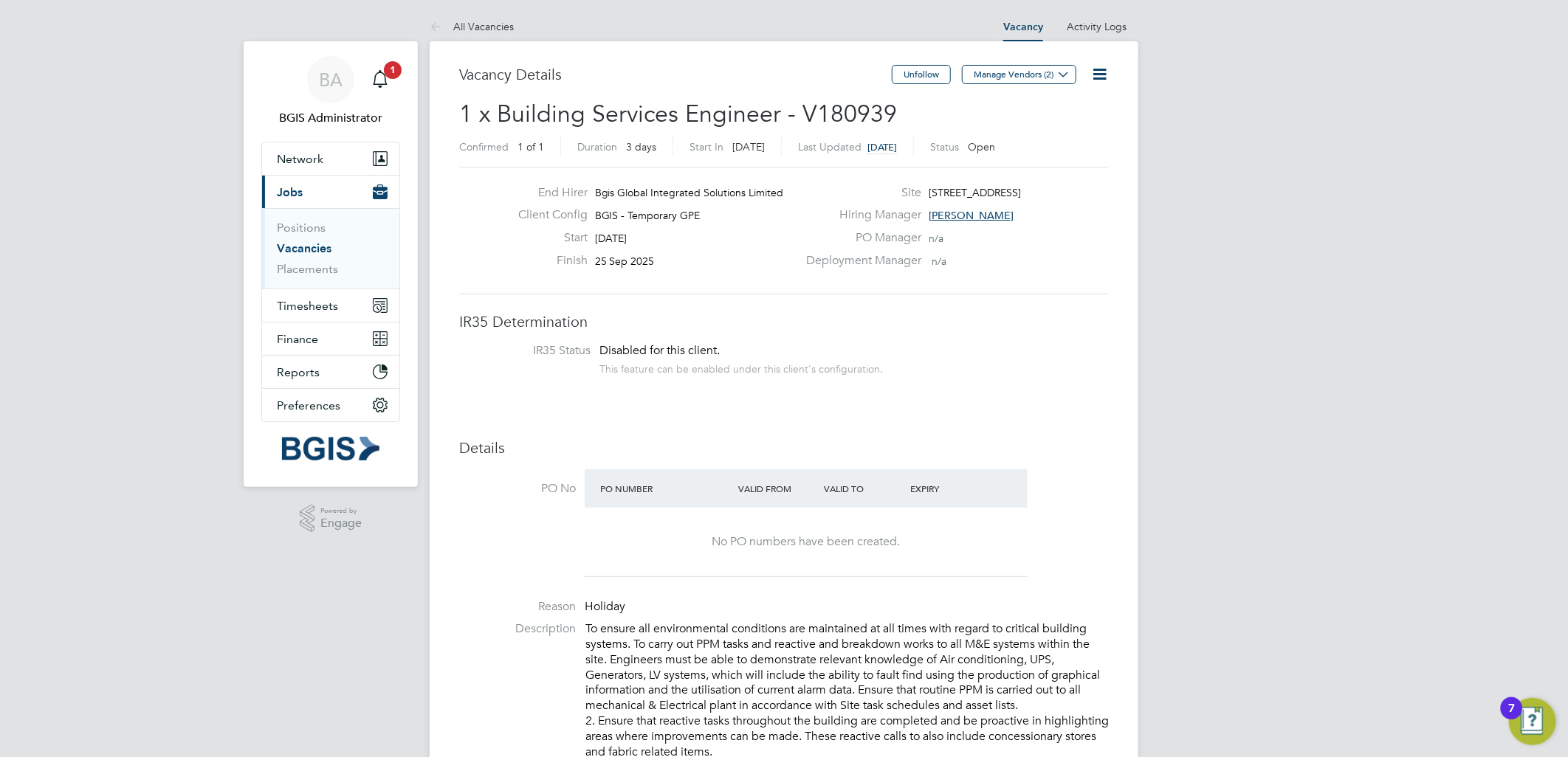
click at [1096, 81] on icon at bounding box center [1100, 74] width 19 height 19
click at [1057, 130] on li "Update Status" at bounding box center [1063, 130] width 85 height 21
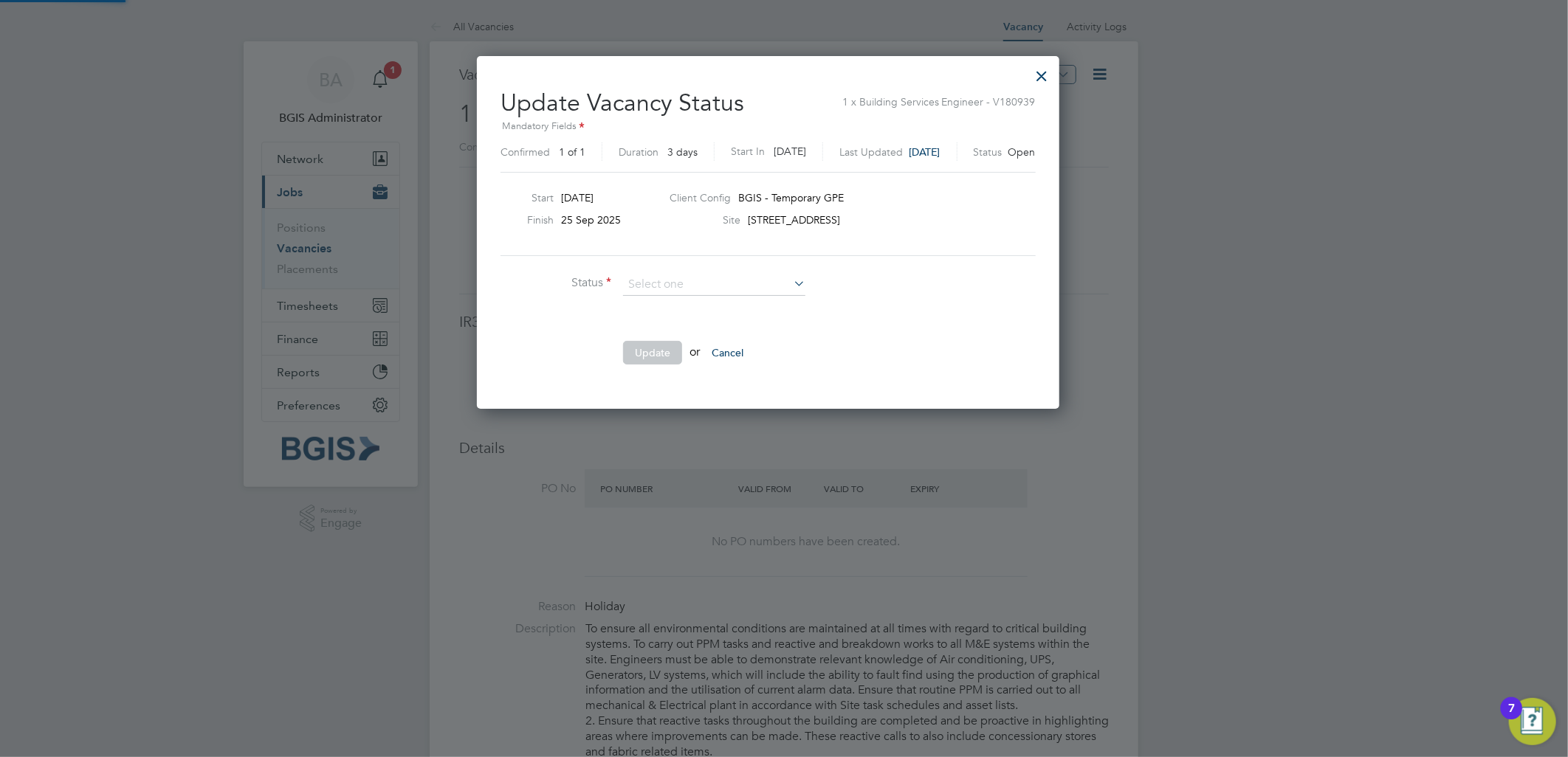
scroll to position [351, 614]
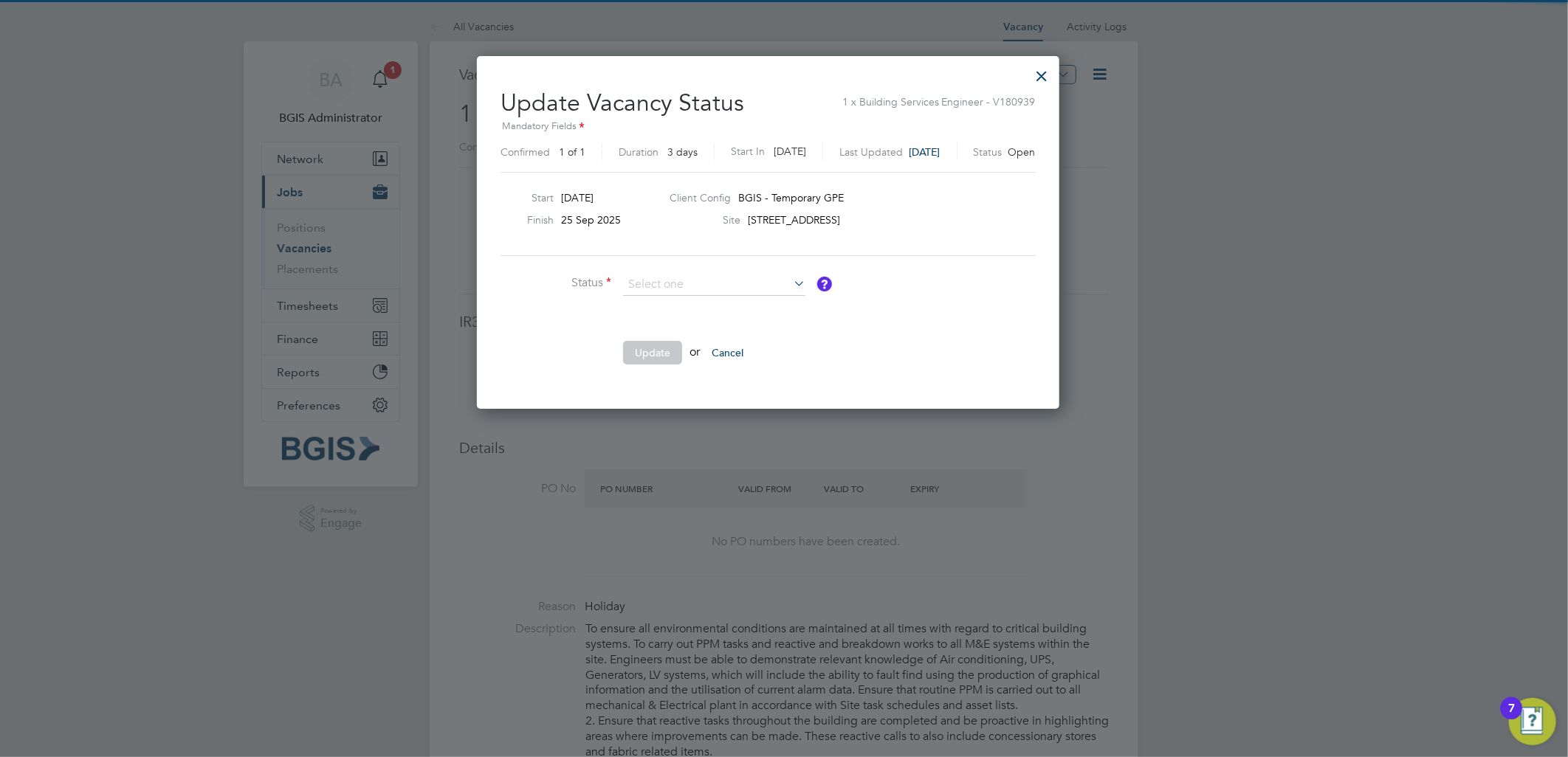
click at [653, 299] on li "Completed" at bounding box center [714, 304] width 184 height 19
type input "Completed"
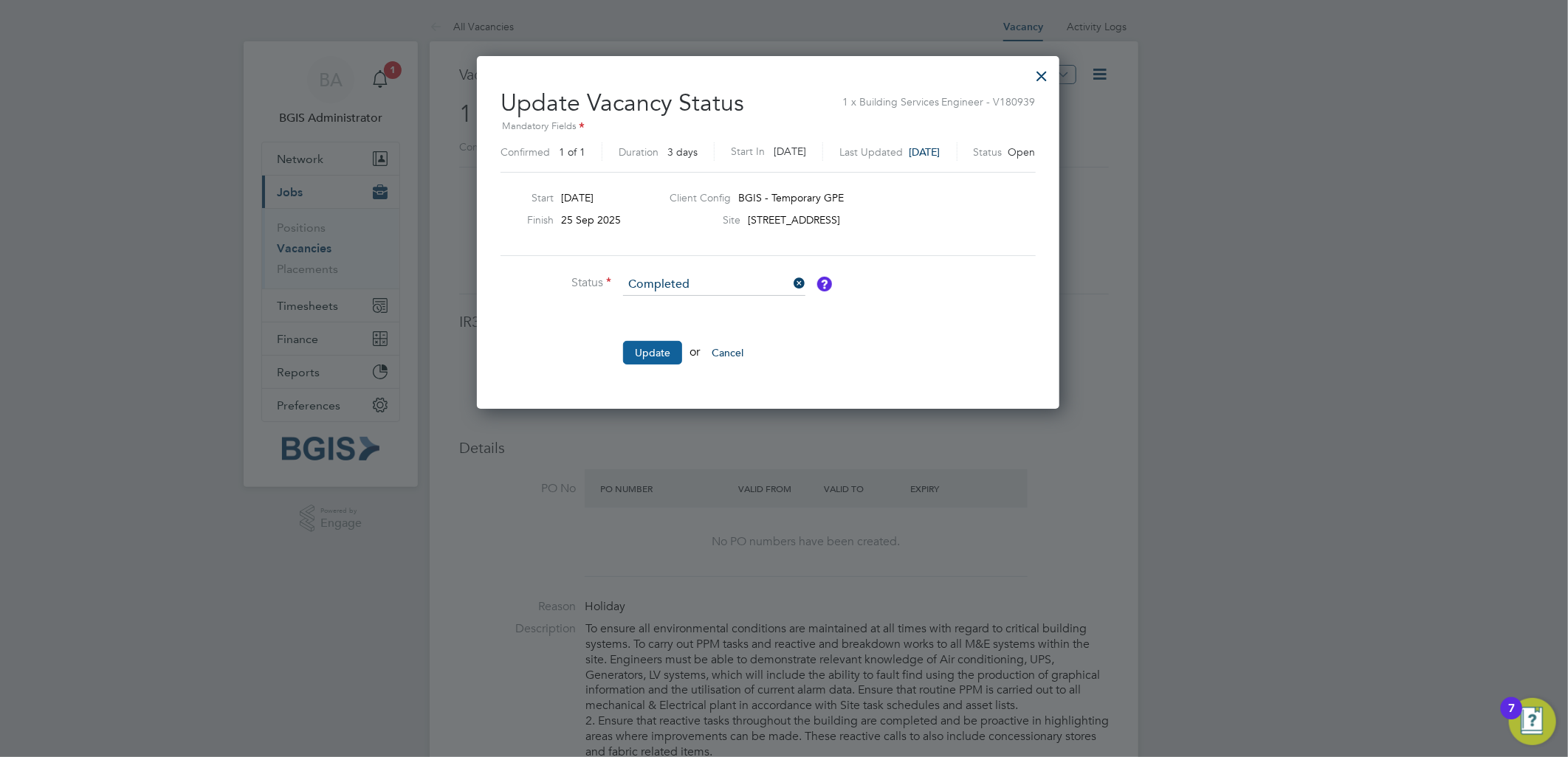
click at [659, 341] on button "Update" at bounding box center [652, 353] width 59 height 23
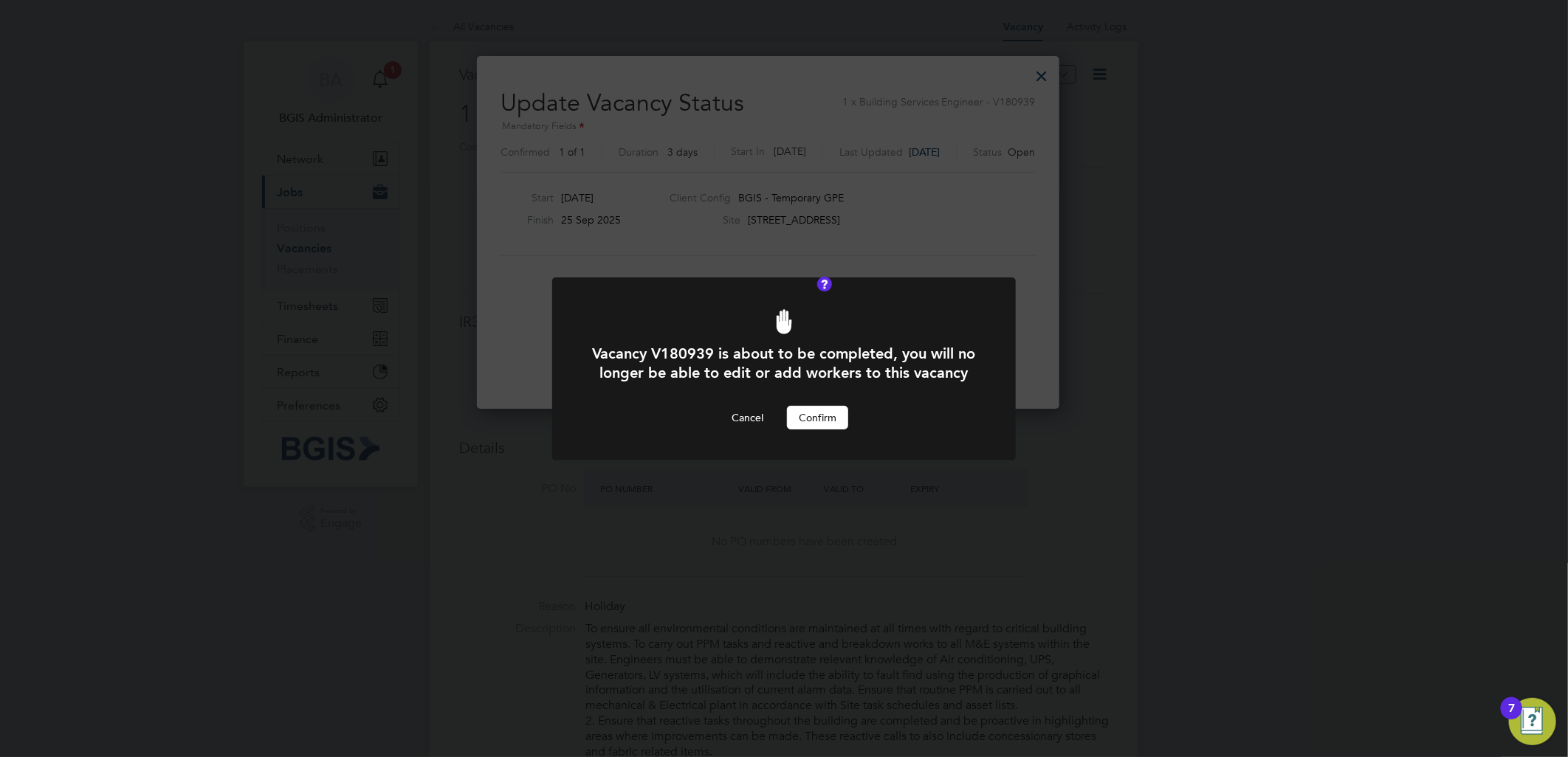
click at [811, 430] on button "Confirm" at bounding box center [818, 417] width 61 height 23
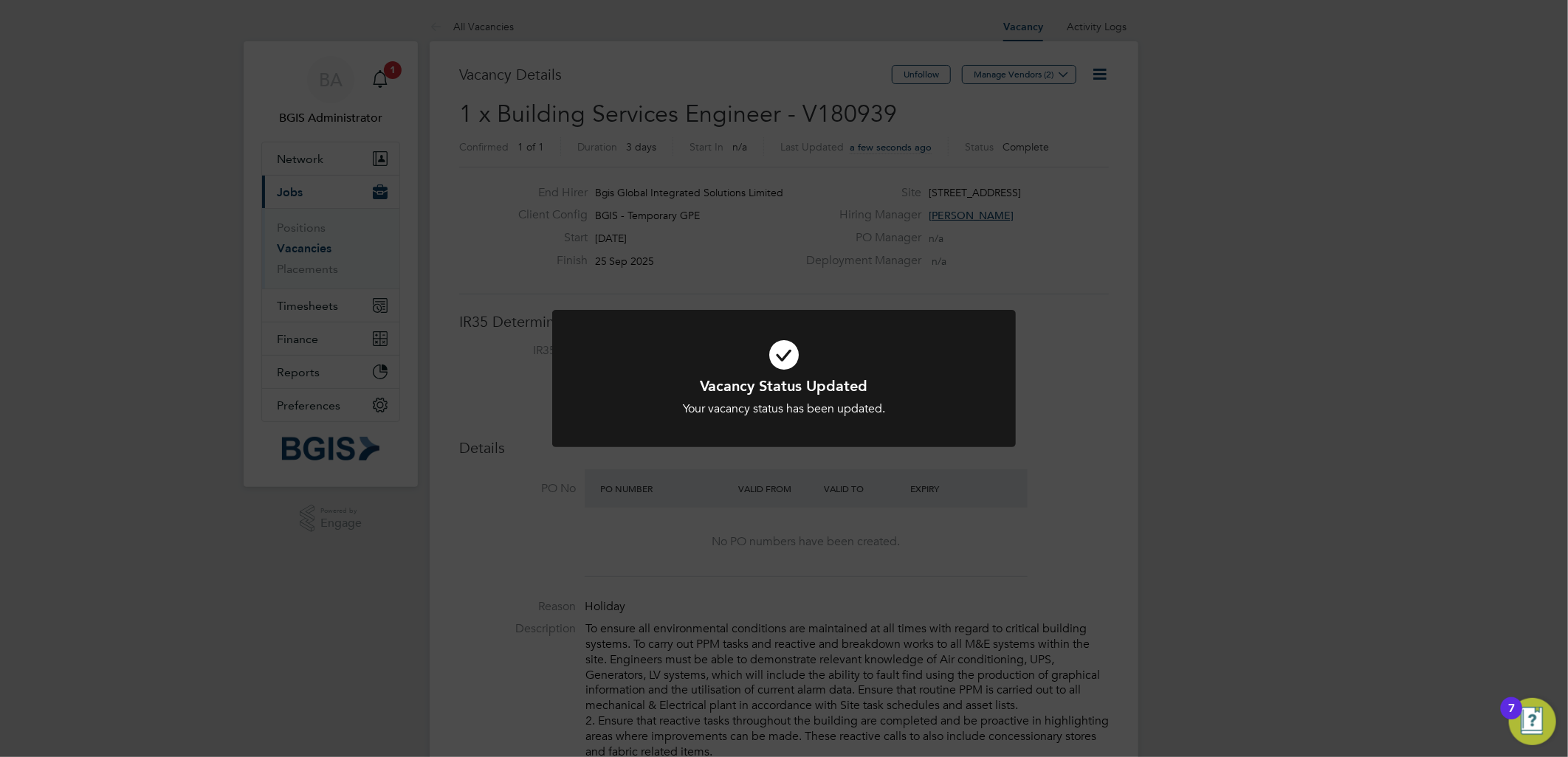
scroll to position [43, 103]
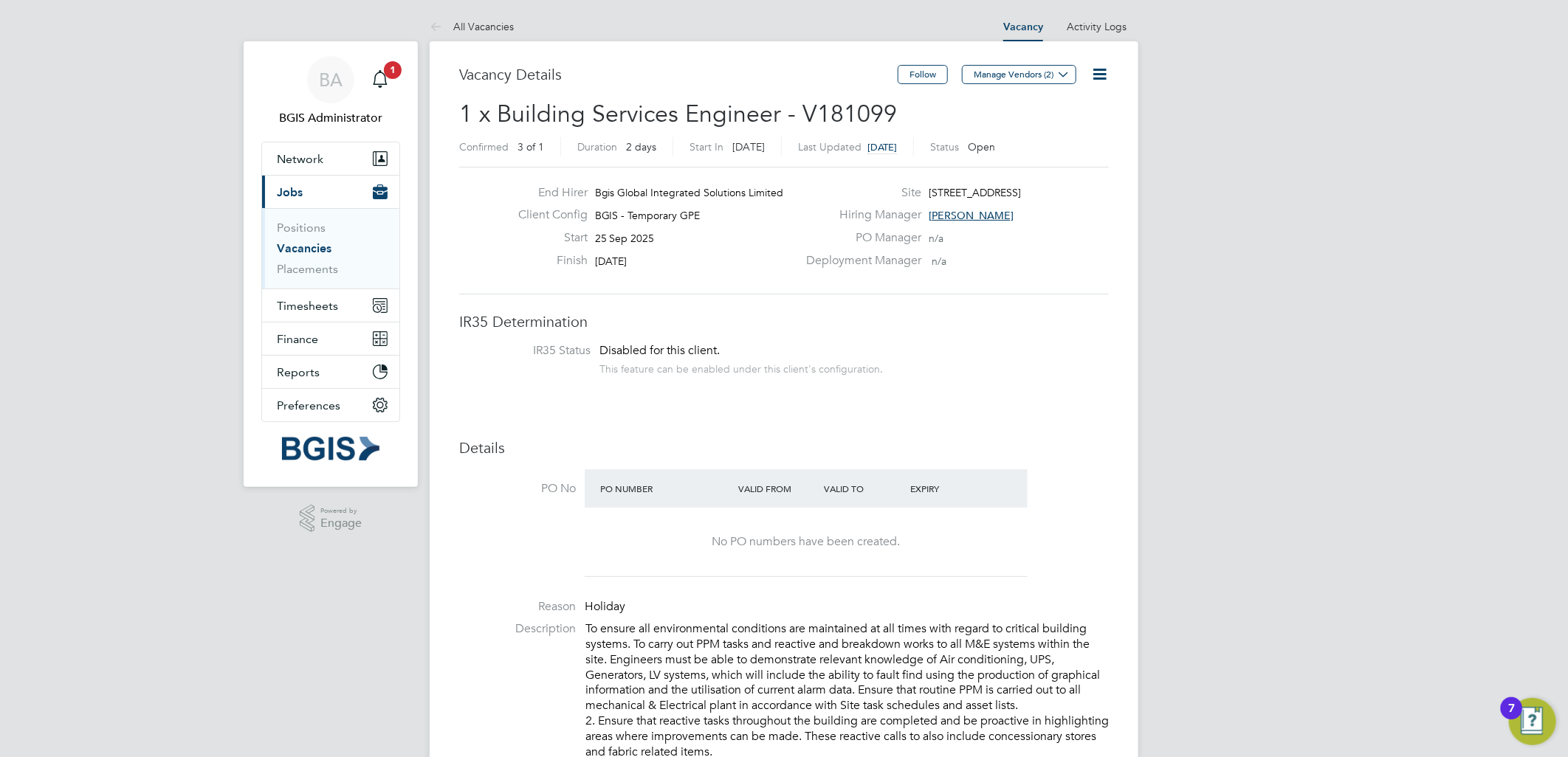
click at [1105, 74] on icon at bounding box center [1100, 74] width 19 height 19
drag, startPoint x: 1038, startPoint y: 134, endPoint x: 784, endPoint y: 207, distance: 264.3
click at [1036, 135] on li "Update Status" at bounding box center [1063, 130] width 85 height 21
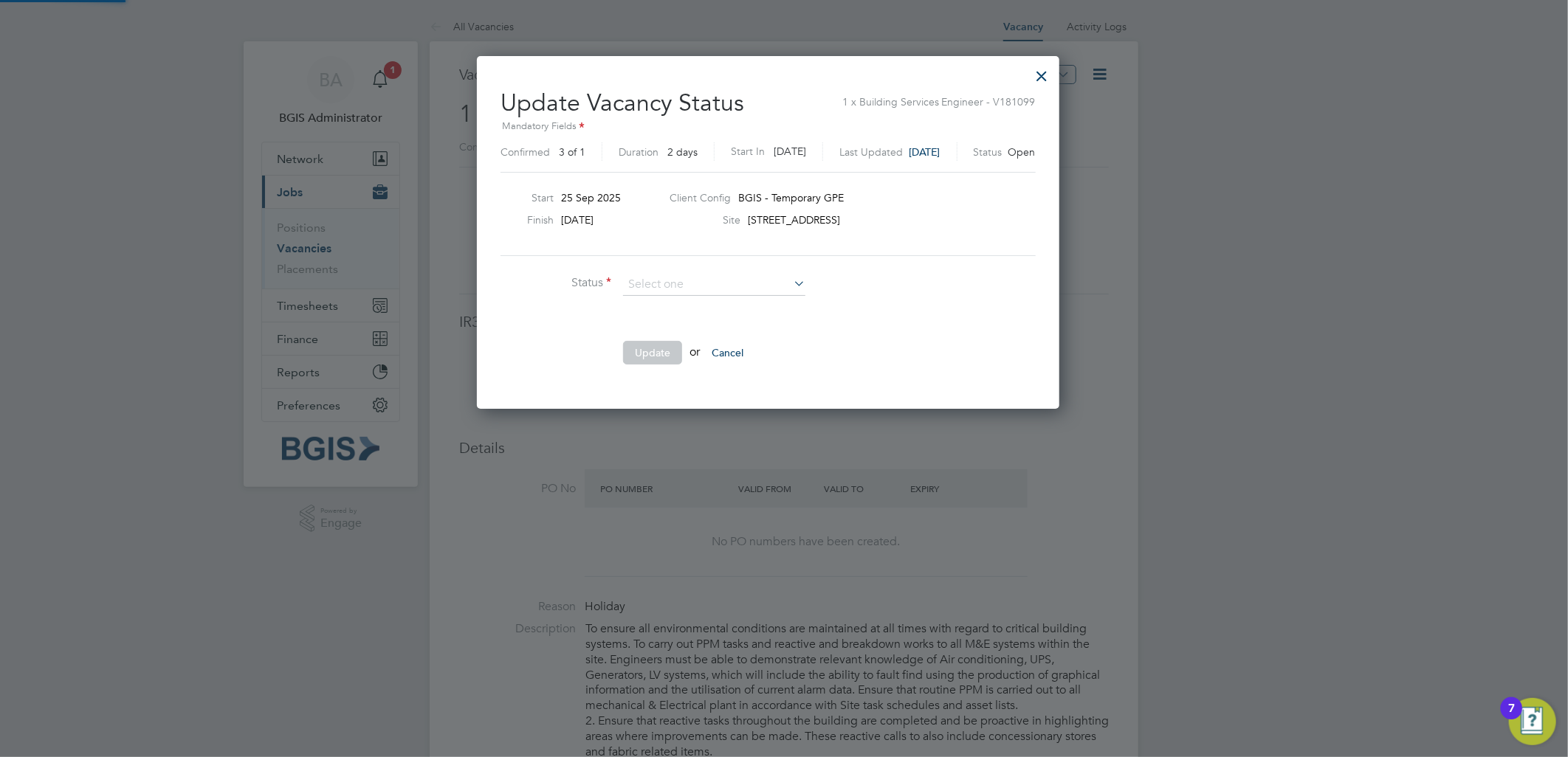
scroll to position [6, 8]
click at [651, 311] on li "Completed" at bounding box center [714, 304] width 184 height 19
type input "Completed"
drag, startPoint x: 661, startPoint y: 356, endPoint x: 724, endPoint y: 365, distance: 63.6
click at [677, 356] on button "Update" at bounding box center [652, 353] width 59 height 23
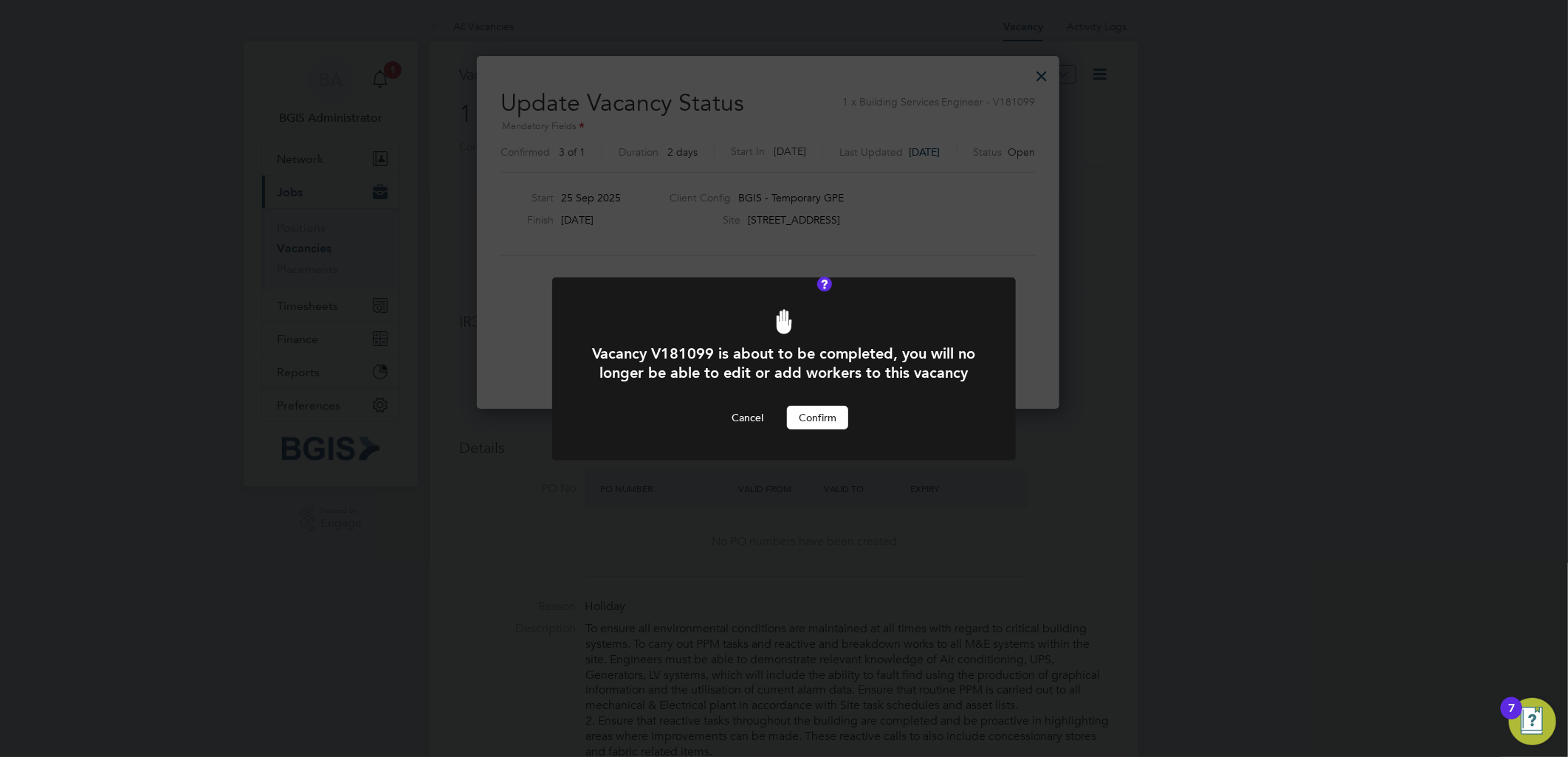
click at [810, 430] on button "Confirm" at bounding box center [818, 417] width 61 height 23
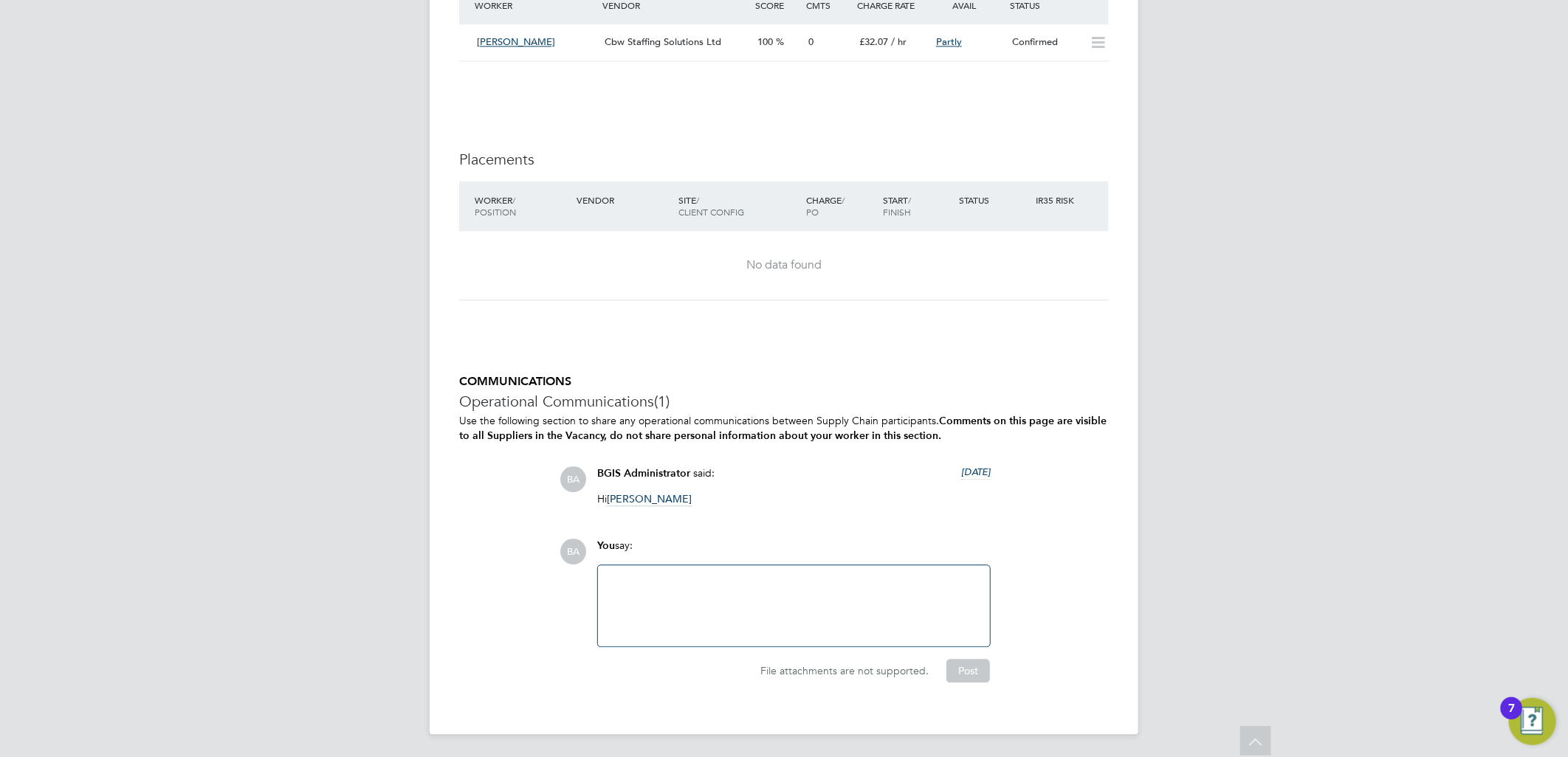
click at [791, 596] on div at bounding box center [794, 606] width 375 height 64
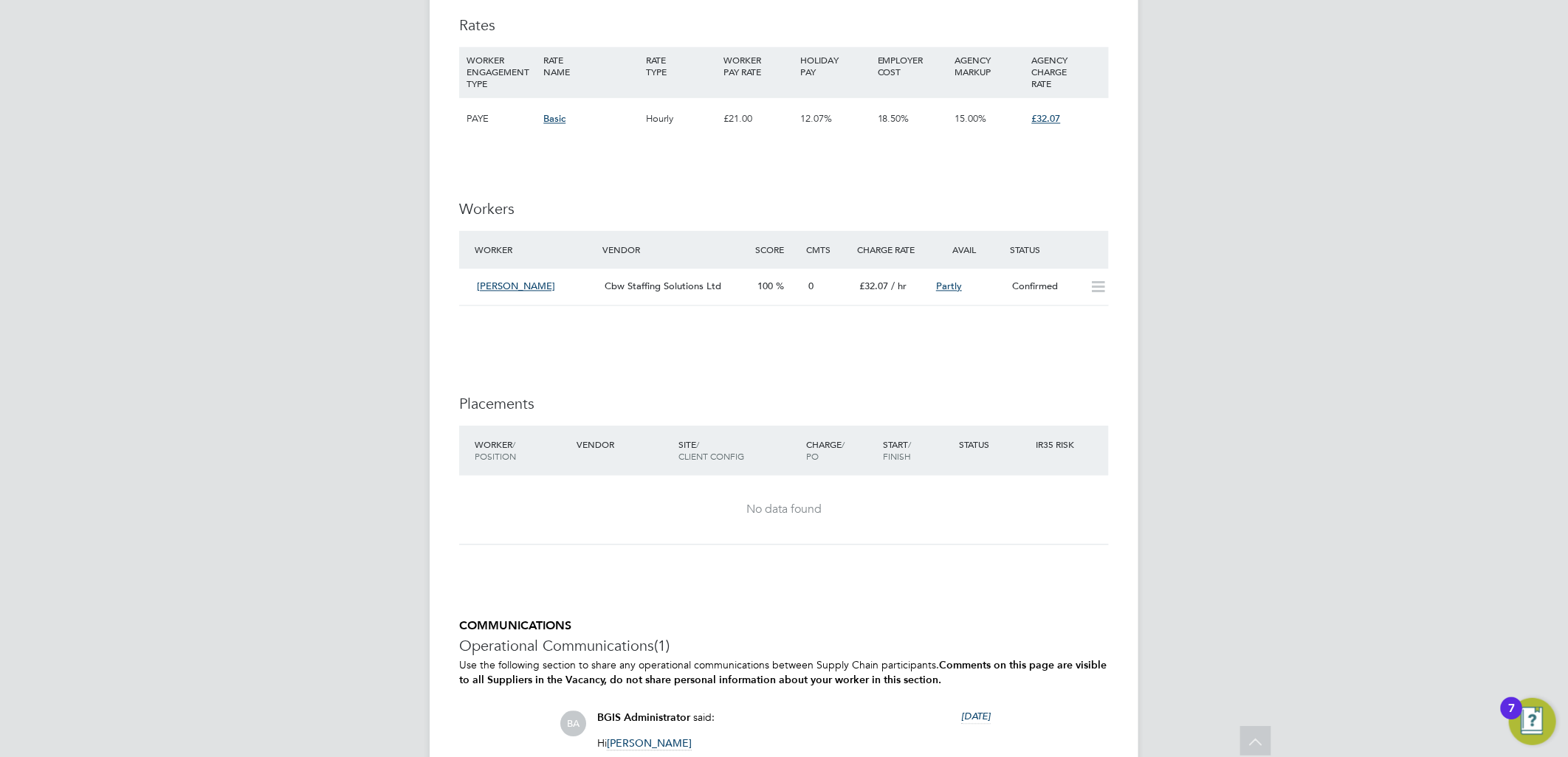
scroll to position [1768, 0]
click at [1008, 283] on div "Confirmed" at bounding box center [1045, 288] width 77 height 24
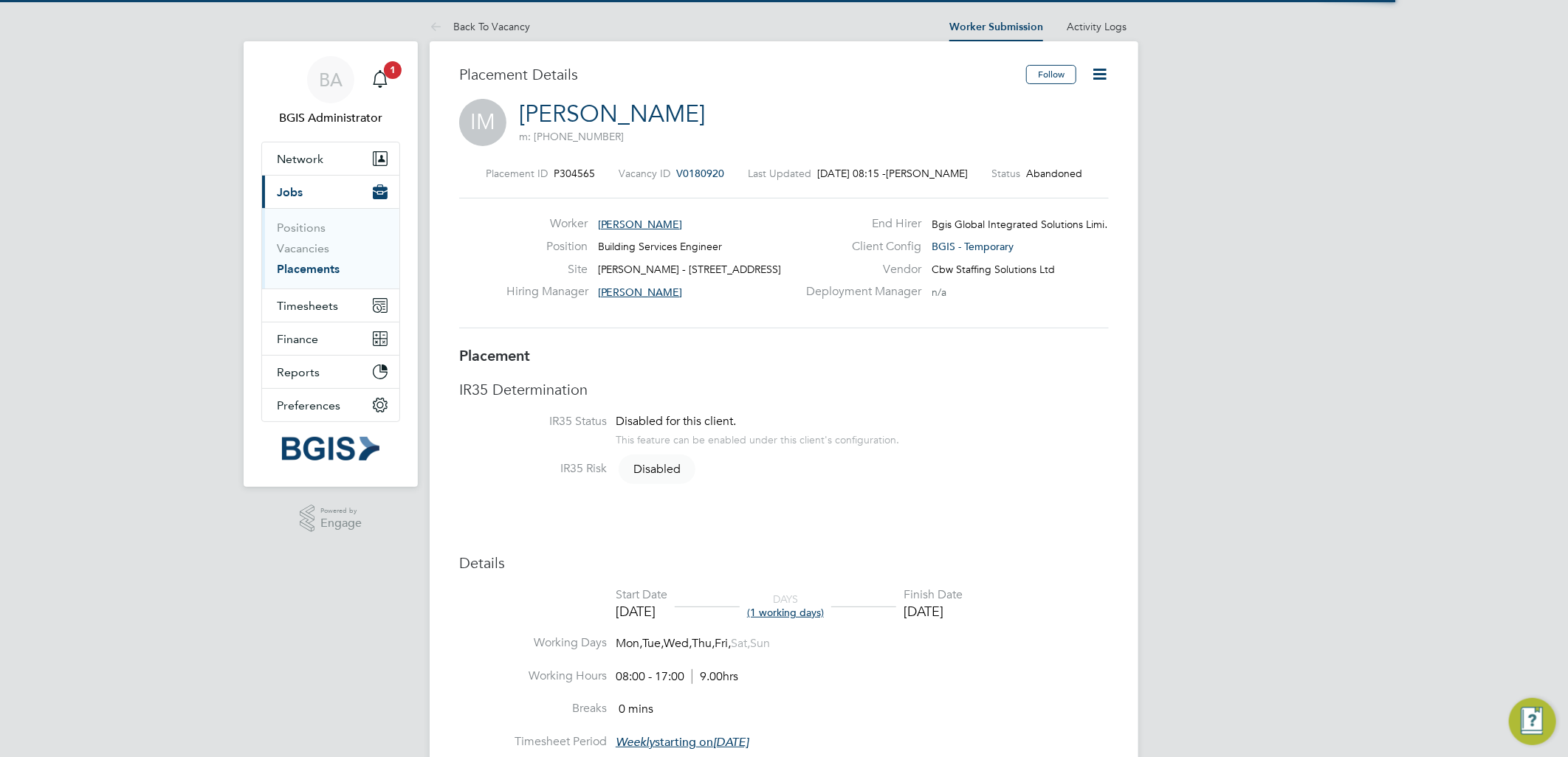
scroll to position [8, 8]
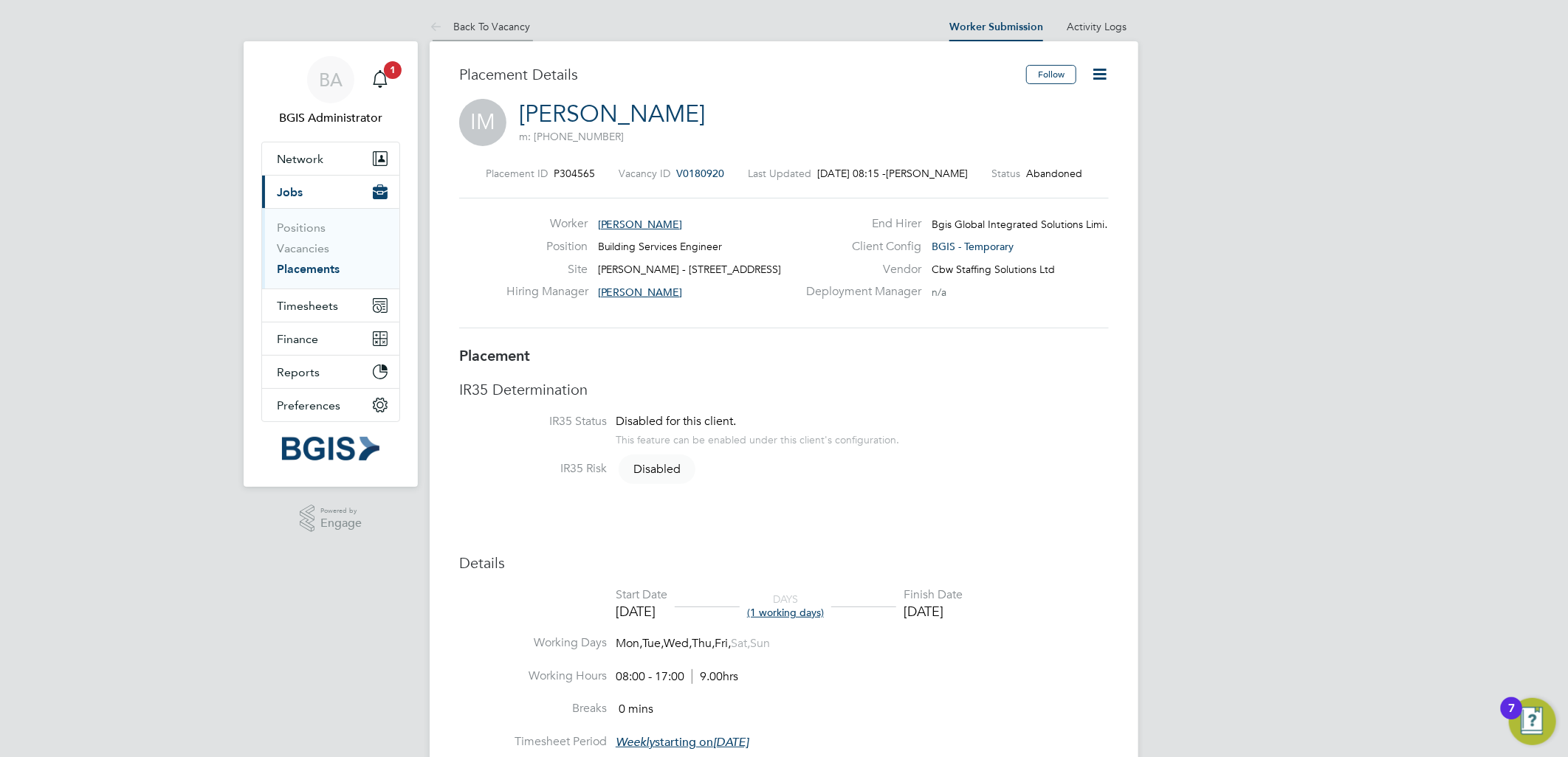
drag, startPoint x: 514, startPoint y: 38, endPoint x: 528, endPoint y: 38, distance: 14.0
click at [517, 38] on li "Back To Vacancy" at bounding box center [479, 26] width 100 height 29
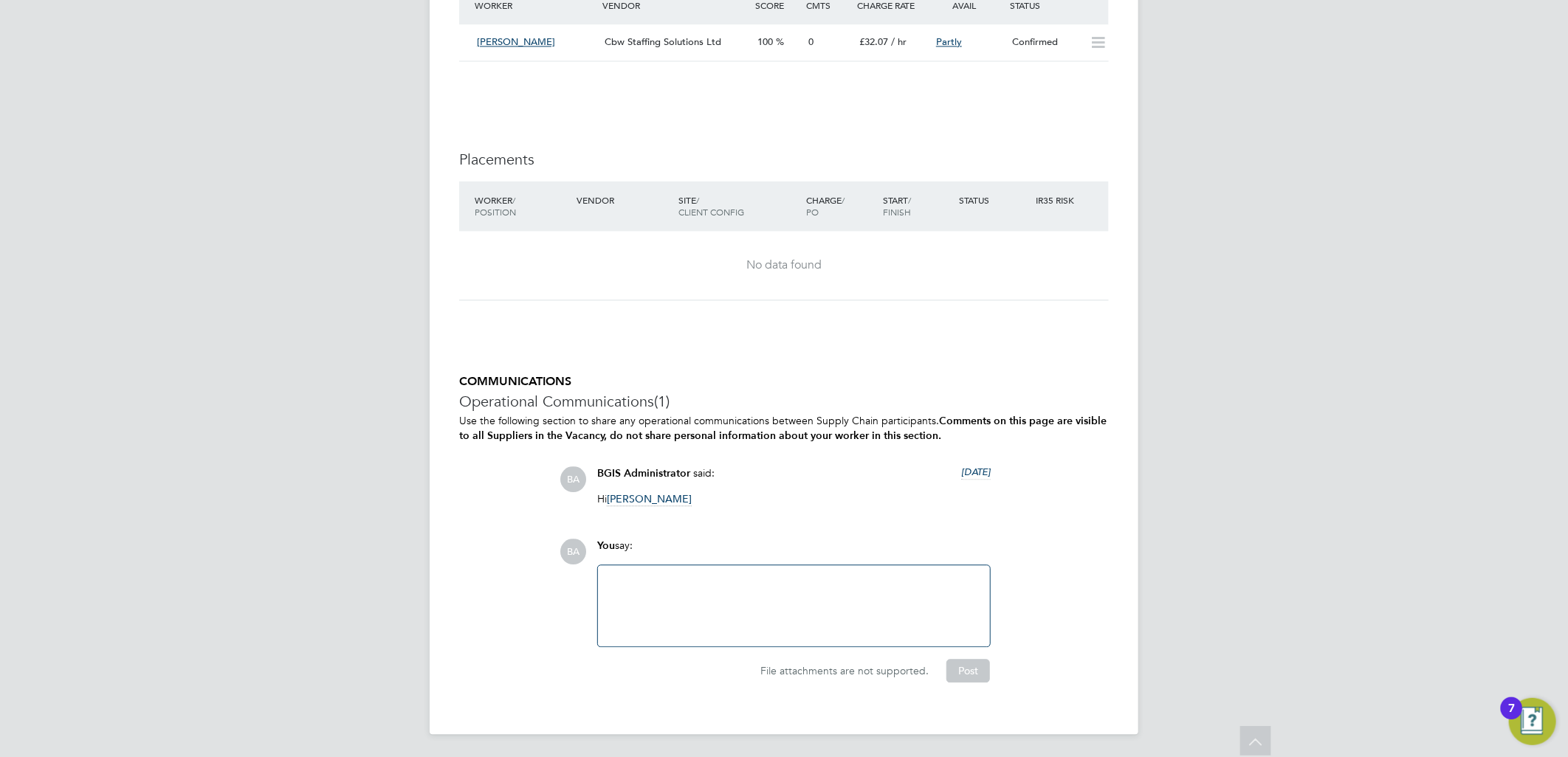
click at [752, 600] on div at bounding box center [794, 606] width 375 height 64
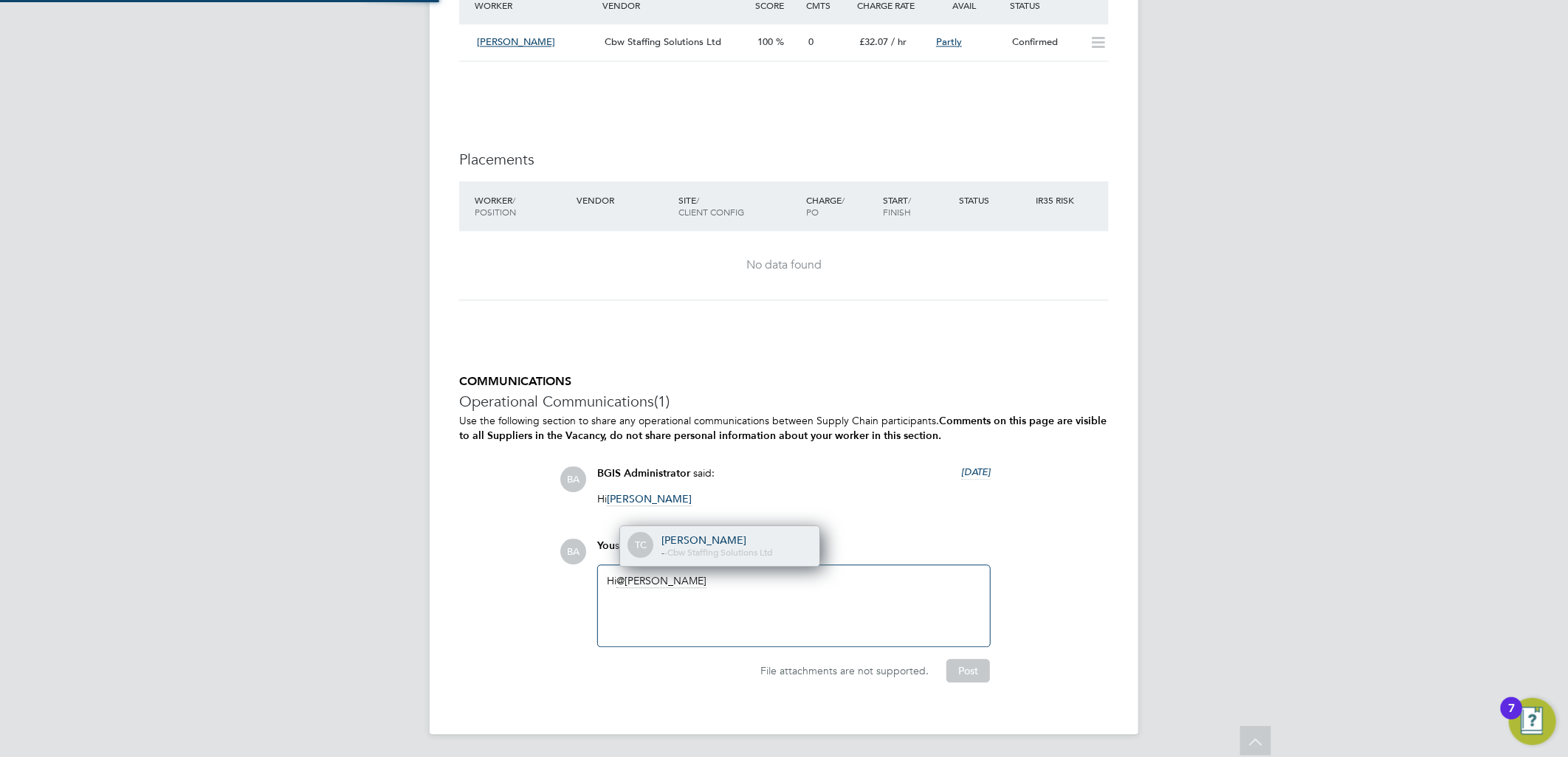
click at [735, 539] on div "[PERSON_NAME]" at bounding box center [736, 540] width 147 height 13
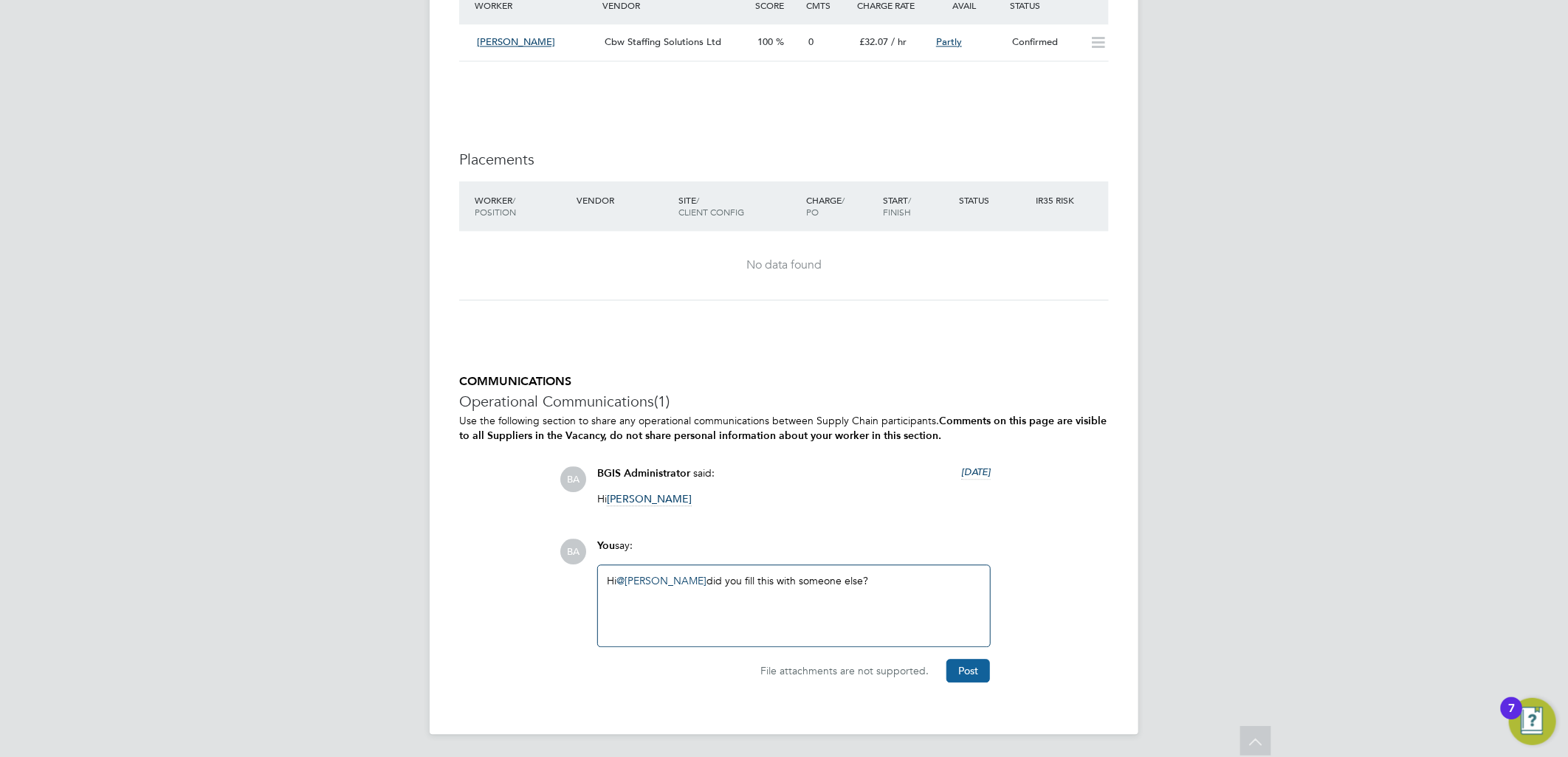
click at [969, 674] on button "Post" at bounding box center [968, 671] width 43 height 23
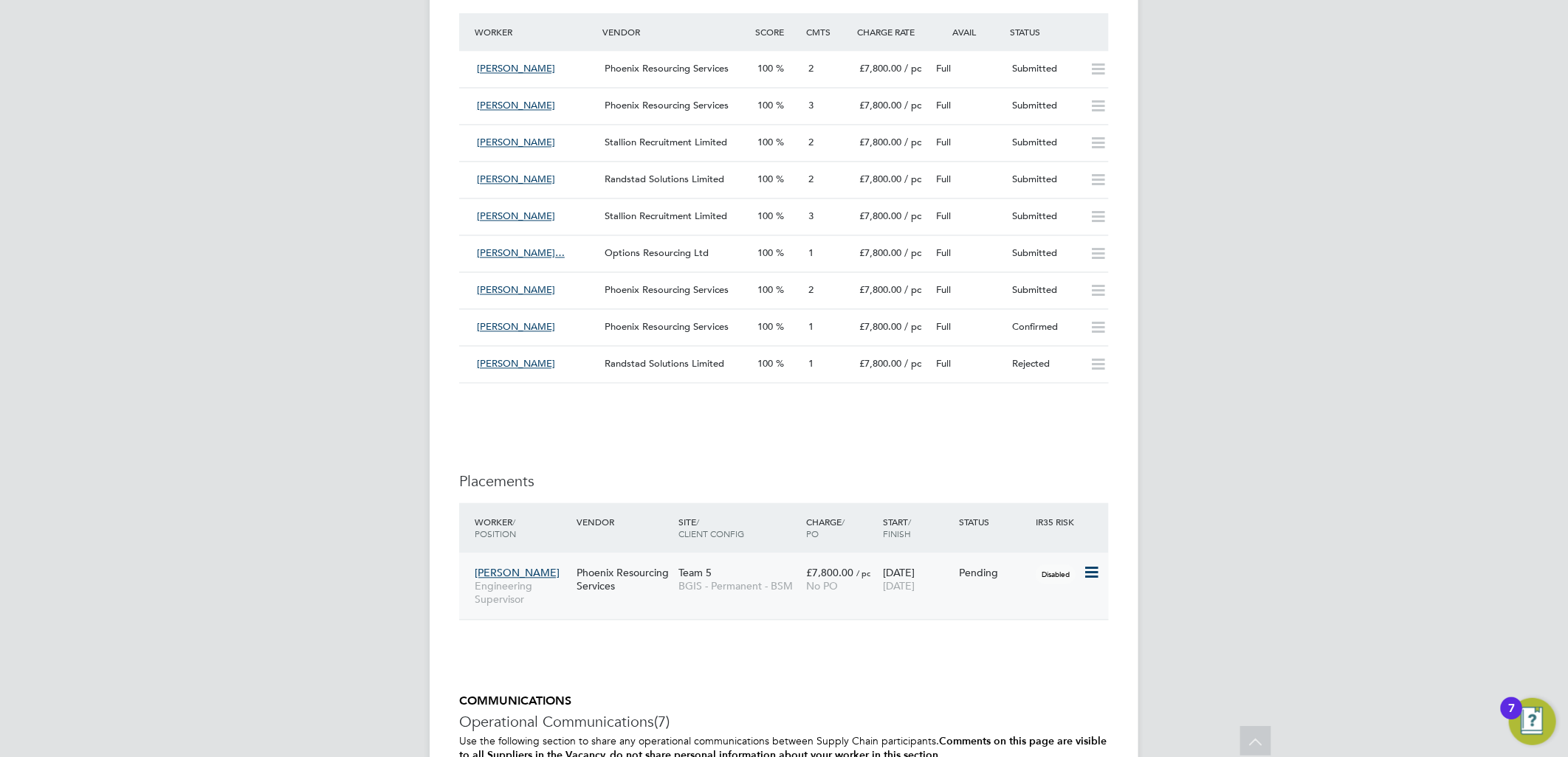
click at [1097, 572] on icon at bounding box center [1090, 572] width 15 height 18
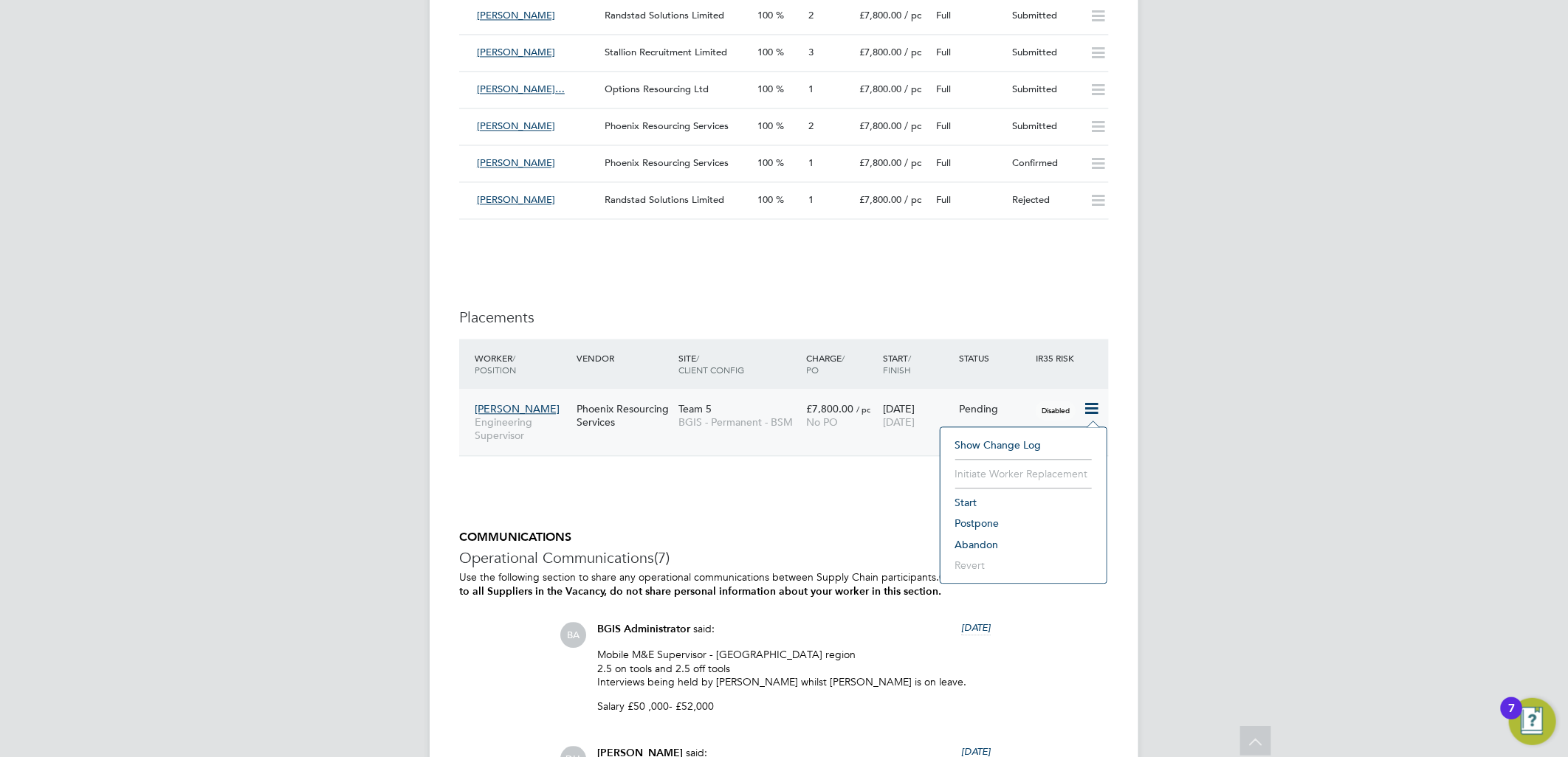
click at [972, 551] on li "Abandon" at bounding box center [1023, 544] width 151 height 21
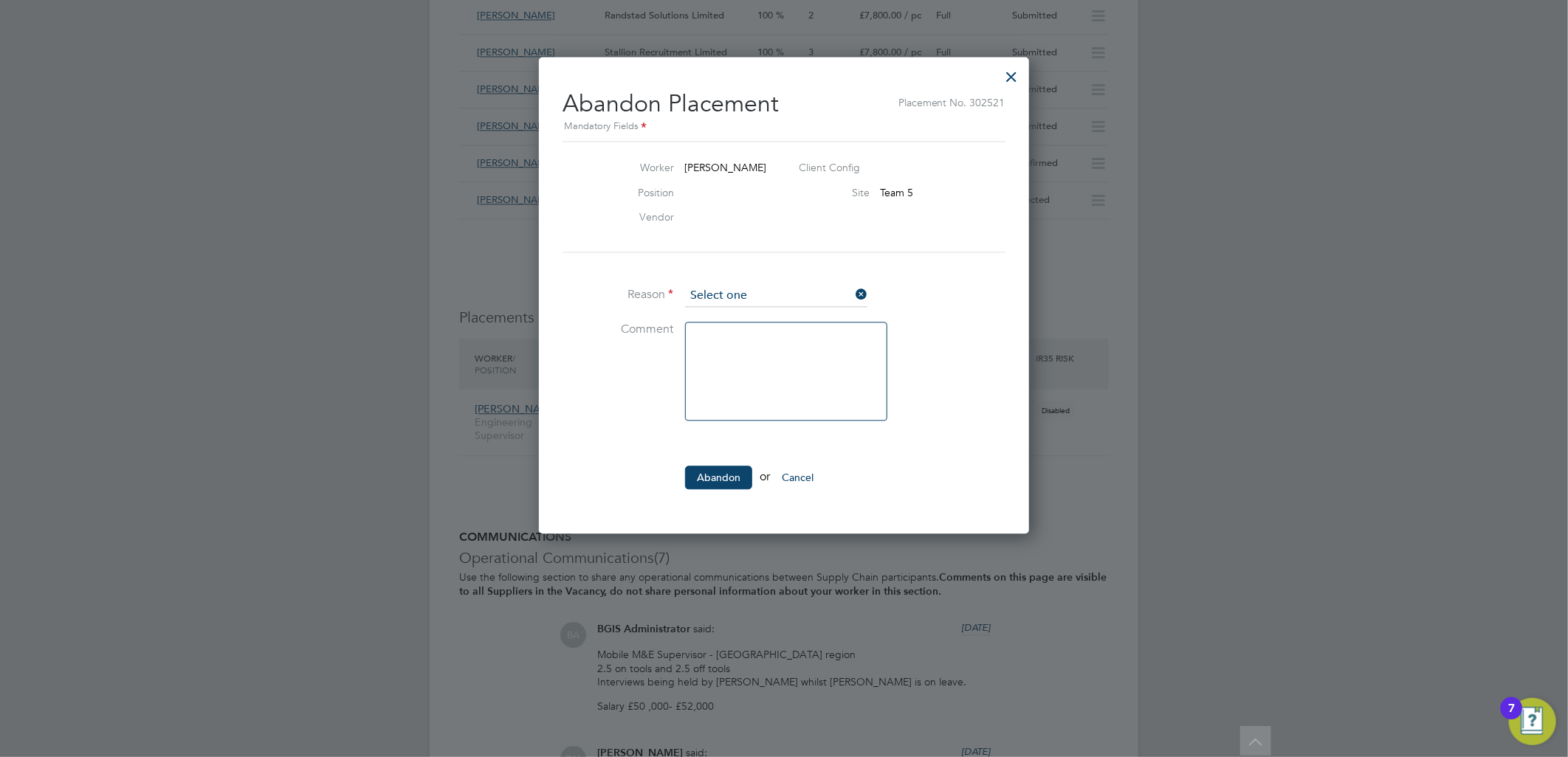
click at [850, 300] on input at bounding box center [776, 296] width 182 height 22
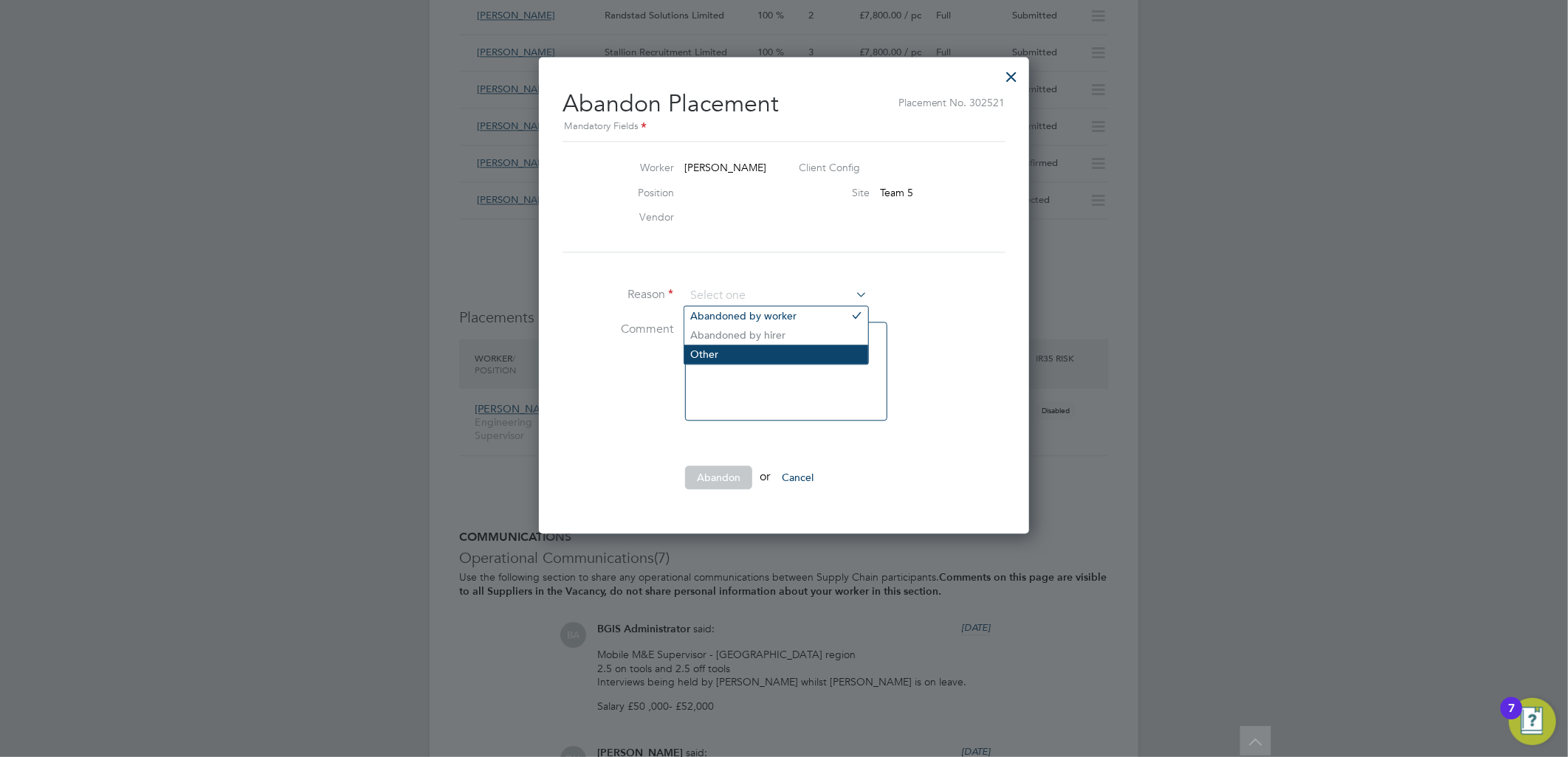
click at [742, 344] on li "Other" at bounding box center [776, 354] width 184 height 19
type input "Other"
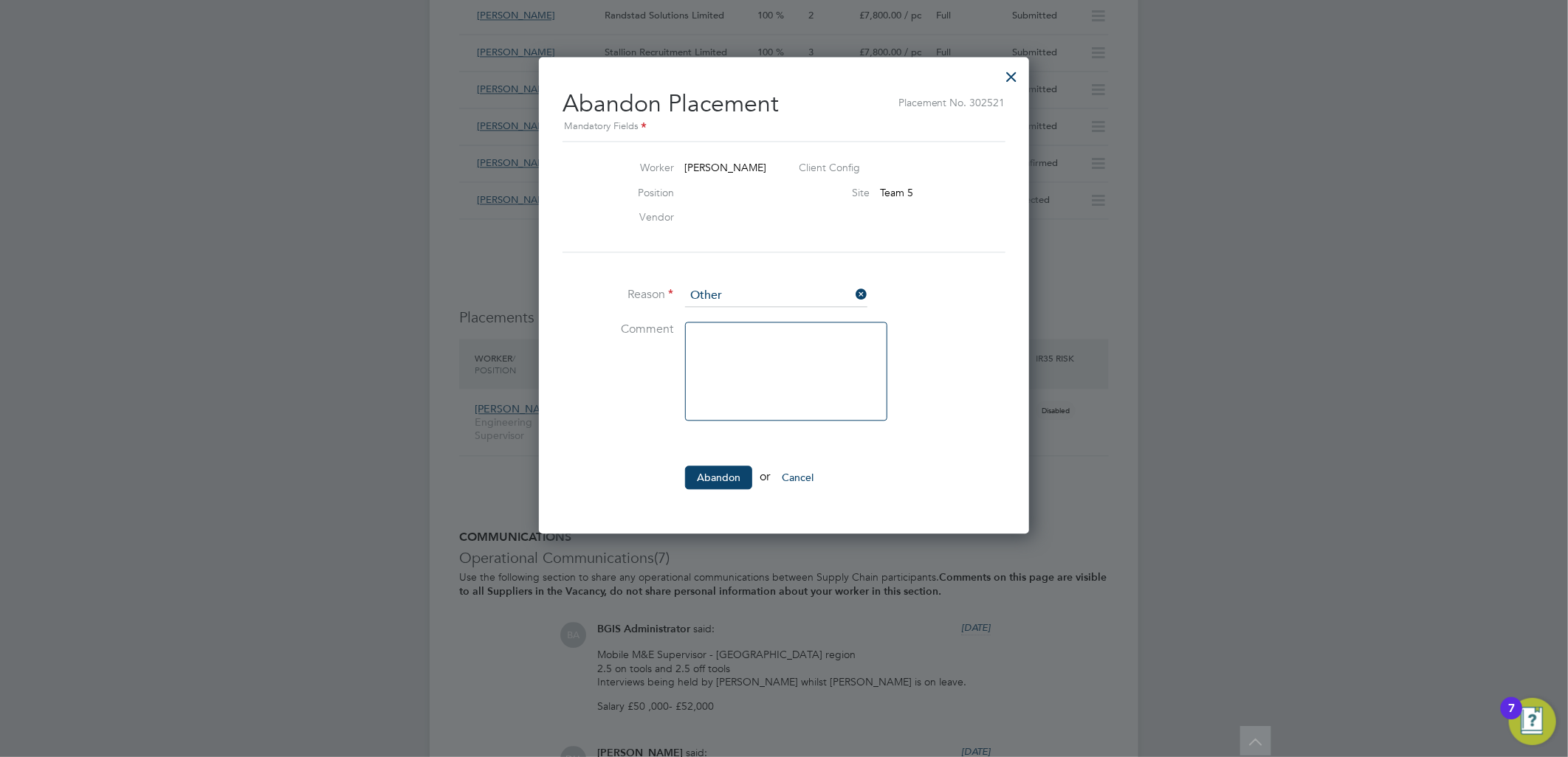
click at [750, 372] on textarea at bounding box center [786, 372] width 202 height 99
type textarea "c"
type textarea "Client cancelled job"
click at [735, 485] on button "Abandon" at bounding box center [718, 478] width 67 height 23
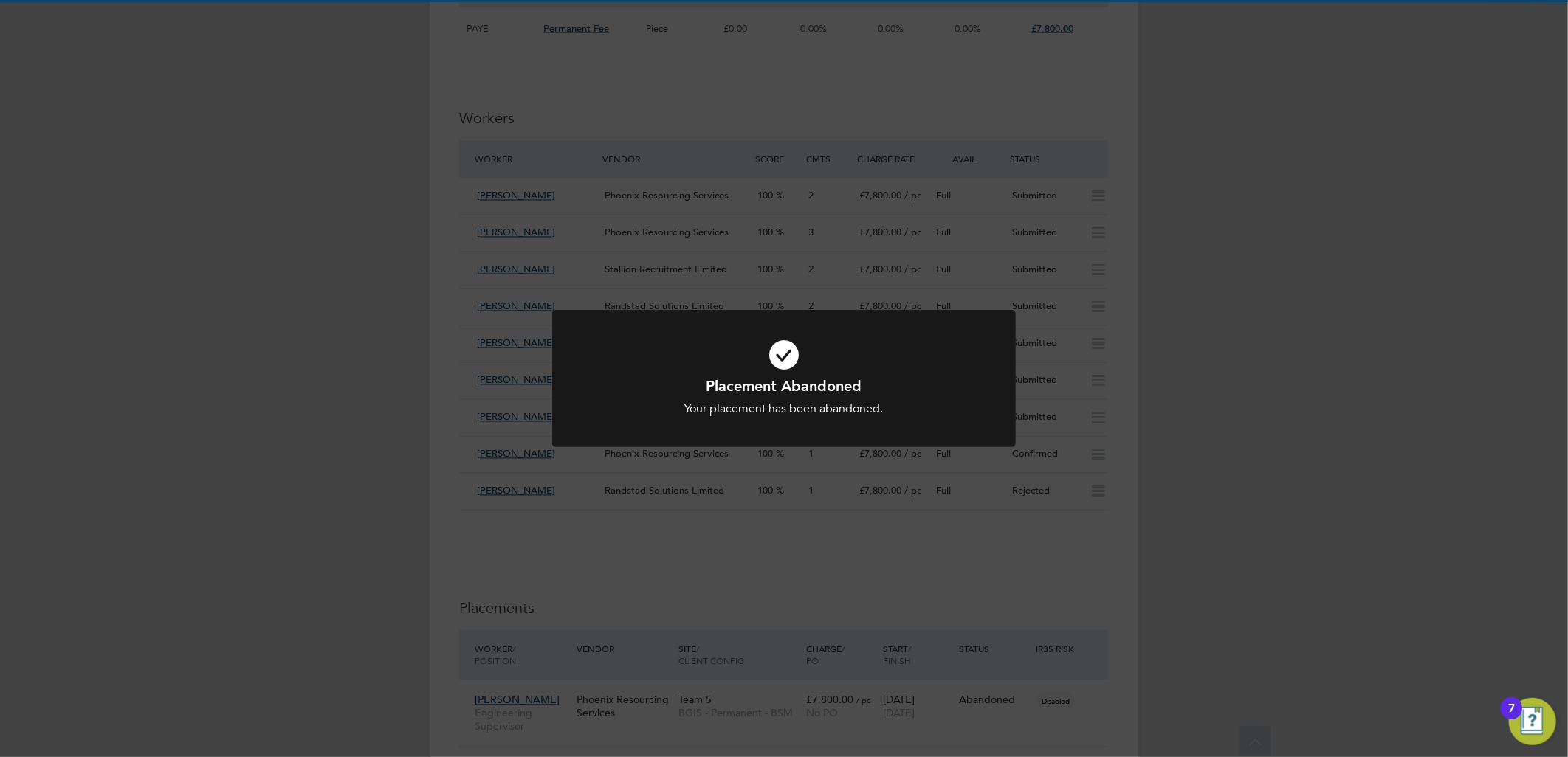
click at [888, 232] on div "Placement Abandoned Your placement has been abandoned. Cancel Okay" at bounding box center [784, 378] width 1568 height 757
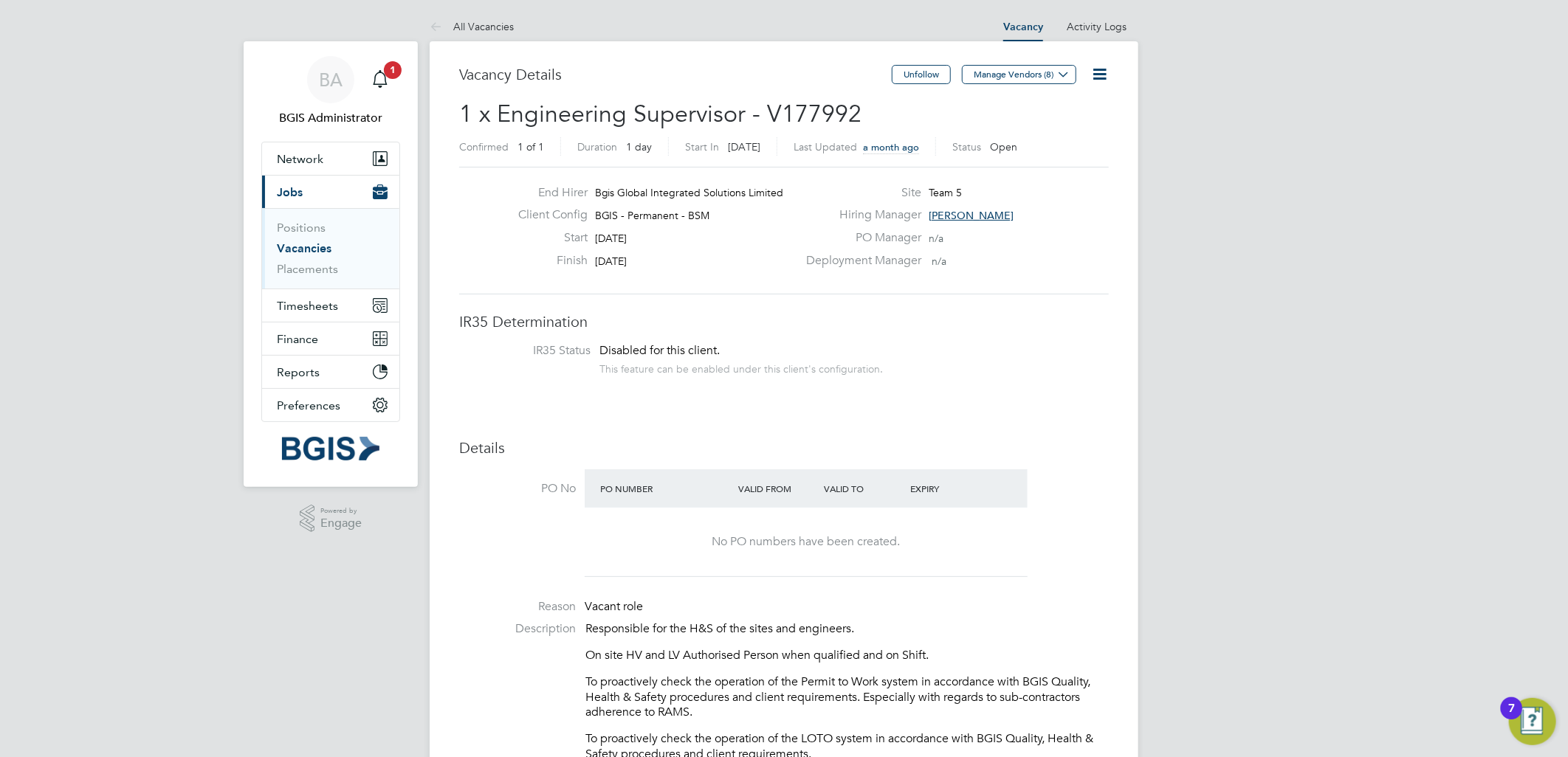
drag, startPoint x: 1106, startPoint y: 61, endPoint x: 1077, endPoint y: 122, distance: 67.5
click at [1106, 65] on icon at bounding box center [1100, 74] width 19 height 19
click at [1064, 130] on li "Update Status" at bounding box center [1063, 130] width 85 height 21
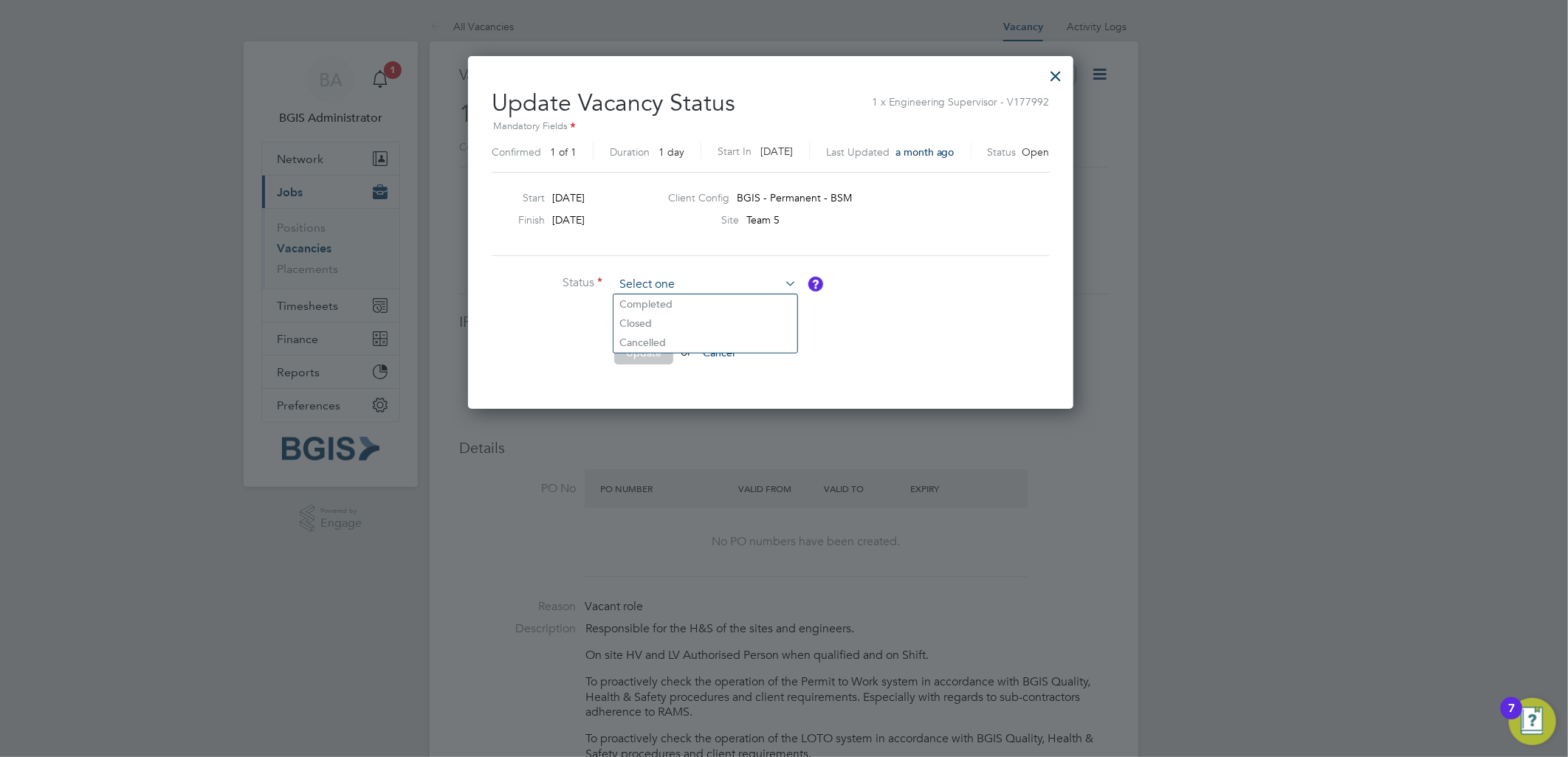
click at [684, 289] on input at bounding box center [705, 285] width 182 height 22
click at [666, 313] on ul "Completed Closed Cancelled" at bounding box center [705, 323] width 185 height 60
click at [645, 302] on li "Status" at bounding box center [713, 292] width 443 height 37
click at [643, 297] on li "Status" at bounding box center [713, 292] width 443 height 37
click at [647, 283] on input at bounding box center [705, 285] width 182 height 22
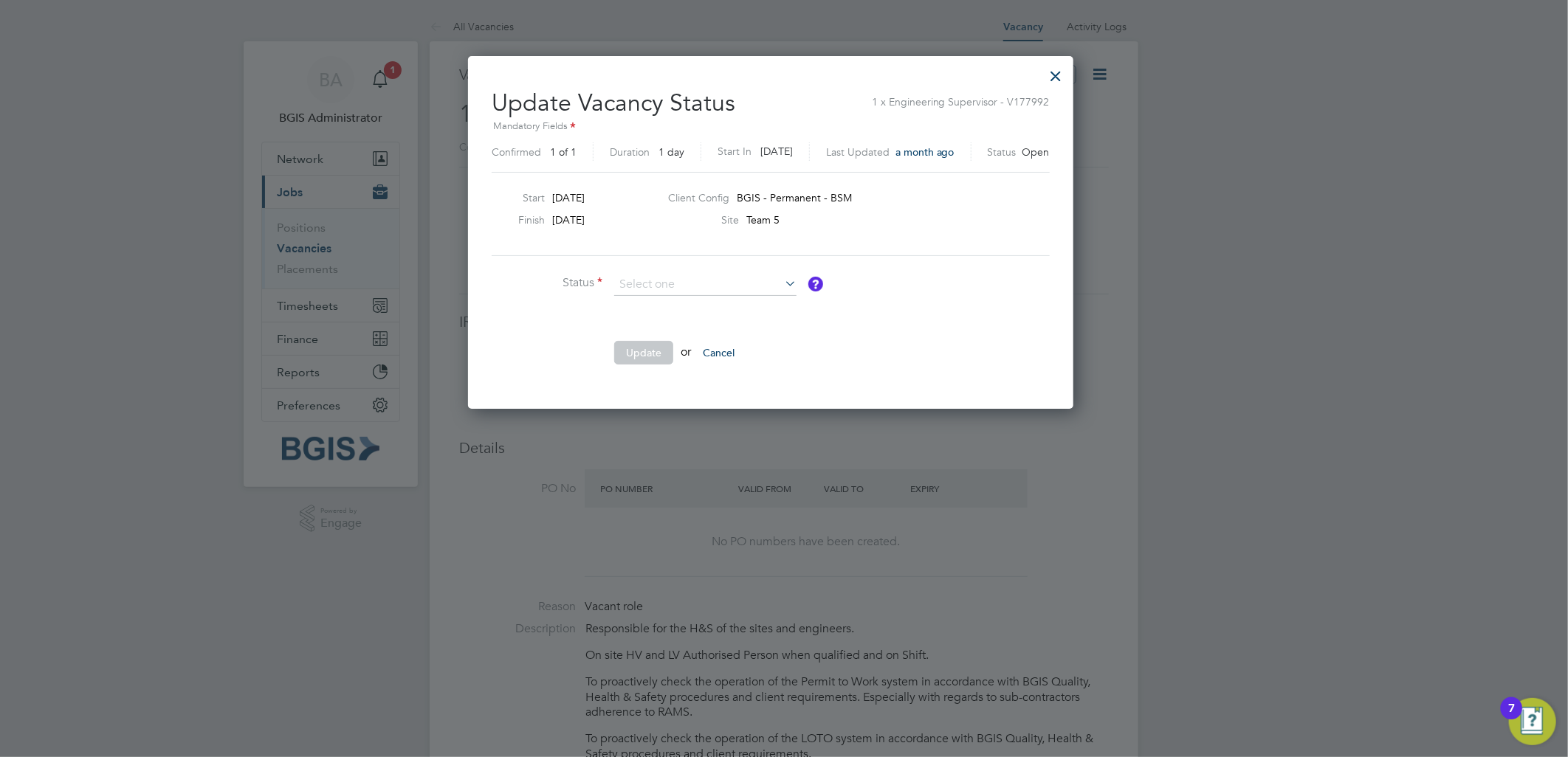
click at [638, 311] on li "Completed" at bounding box center [705, 304] width 184 height 19
type input "Completed"
click at [654, 288] on input at bounding box center [705, 285] width 182 height 22
drag, startPoint x: 637, startPoint y: 316, endPoint x: 670, endPoint y: 332, distance: 36.7
click at [637, 317] on li "Closed" at bounding box center [705, 323] width 184 height 19
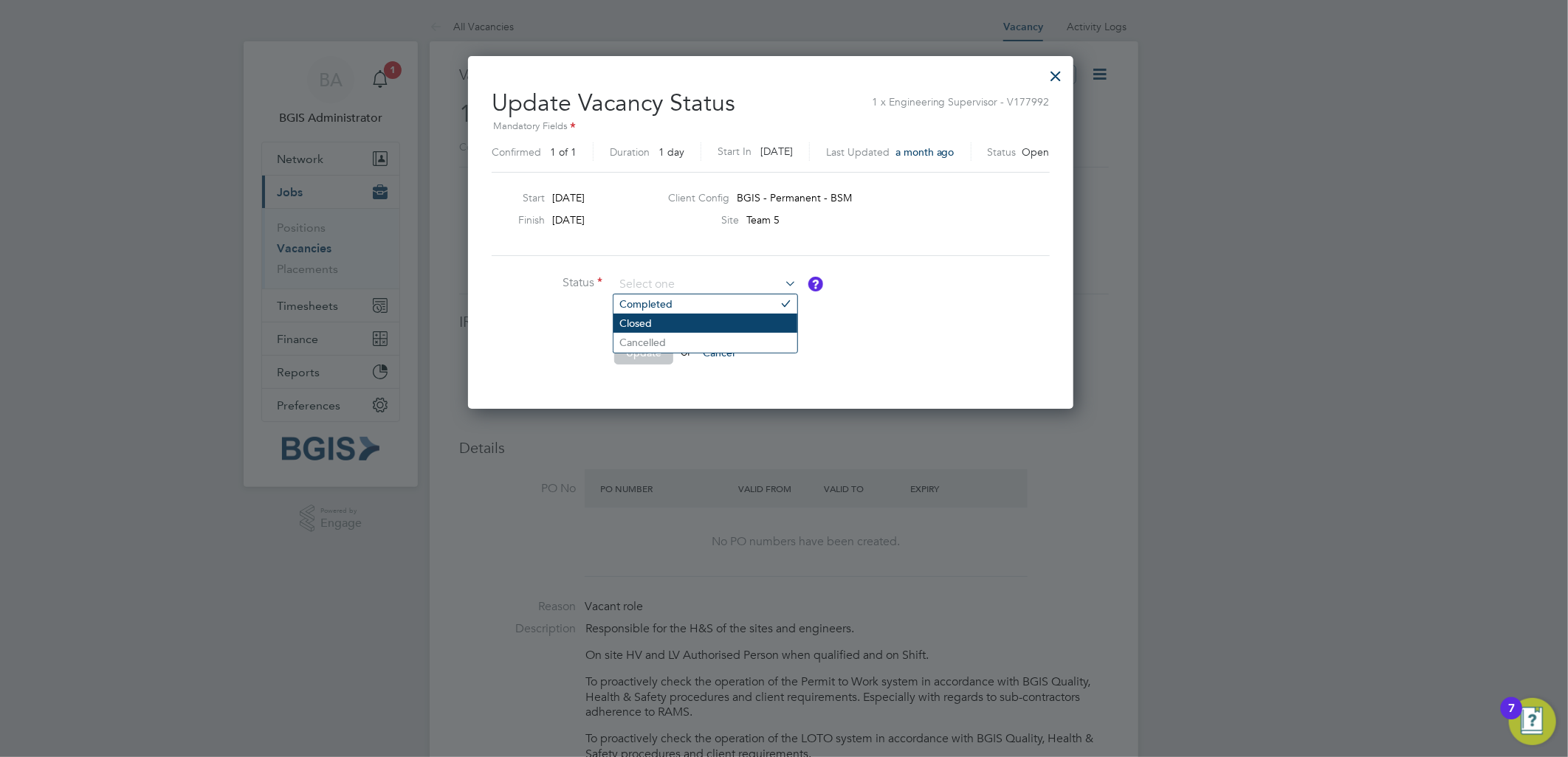
type input "Closed"
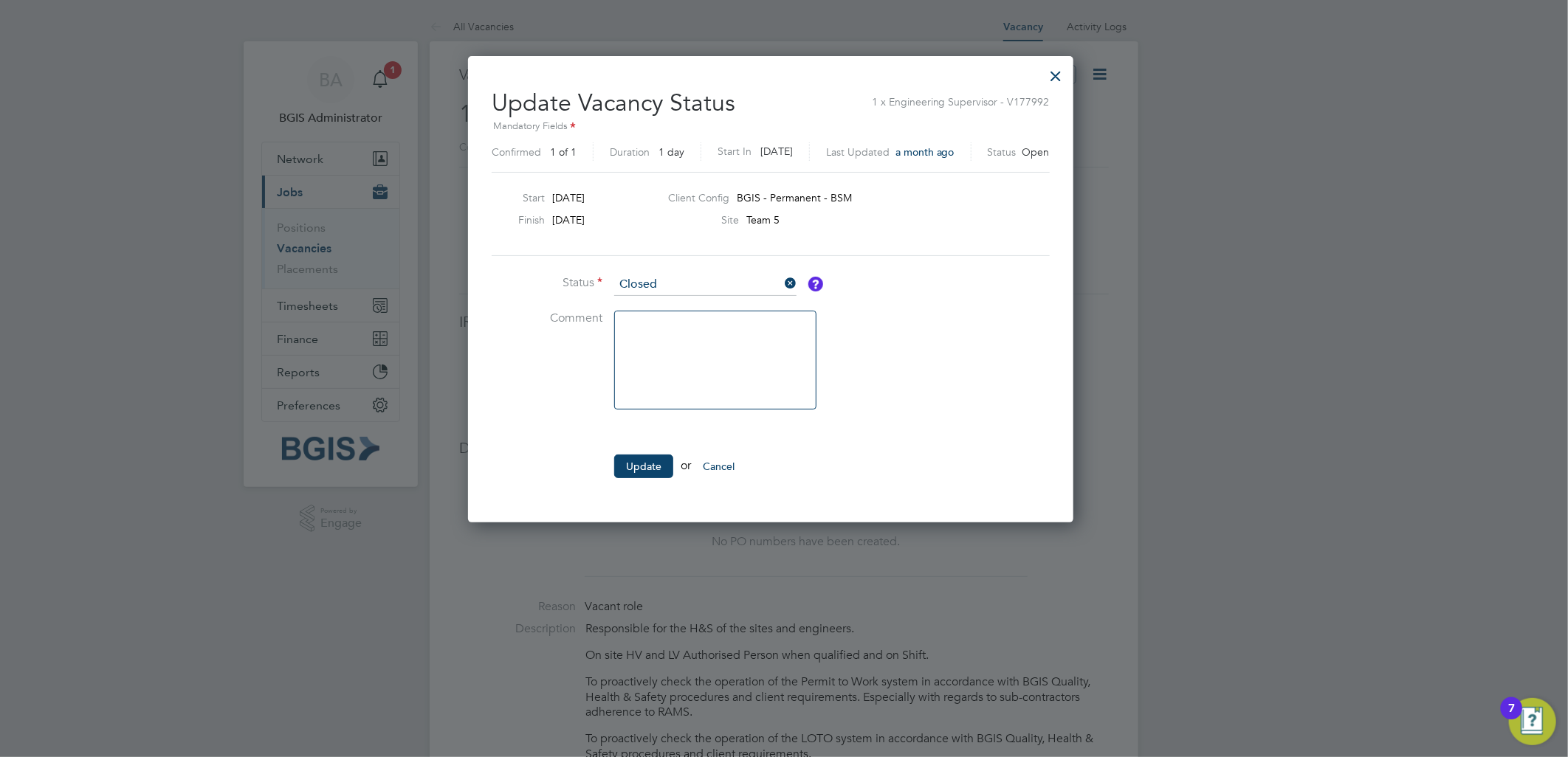
click at [680, 337] on textarea at bounding box center [715, 361] width 202 height 99
type textarea "Job has been cancelled."
click at [626, 482] on li "Update or Cancel" at bounding box center [713, 473] width 443 height 38
click at [635, 466] on button "Update" at bounding box center [644, 466] width 59 height 23
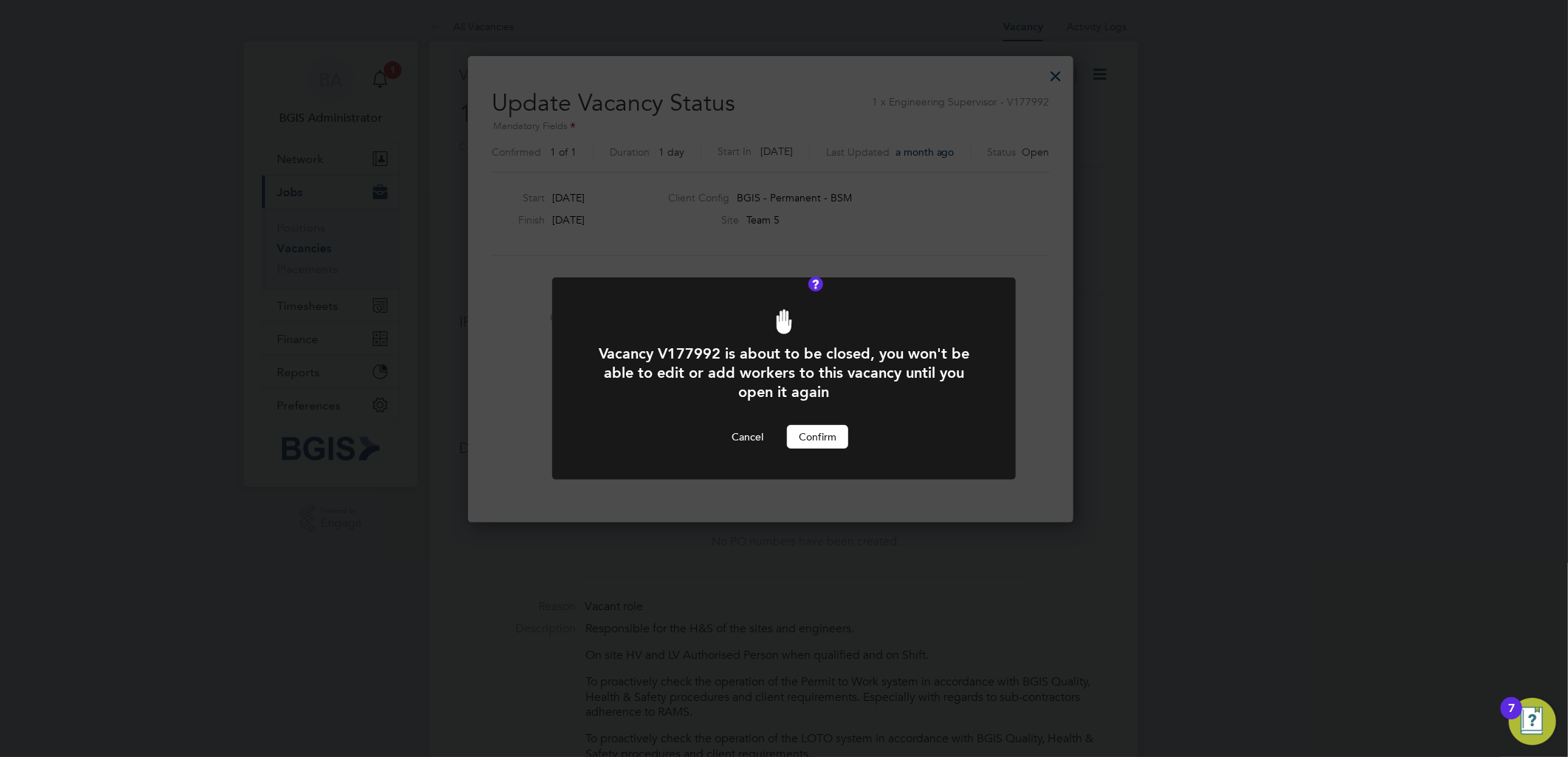
drag, startPoint x: 830, startPoint y: 432, endPoint x: 467, endPoint y: 166, distance: 450.0
click at [829, 432] on button "Confirm" at bounding box center [818, 437] width 61 height 23
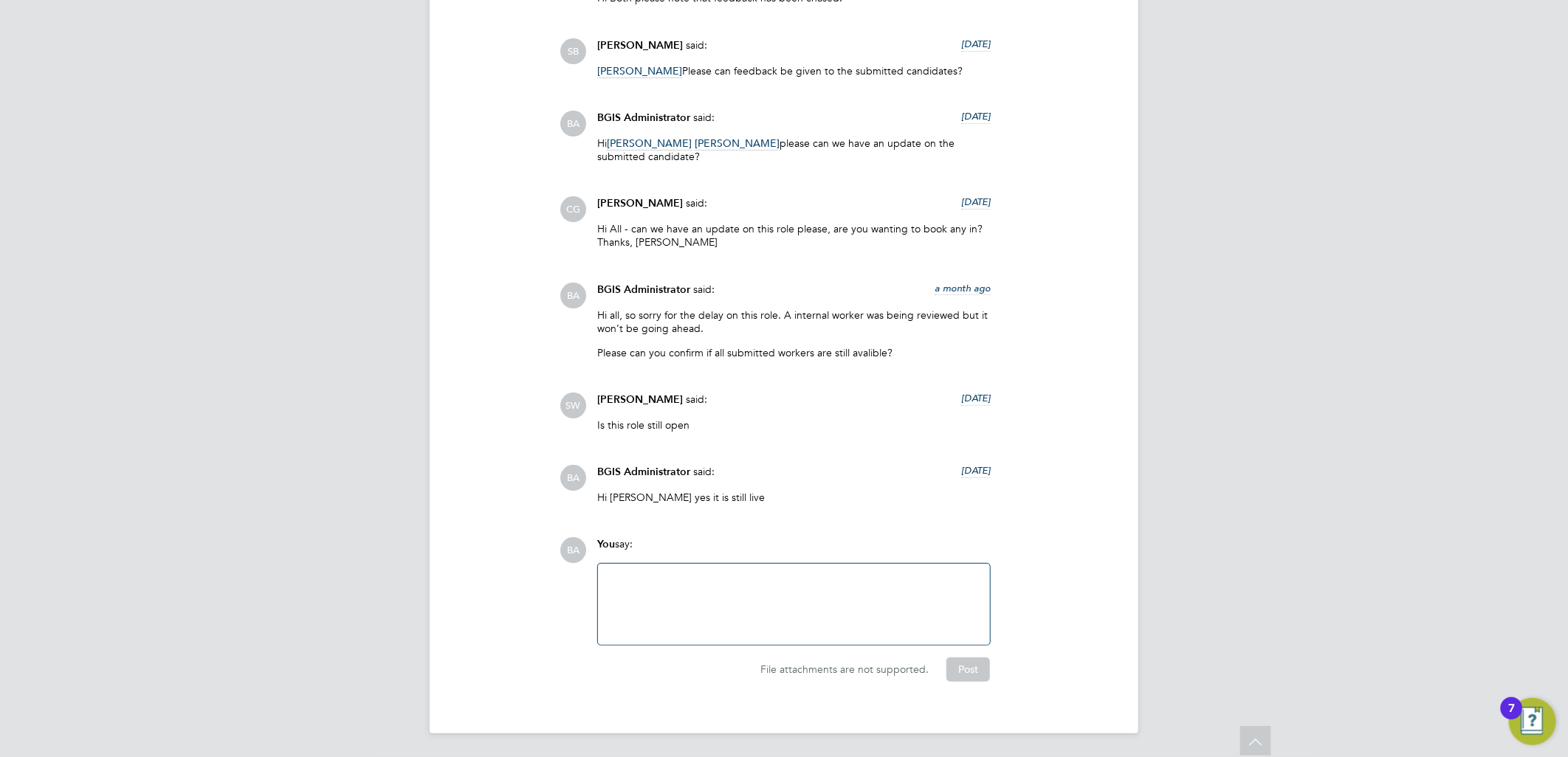
click at [761, 602] on div at bounding box center [794, 605] width 375 height 64
click at [951, 665] on button "Post" at bounding box center [968, 669] width 43 height 23
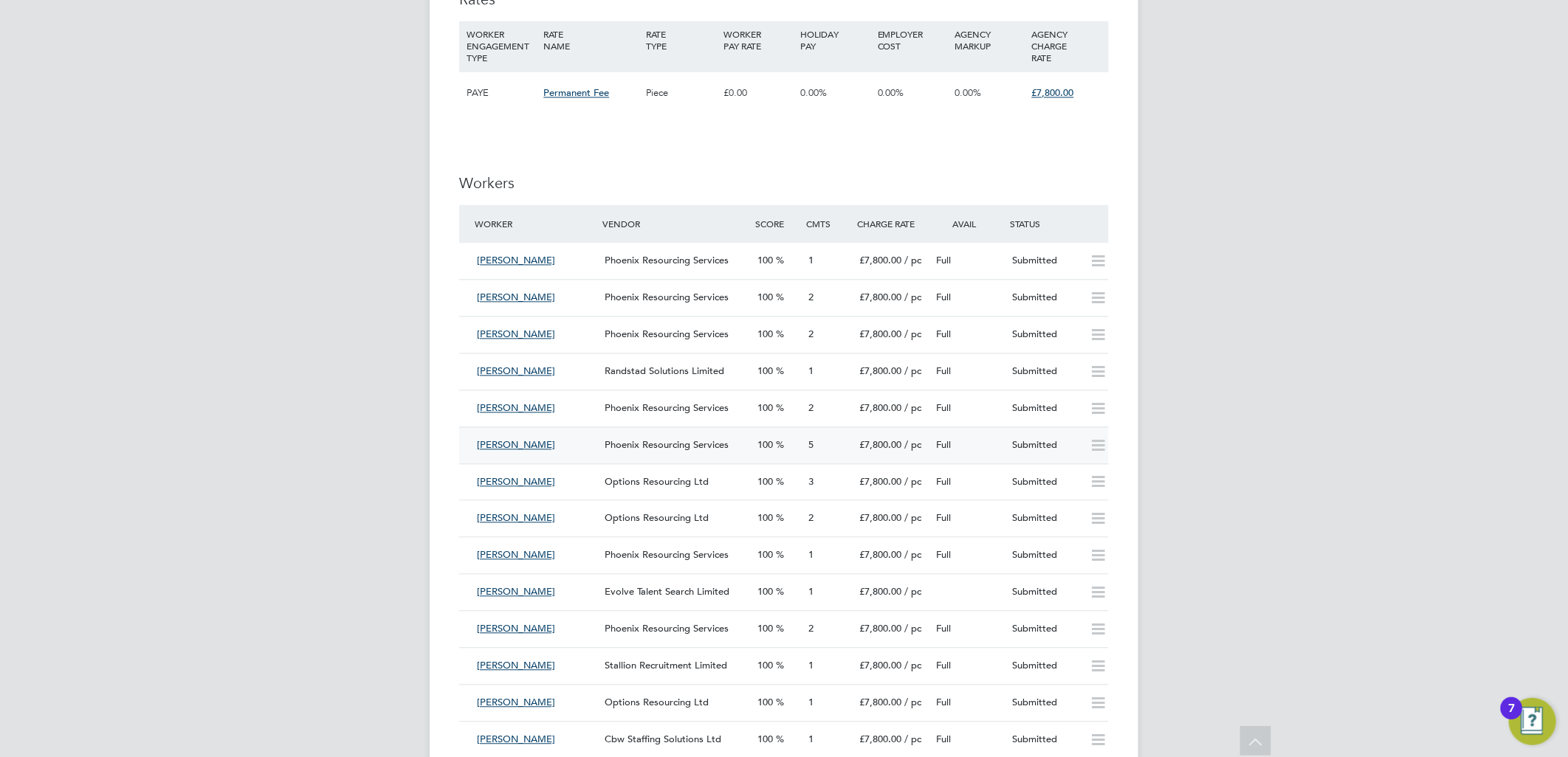
click at [696, 441] on span "Phoenix Resourcing Services" at bounding box center [666, 444] width 124 height 12
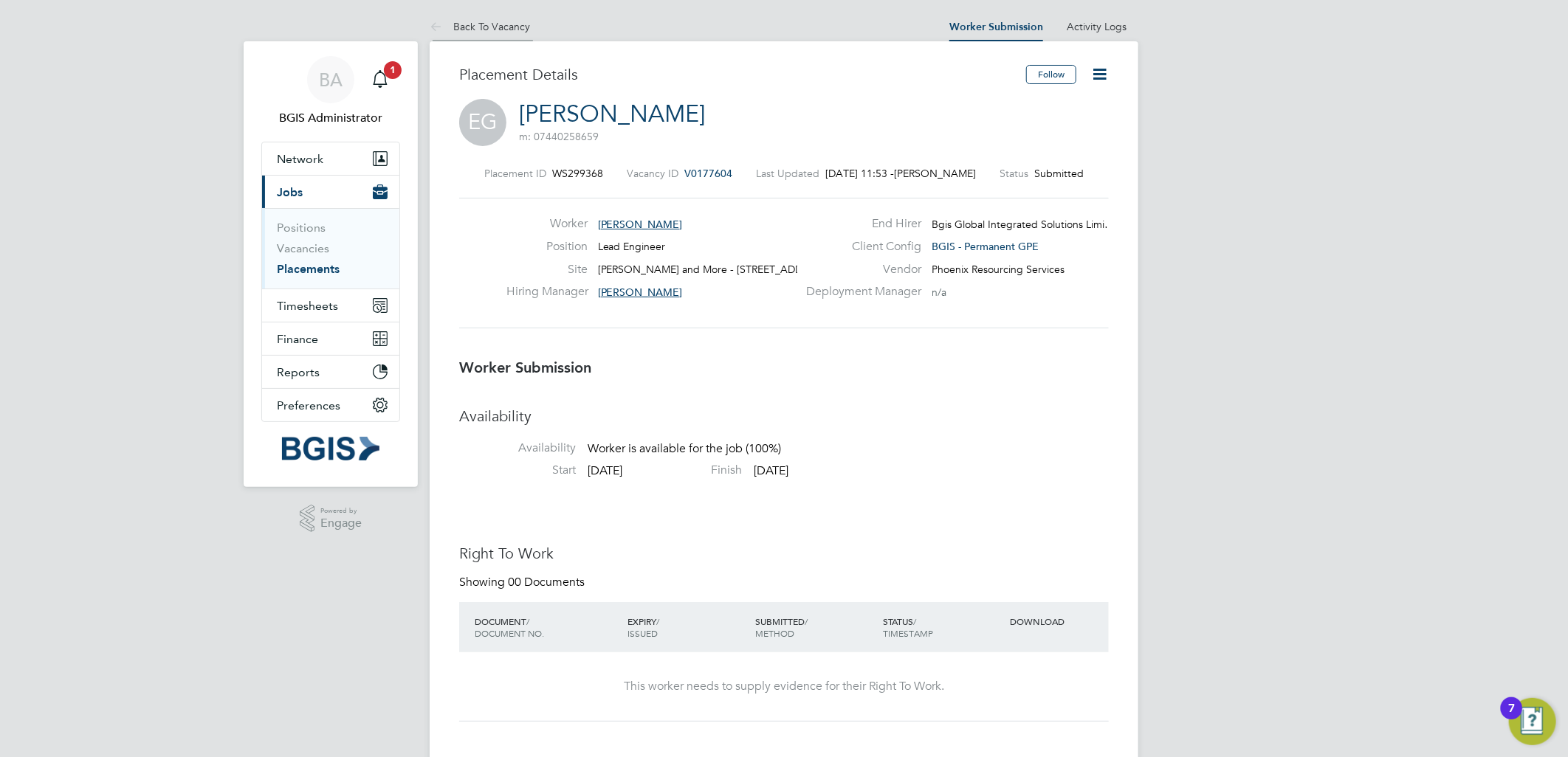
click at [498, 13] on li "Back To Vacancy" at bounding box center [479, 26] width 100 height 29
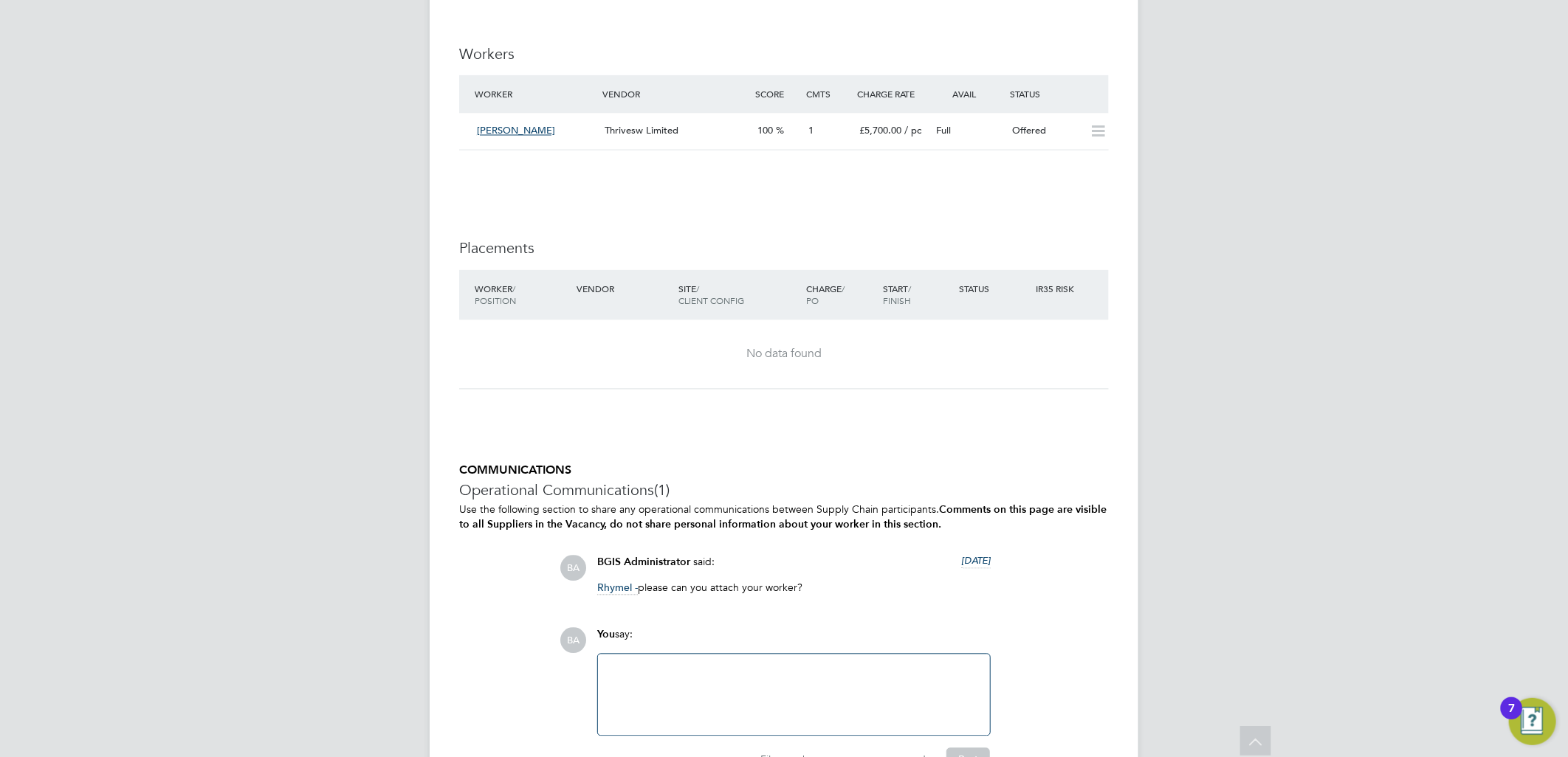
scroll to position [1789, 0]
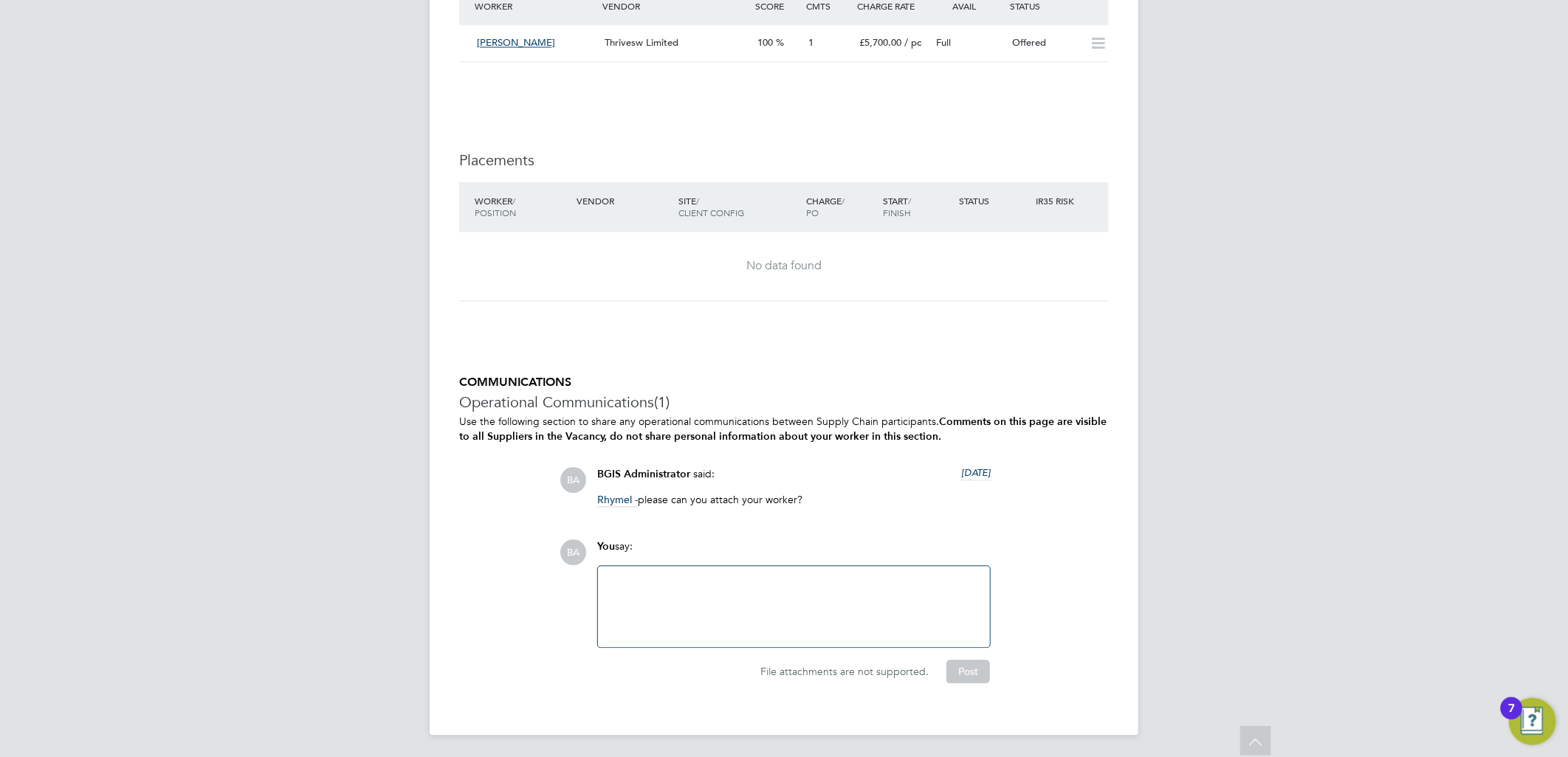
click at [733, 631] on div at bounding box center [794, 607] width 375 height 64
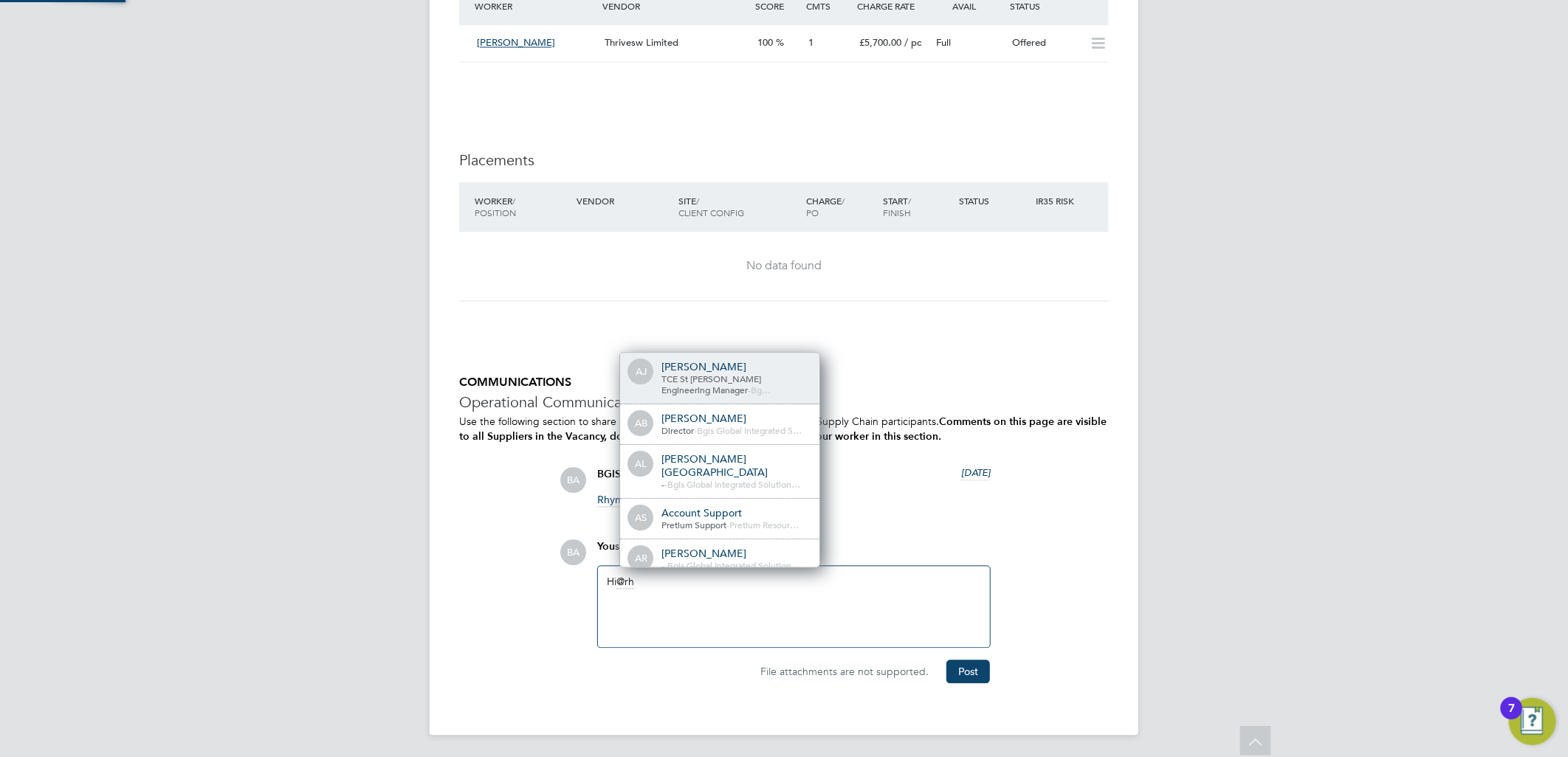
scroll to position [12, 148]
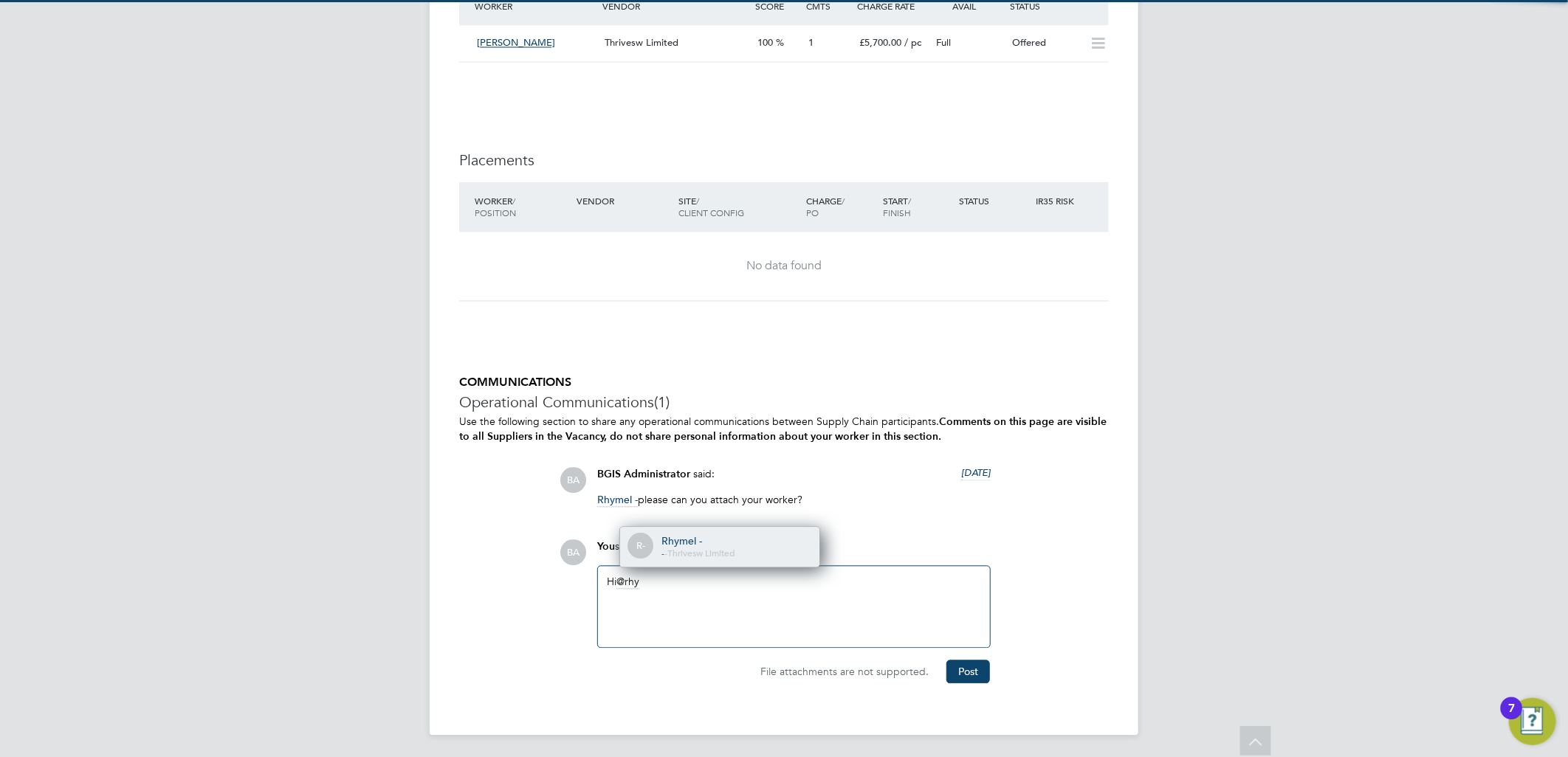
click at [708, 551] on span "Thrivesw Limited" at bounding box center [701, 552] width 67 height 12
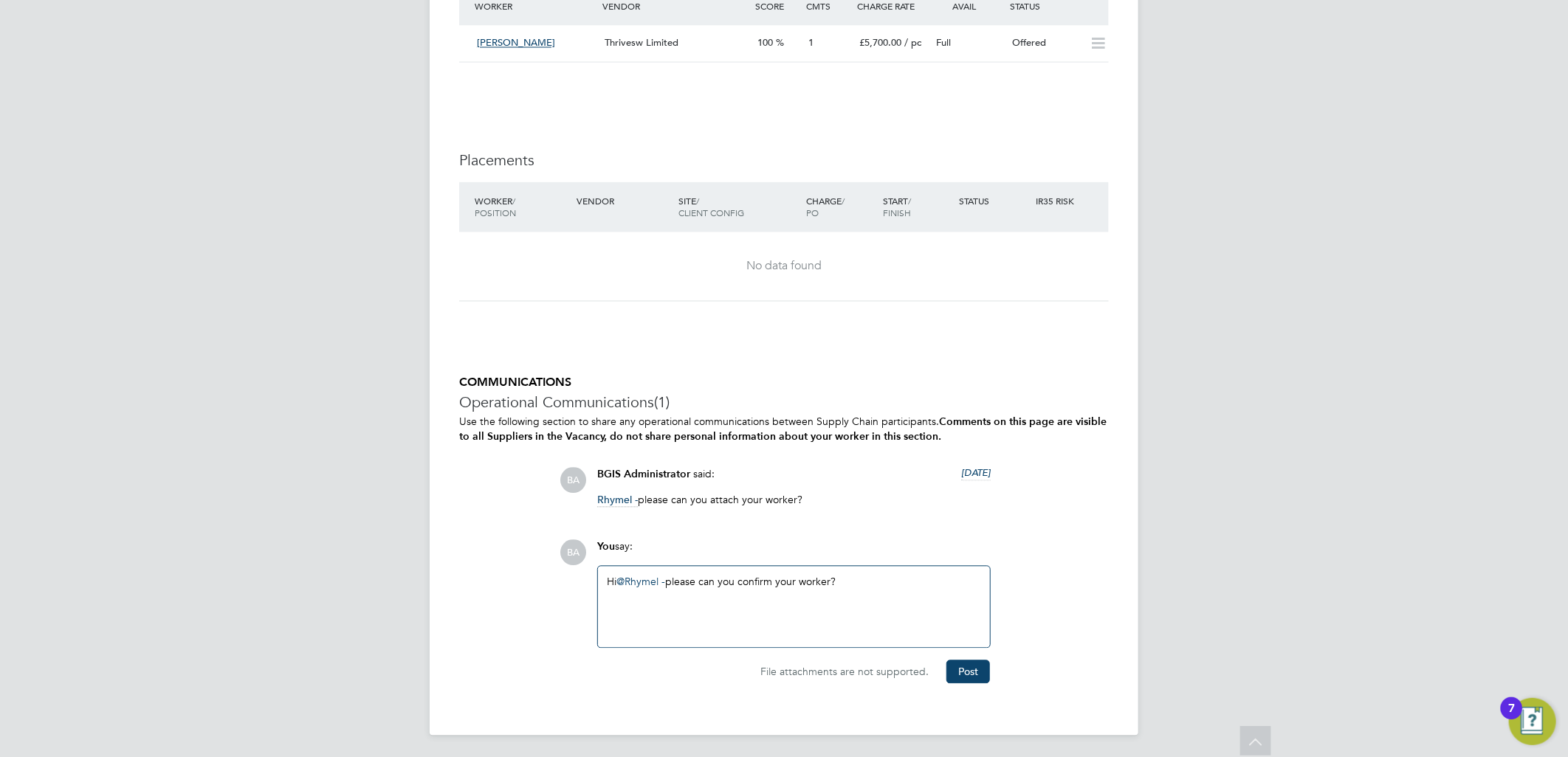
drag, startPoint x: 895, startPoint y: 619, endPoint x: 532, endPoint y: 615, distance: 363.0
copy div "Hi @Rhymel - ​ please can you confirm your worker?"
click at [978, 676] on button "Post" at bounding box center [968, 672] width 43 height 23
